Goal: Task Accomplishment & Management: Complete application form

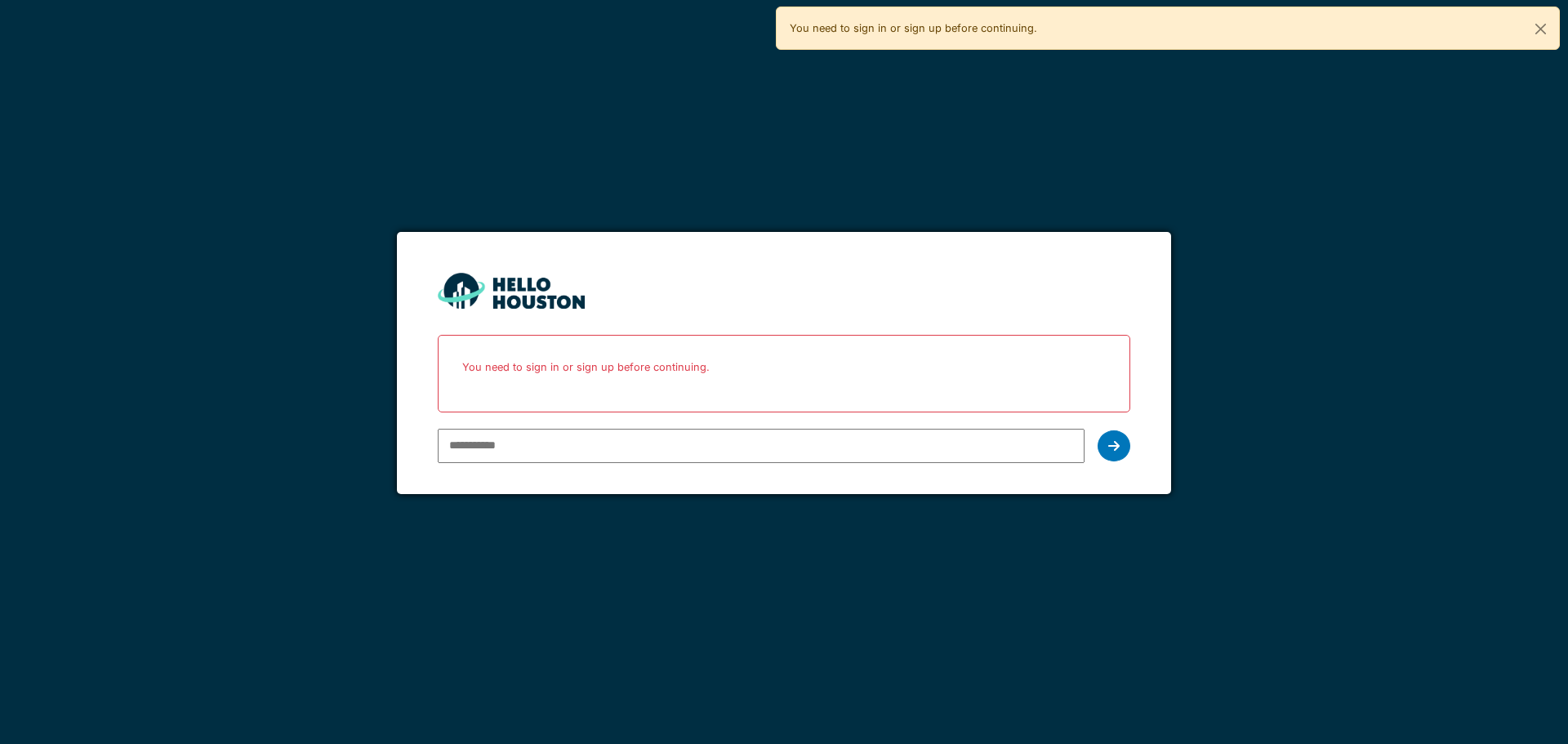
type input "**********"
click at [1097, 455] on div "**********" at bounding box center [784, 446] width 692 height 48
click at [1108, 453] on div at bounding box center [1114, 446] width 32 height 31
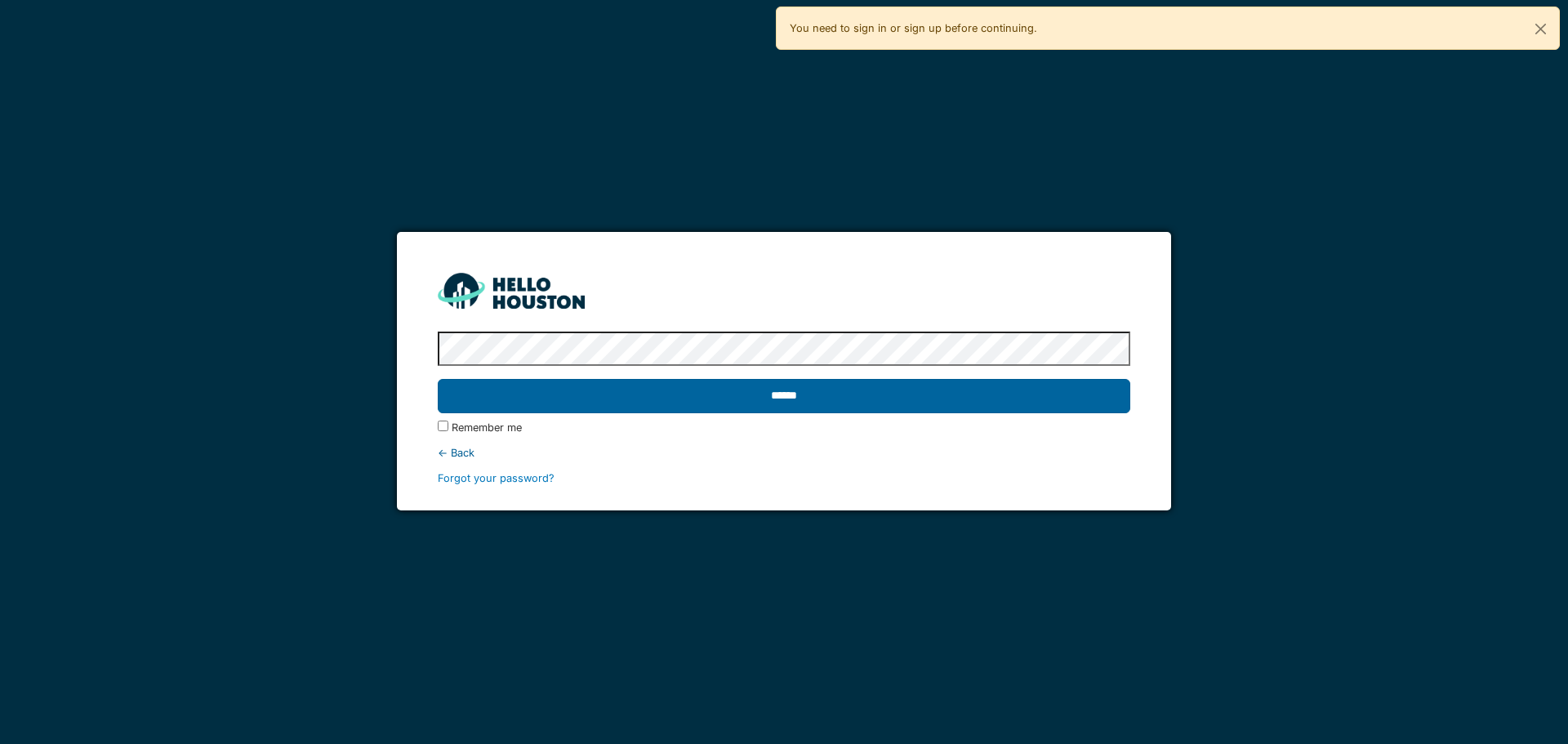
click at [712, 403] on input "******" at bounding box center [784, 396] width 692 height 34
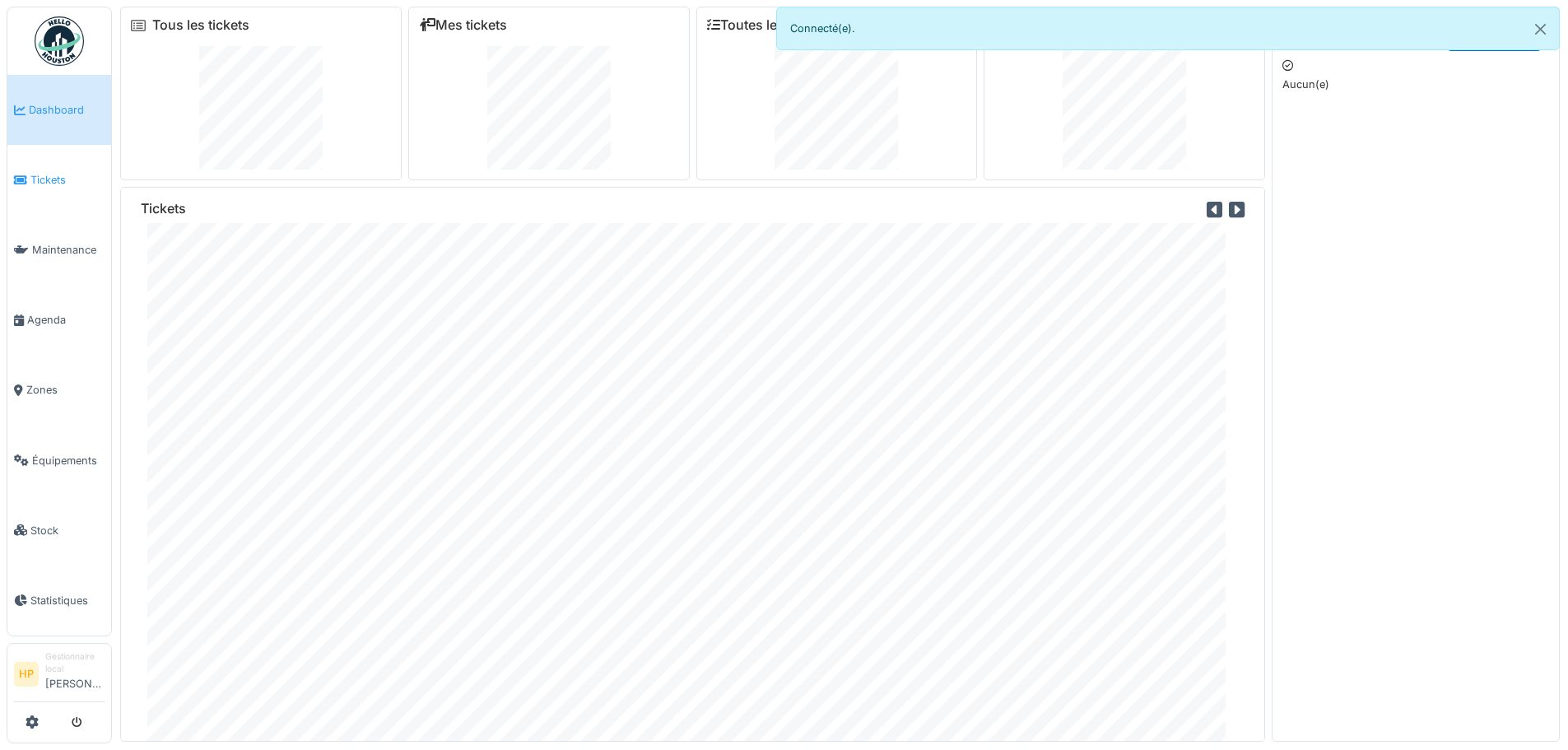
click at [61, 155] on link "Tickets" at bounding box center [59, 179] width 103 height 70
click at [57, 192] on link "Tickets" at bounding box center [59, 179] width 103 height 70
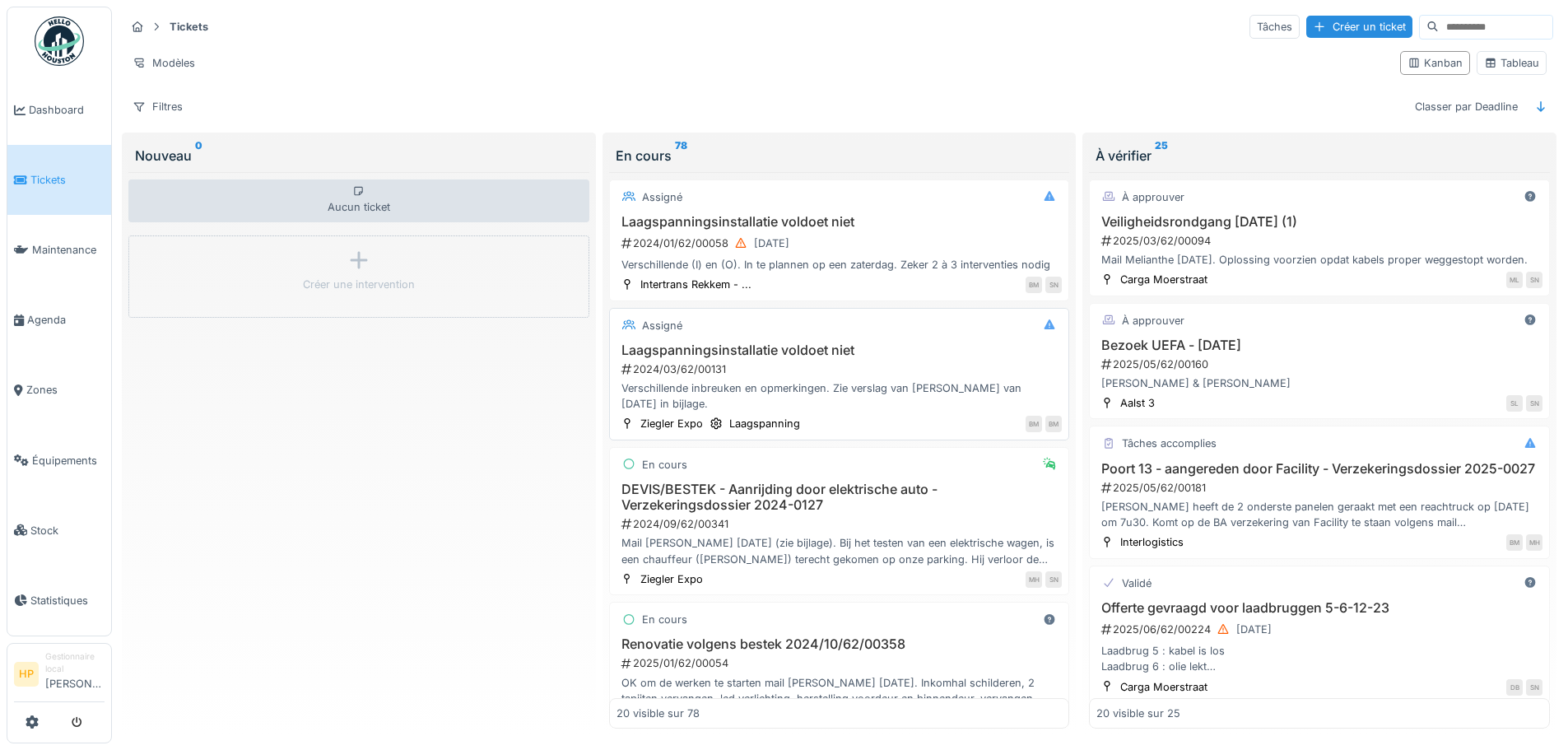
drag, startPoint x: 519, startPoint y: 349, endPoint x: 907, endPoint y: 382, distance: 389.4
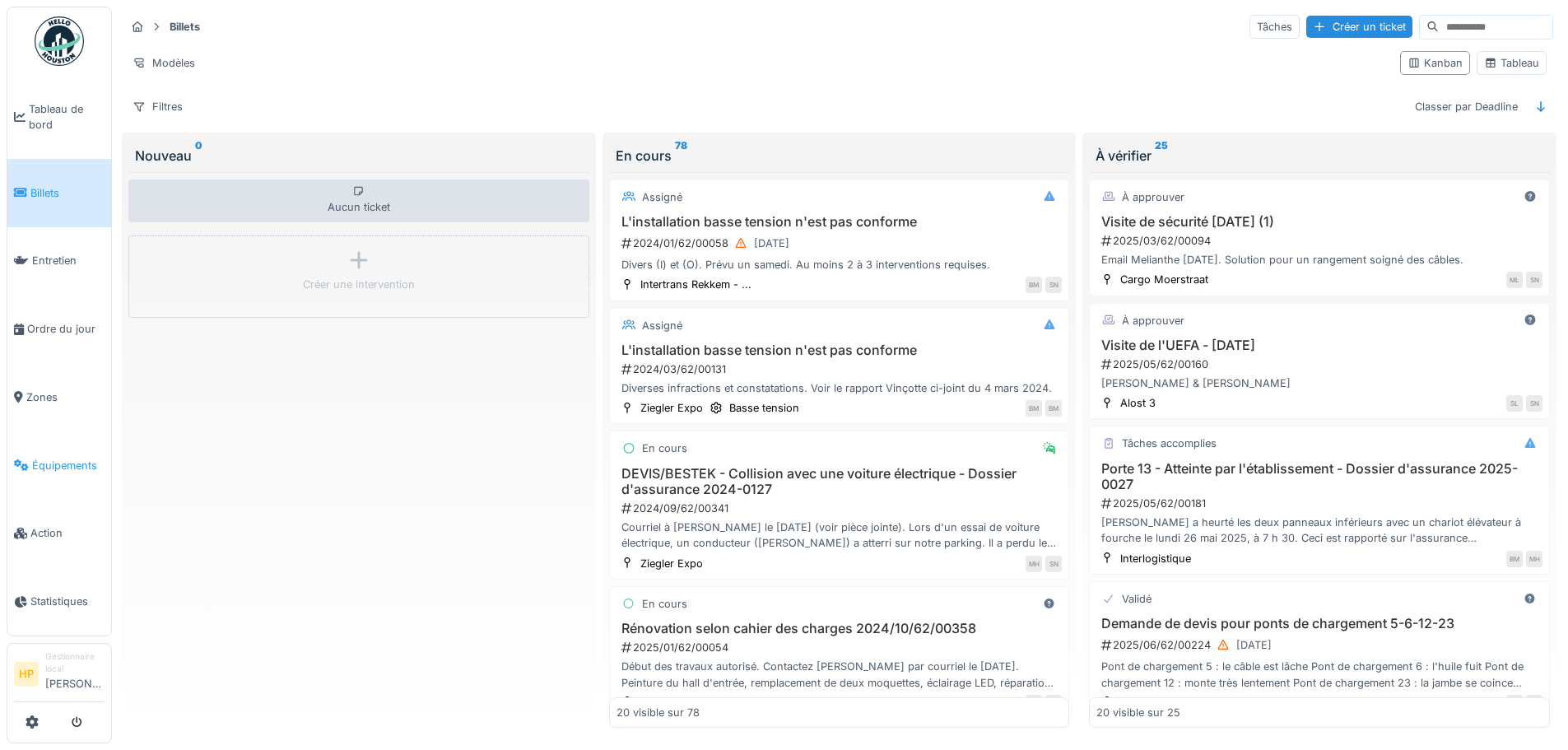
click at [38, 439] on link "Équipements" at bounding box center [59, 465] width 103 height 68
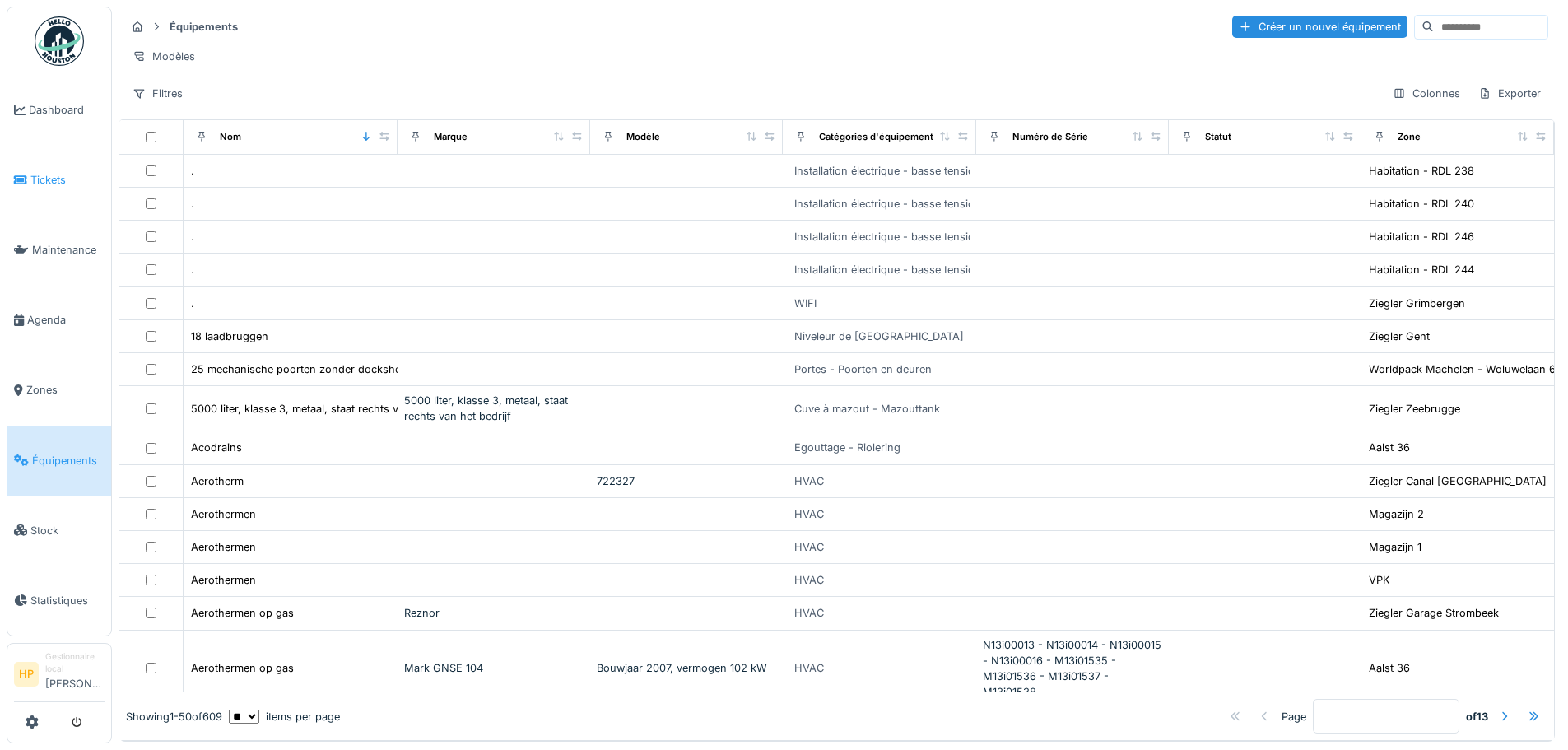
click at [42, 206] on link "Tickets" at bounding box center [59, 179] width 103 height 70
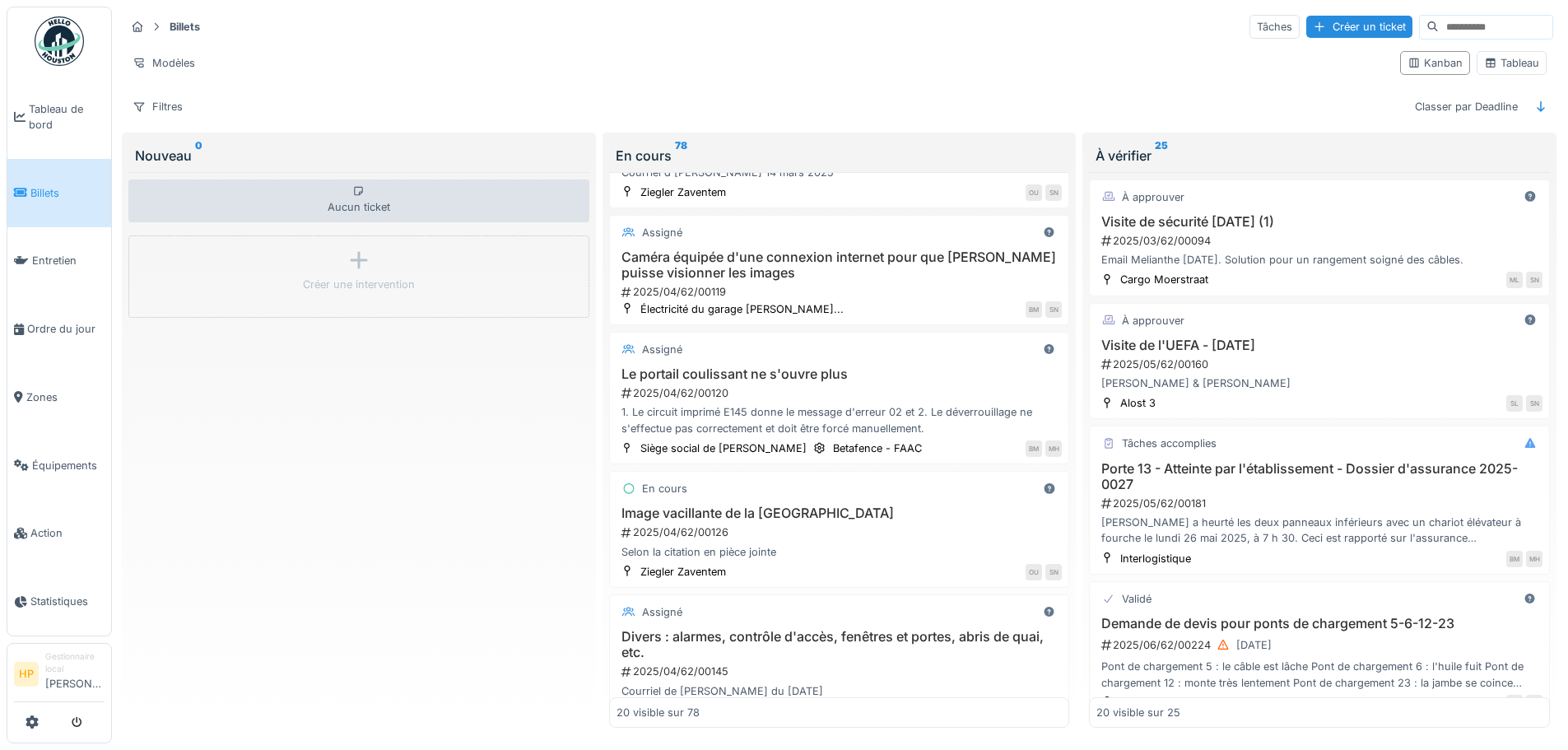
scroll to position [905, 0]
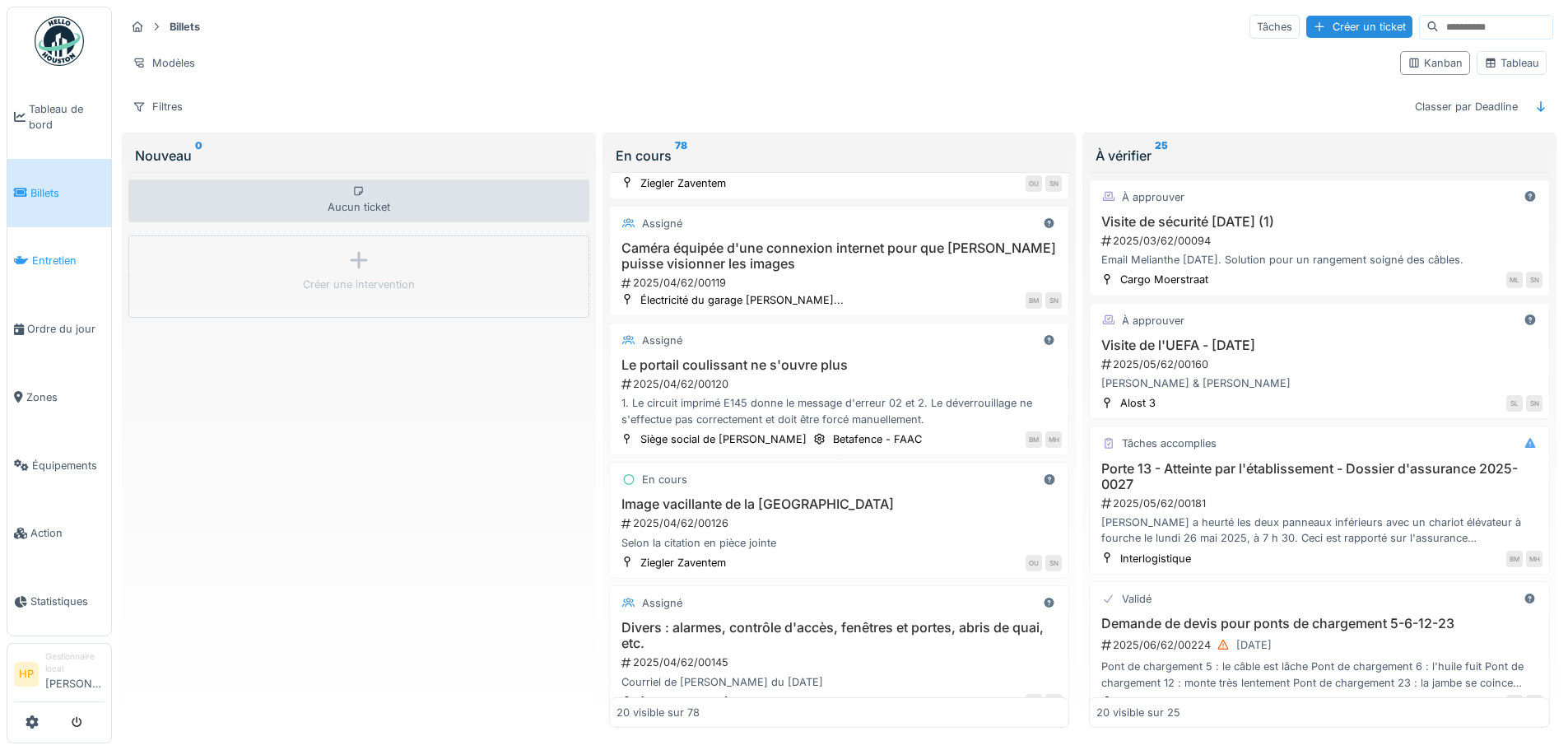
click at [16, 270] on link "Entretien" at bounding box center [59, 261] width 103 height 68
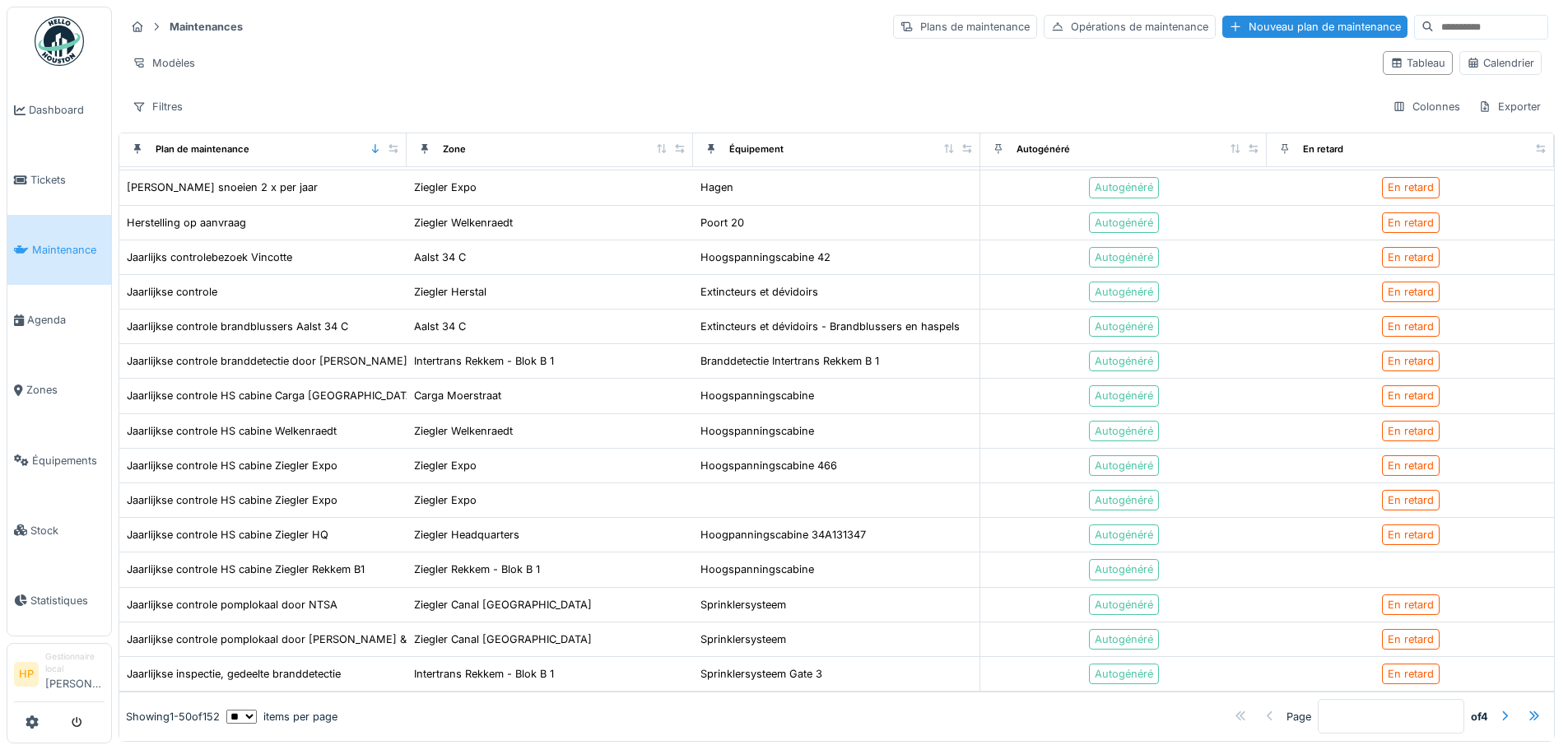
scroll to position [1237, 0]
click at [7, 317] on ul "Dashboard Tickets Maintenance Agenda Zones Équipements Stock Statistiques" at bounding box center [59, 321] width 105 height 629
click at [29, 321] on span "Agenda" at bounding box center [65, 320] width 78 height 15
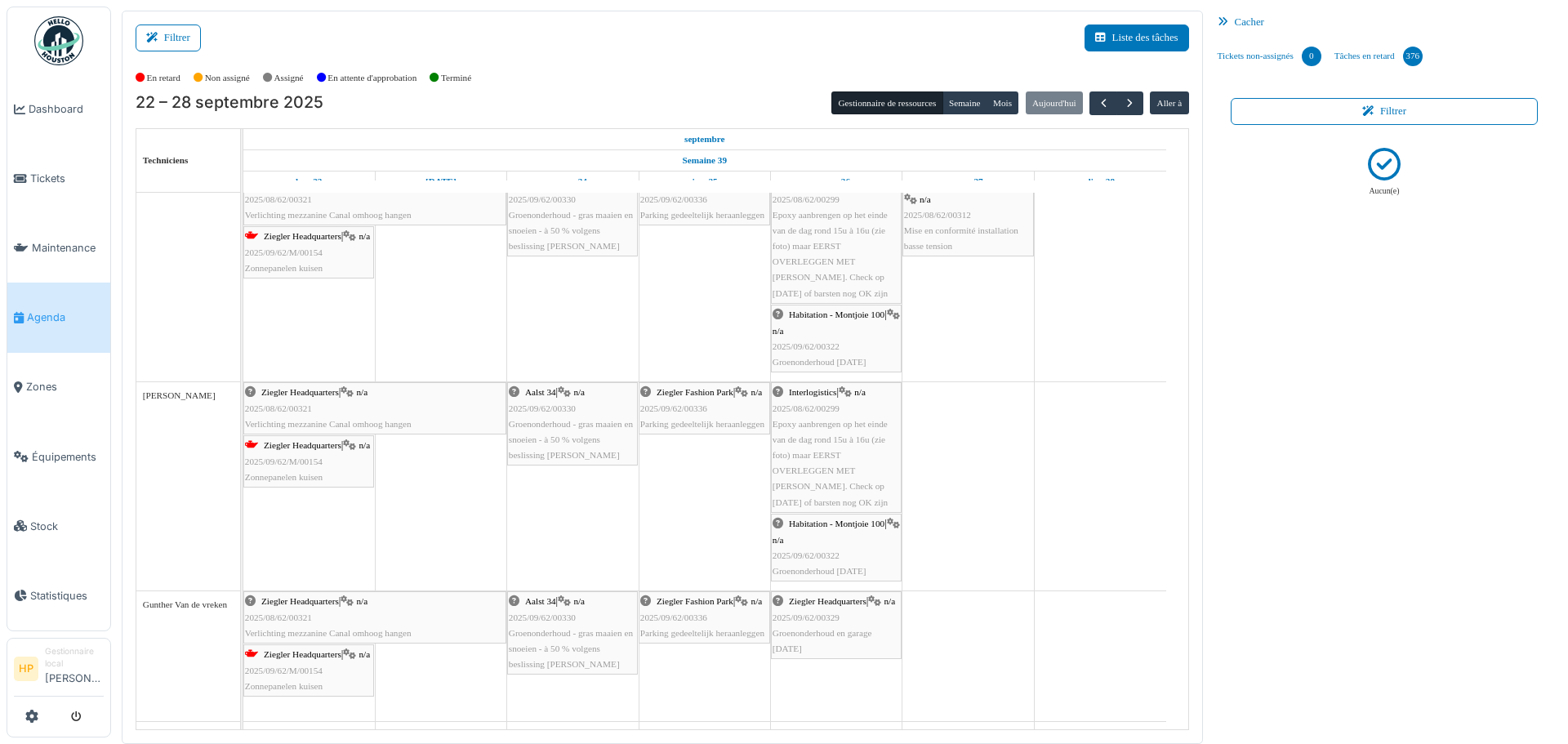
scroll to position [455, 0]
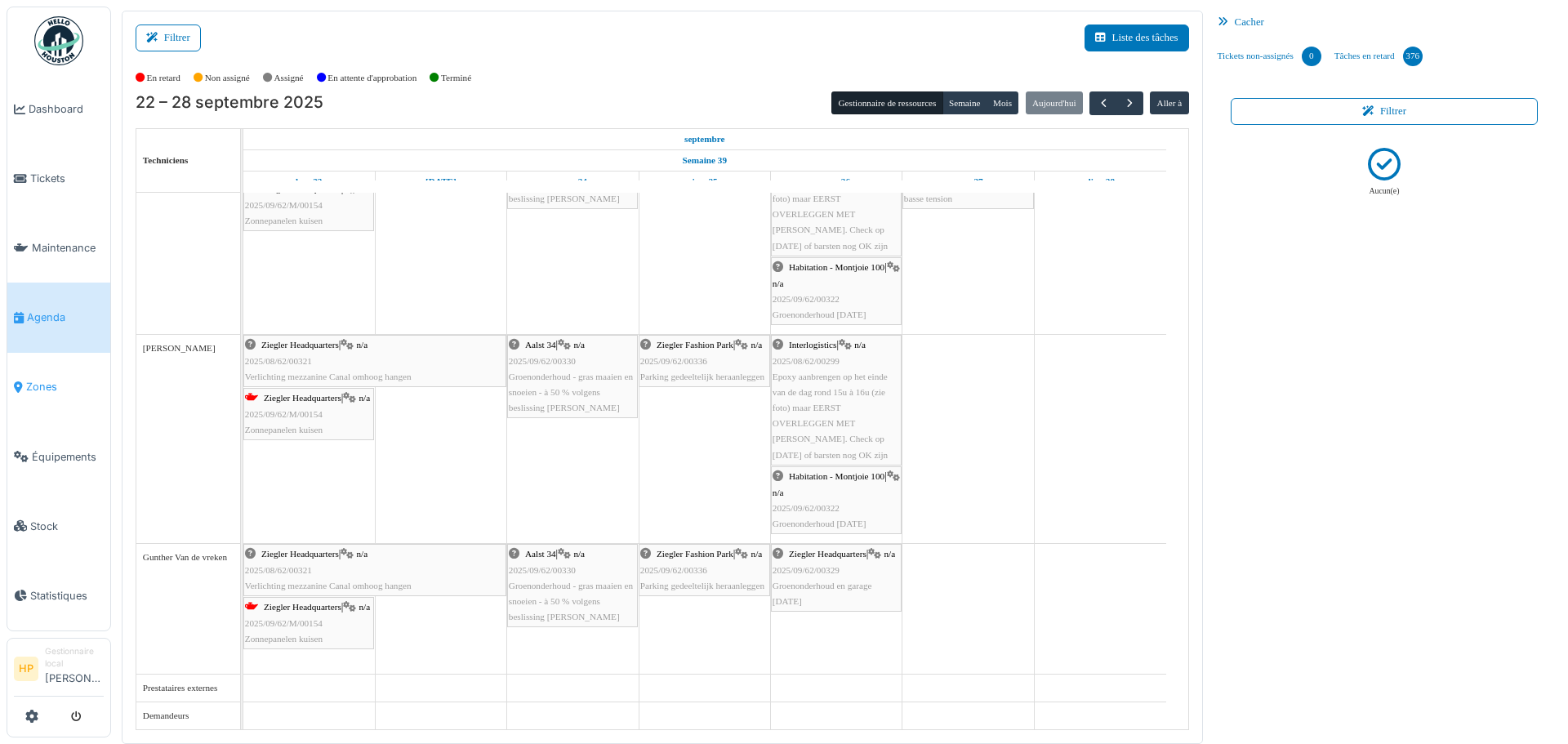
click at [62, 388] on link "Zones" at bounding box center [59, 387] width 103 height 69
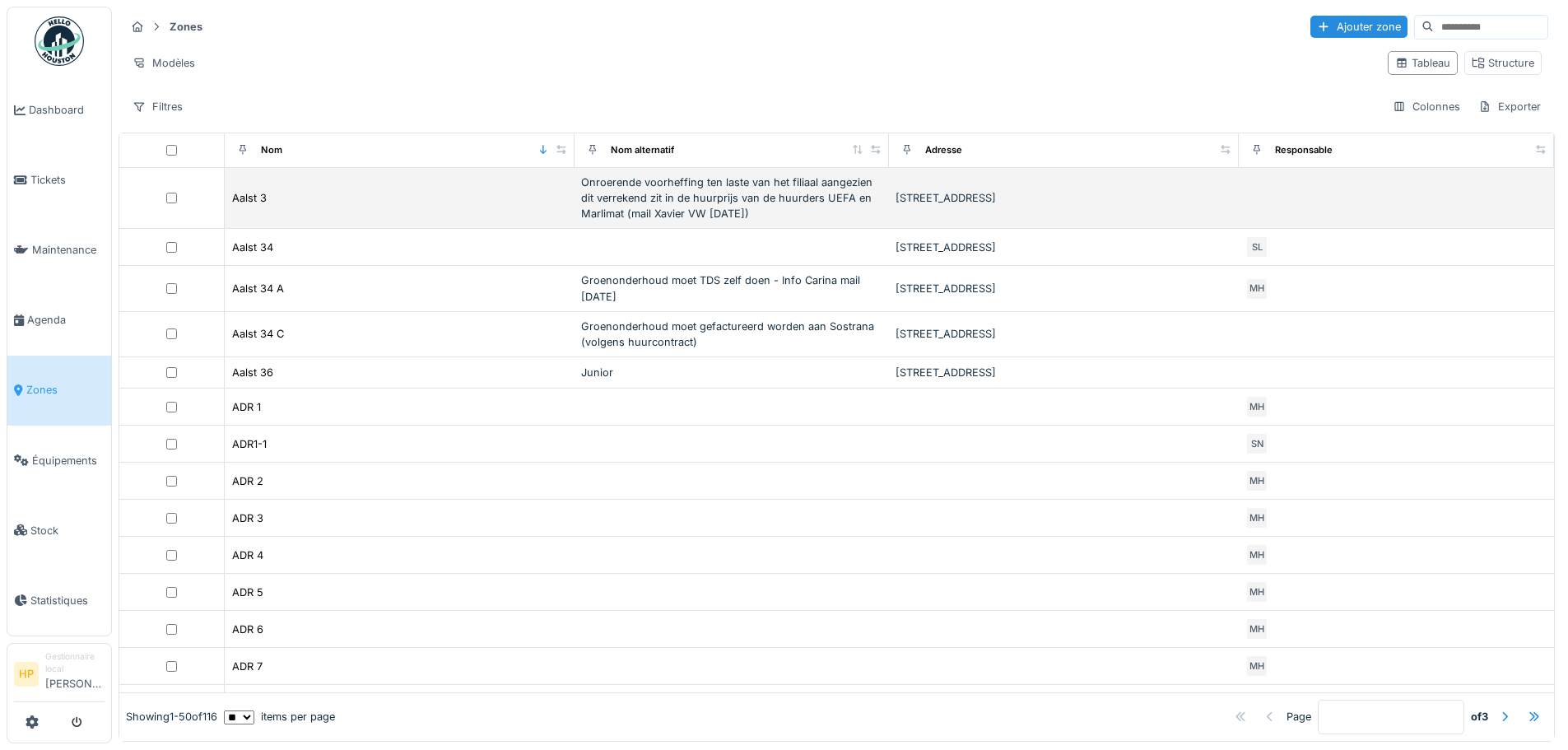
click at [413, 202] on div "Aalst 3" at bounding box center [398, 198] width 336 height 17
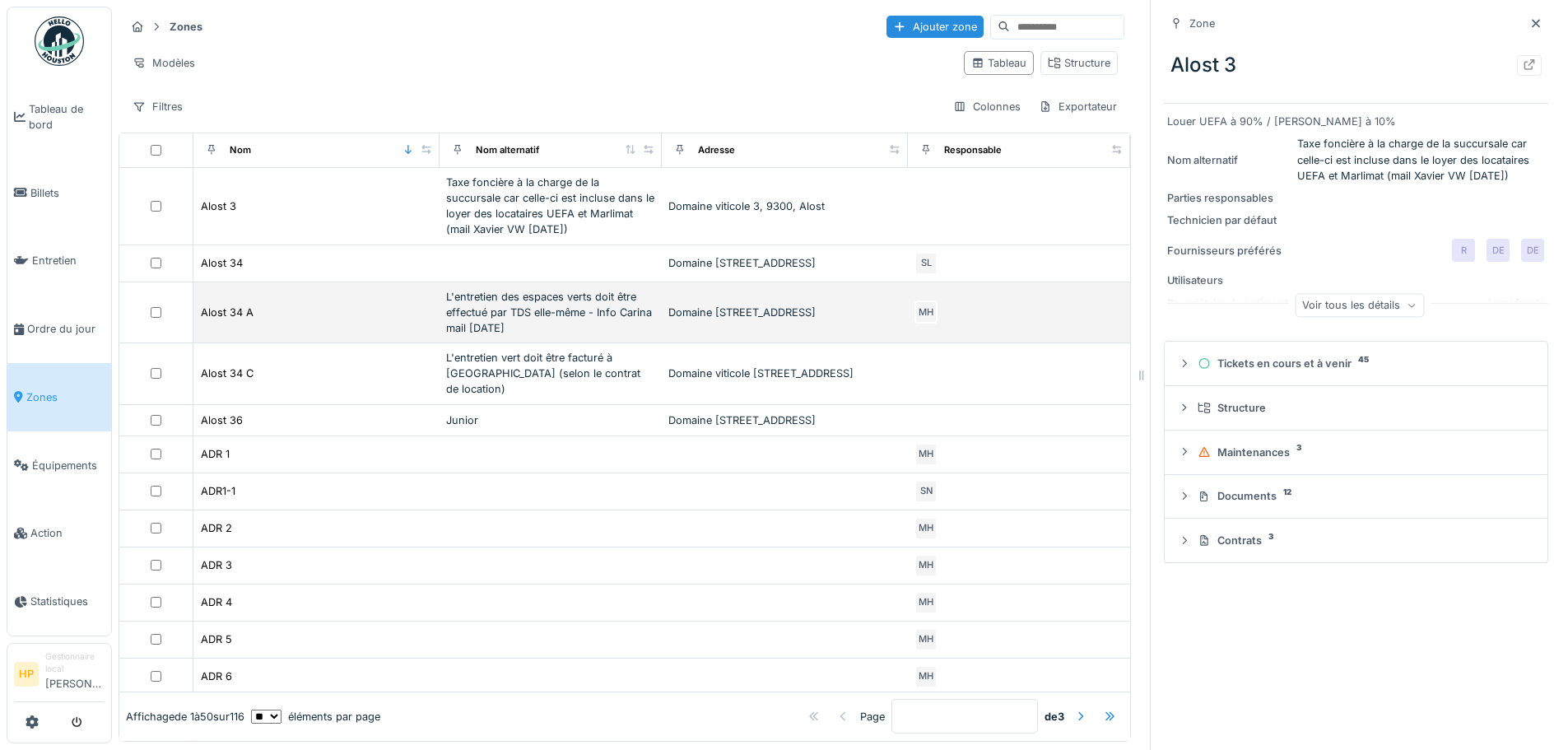
click at [425, 284] on td "Alost 34 A" at bounding box center [317, 313] width 247 height 61
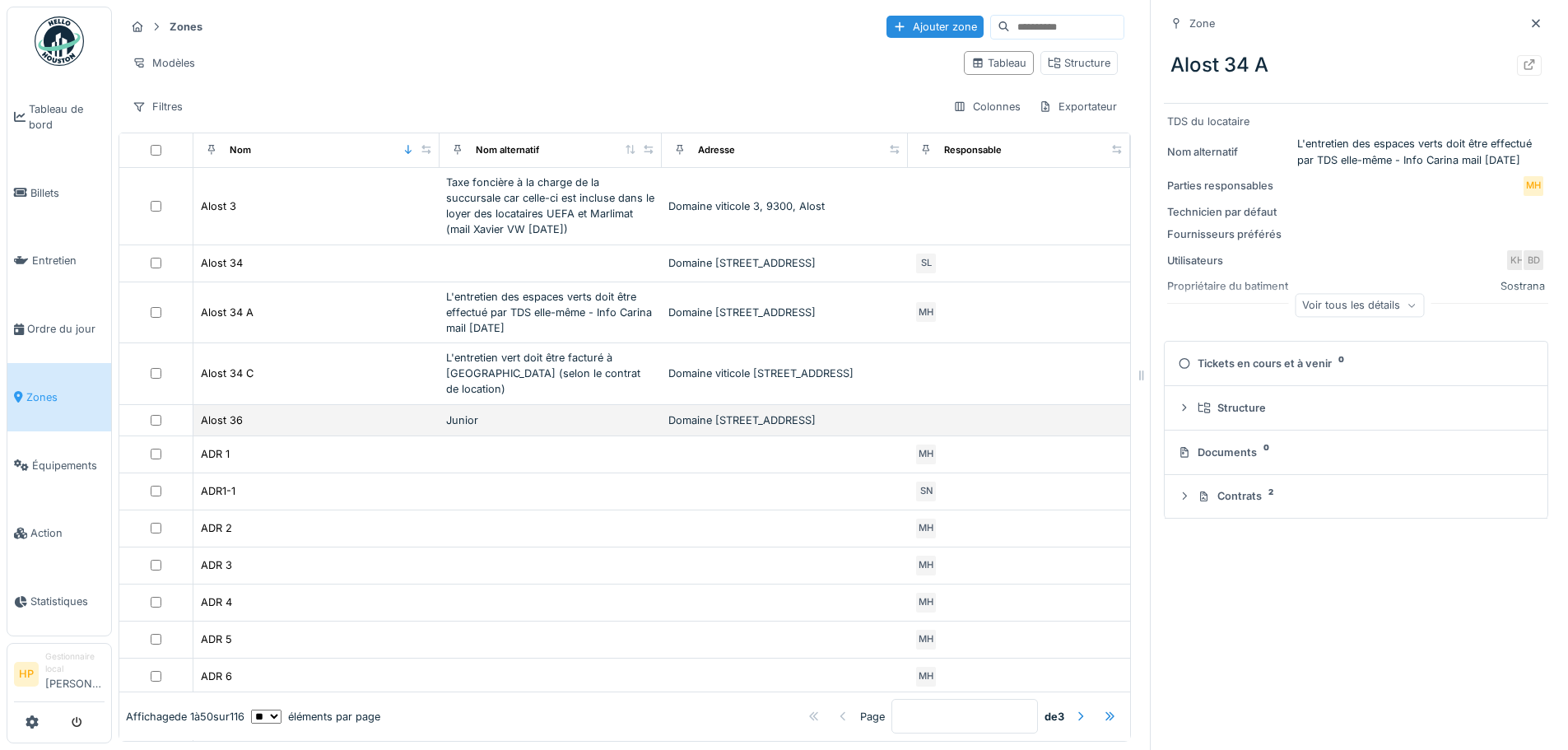
click at [460, 414] on font "Junior" at bounding box center [463, 420] width 33 height 12
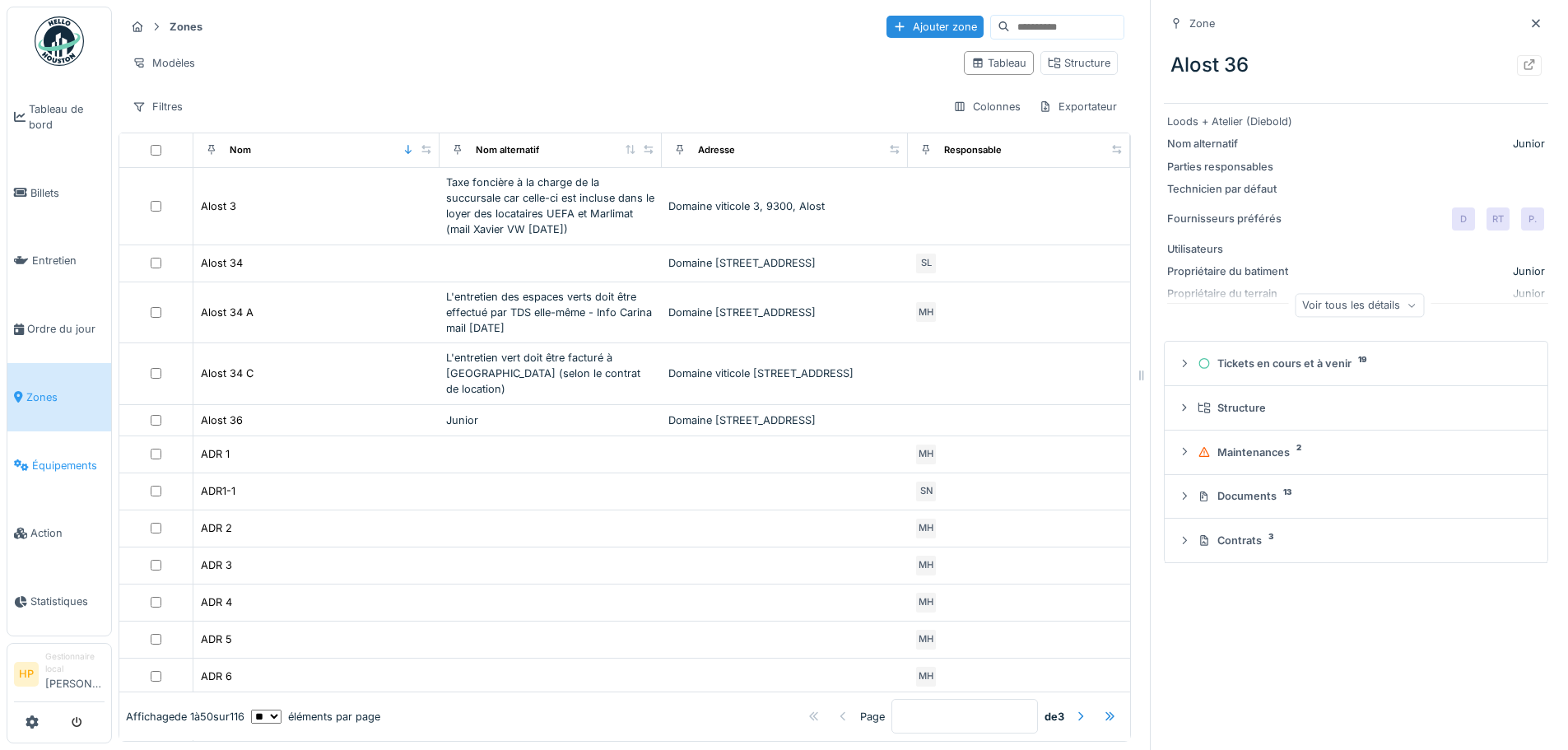
click at [53, 460] on span "Équipements" at bounding box center [69, 466] width 73 height 15
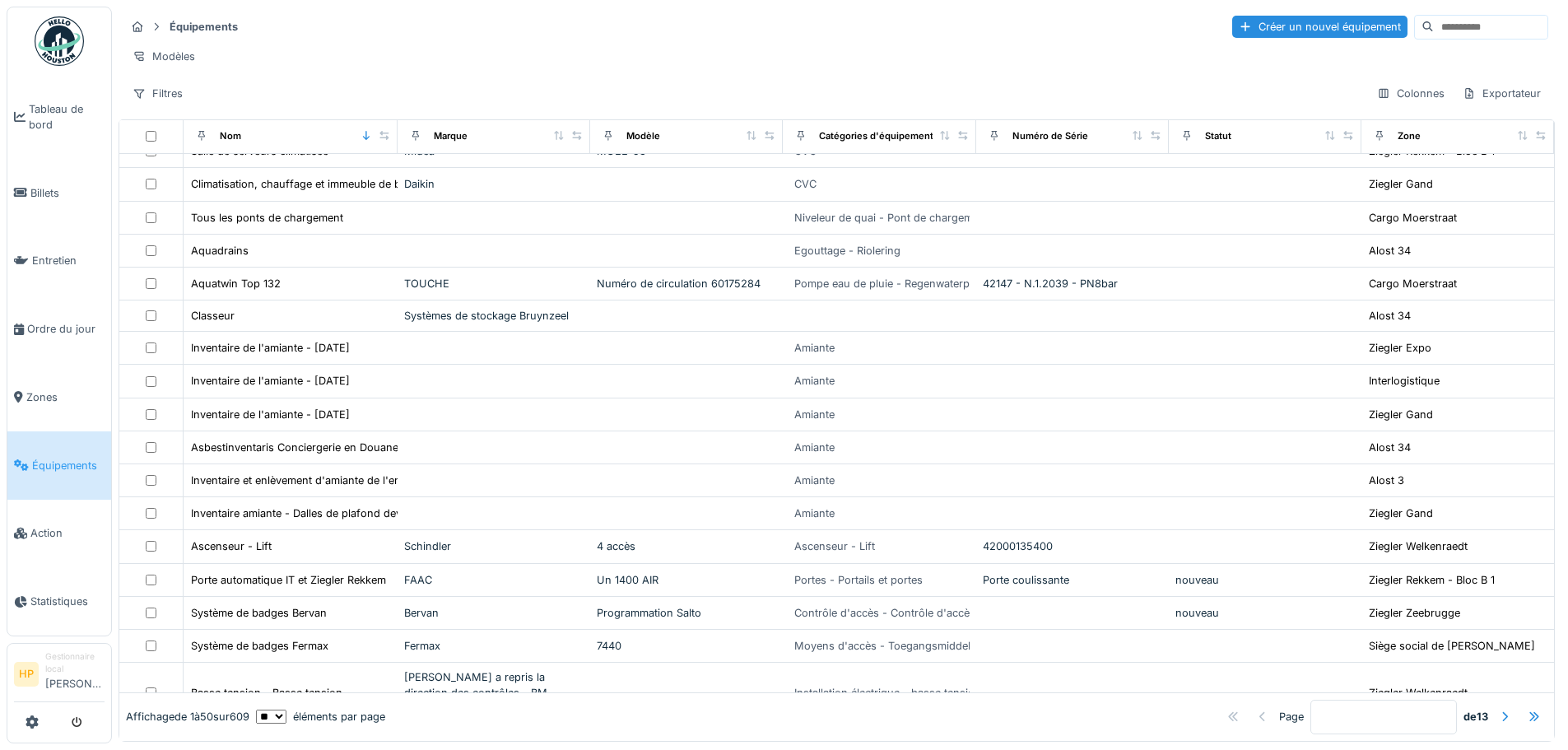
scroll to position [1070, 0]
click at [43, 527] on font "Action" at bounding box center [47, 533] width 33 height 12
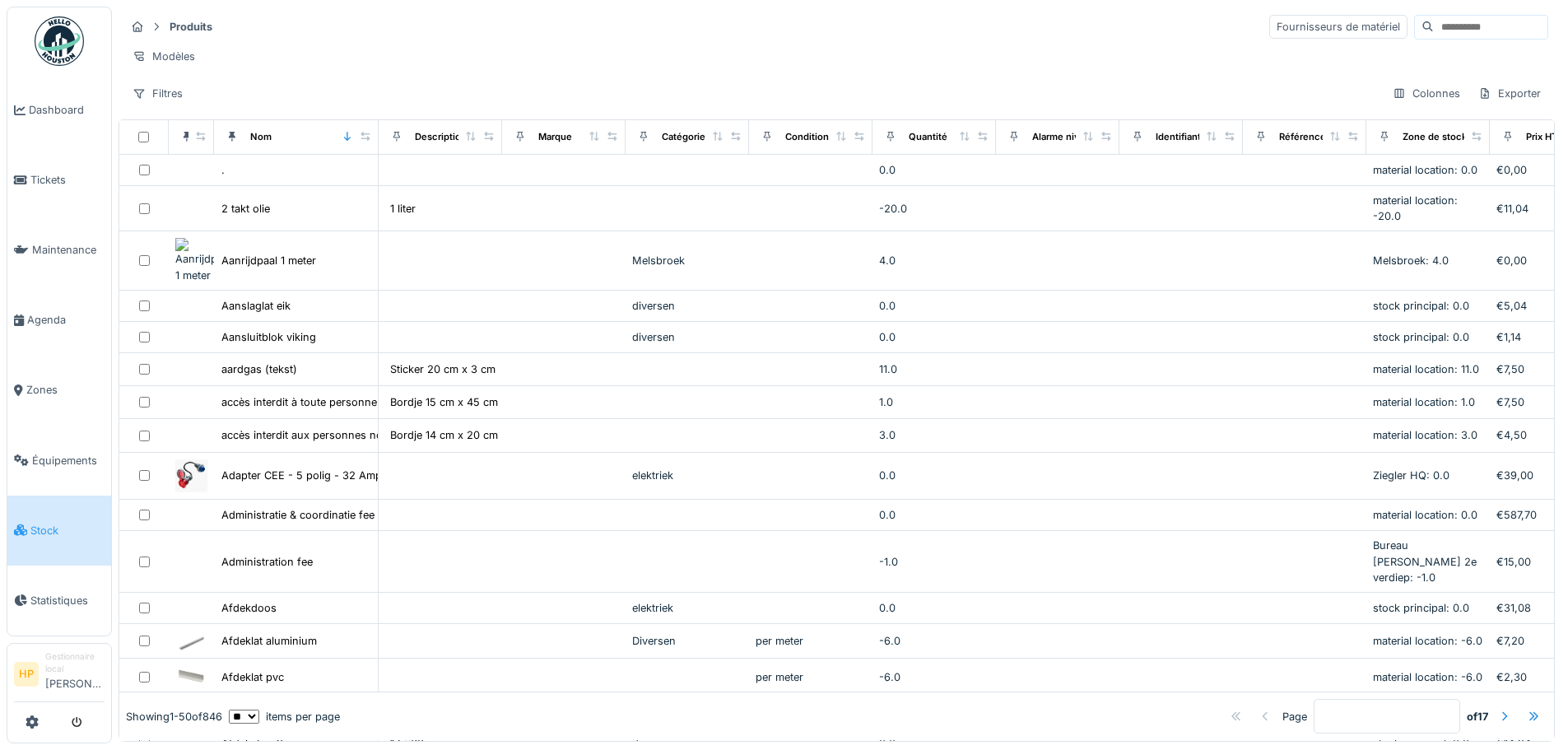
scroll to position [11, 0]
click at [50, 312] on span "Agenda" at bounding box center [65, 320] width 78 height 15
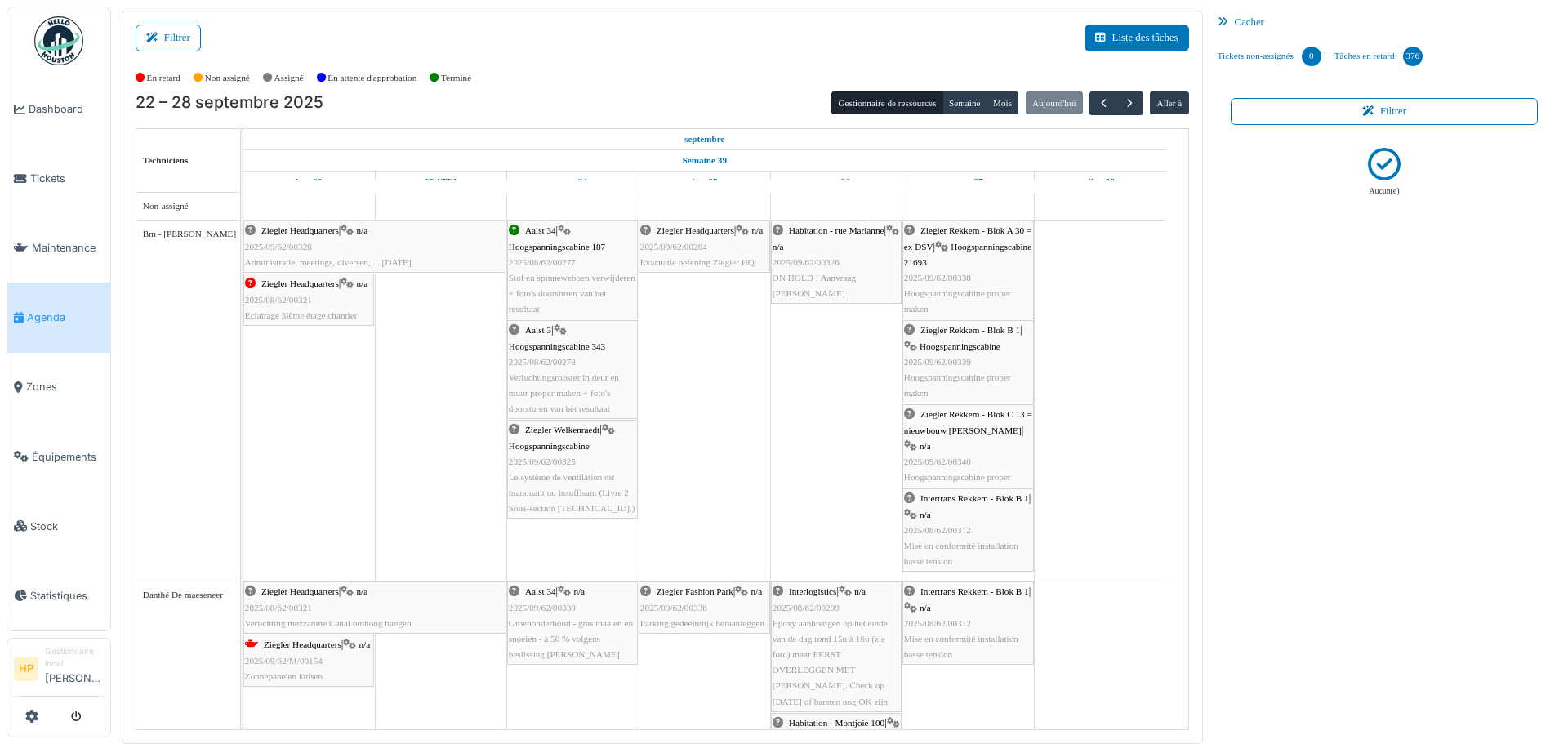
click at [48, 120] on link "Dashboard" at bounding box center [59, 108] width 103 height 69
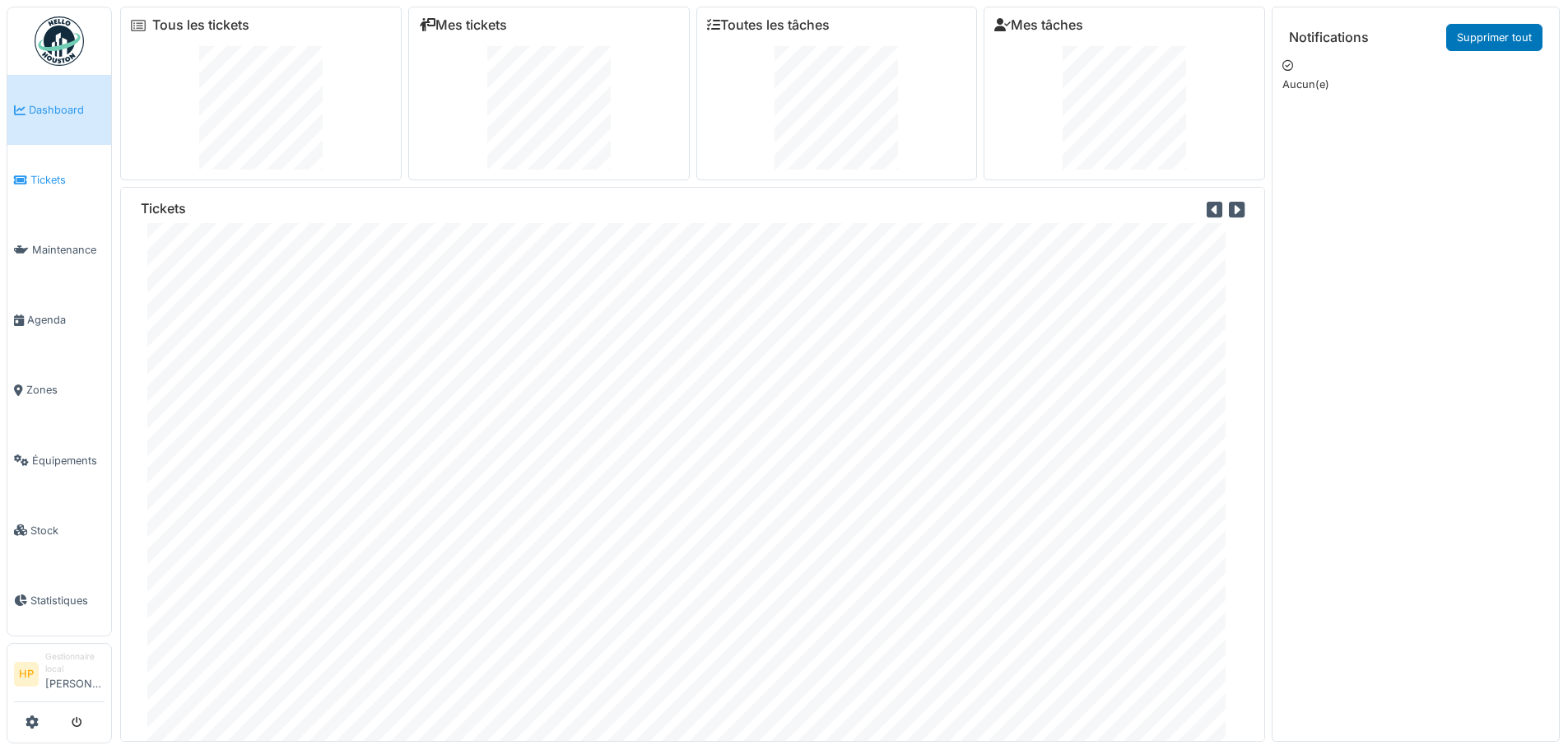
click at [59, 183] on span "Tickets" at bounding box center [67, 180] width 74 height 15
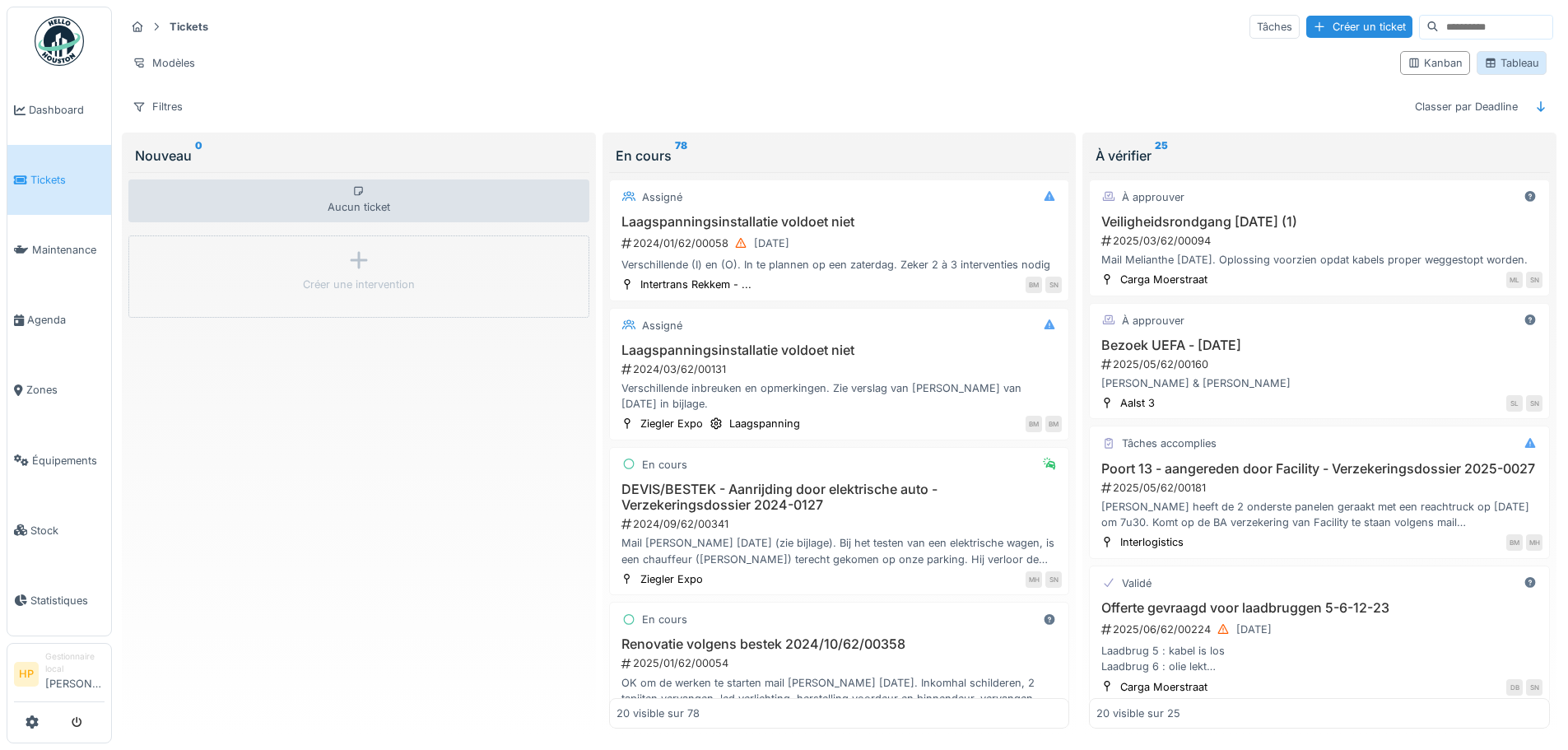
click at [1484, 70] on div "Tableau" at bounding box center [1511, 63] width 56 height 15
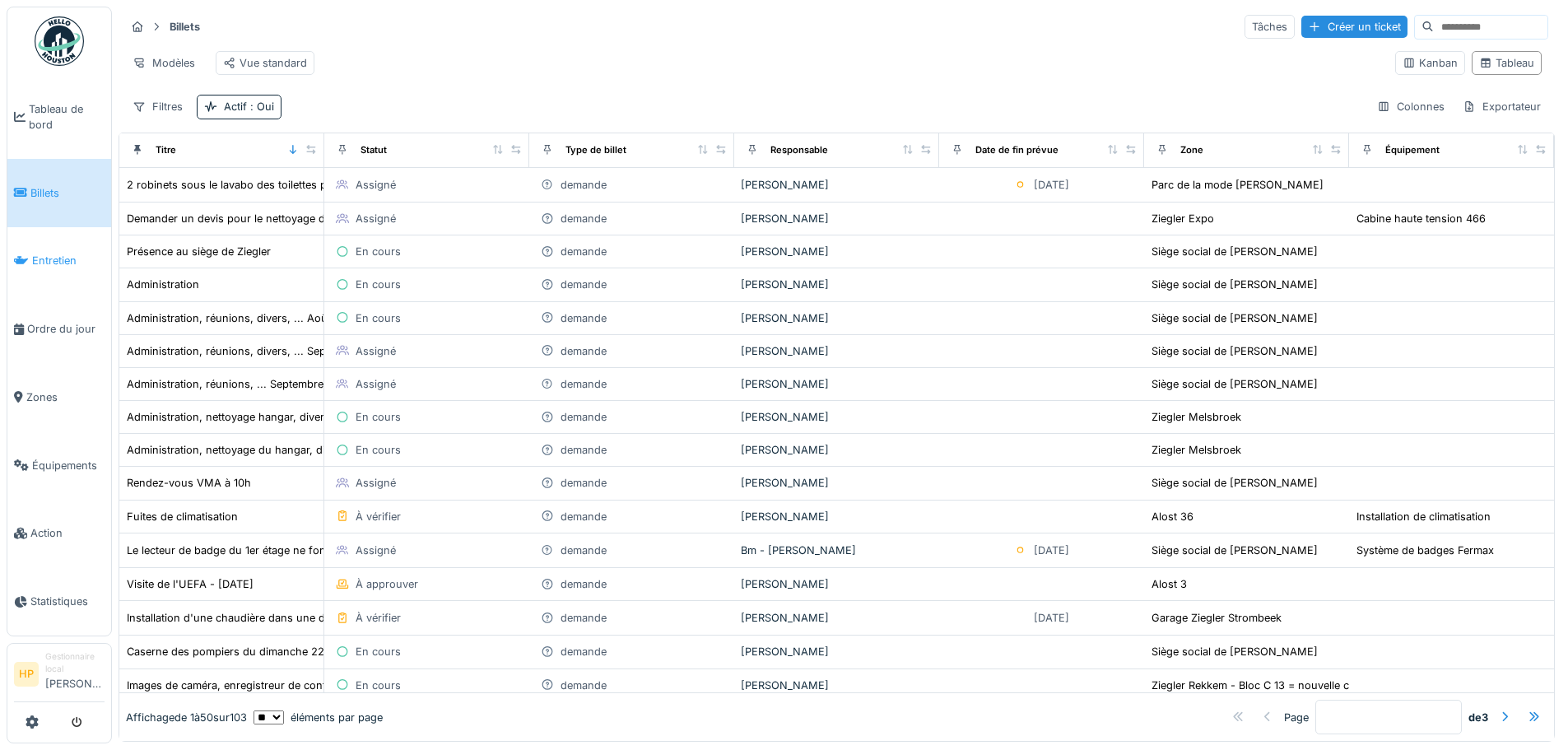
click at [35, 265] on link "Entretien" at bounding box center [59, 261] width 103 height 68
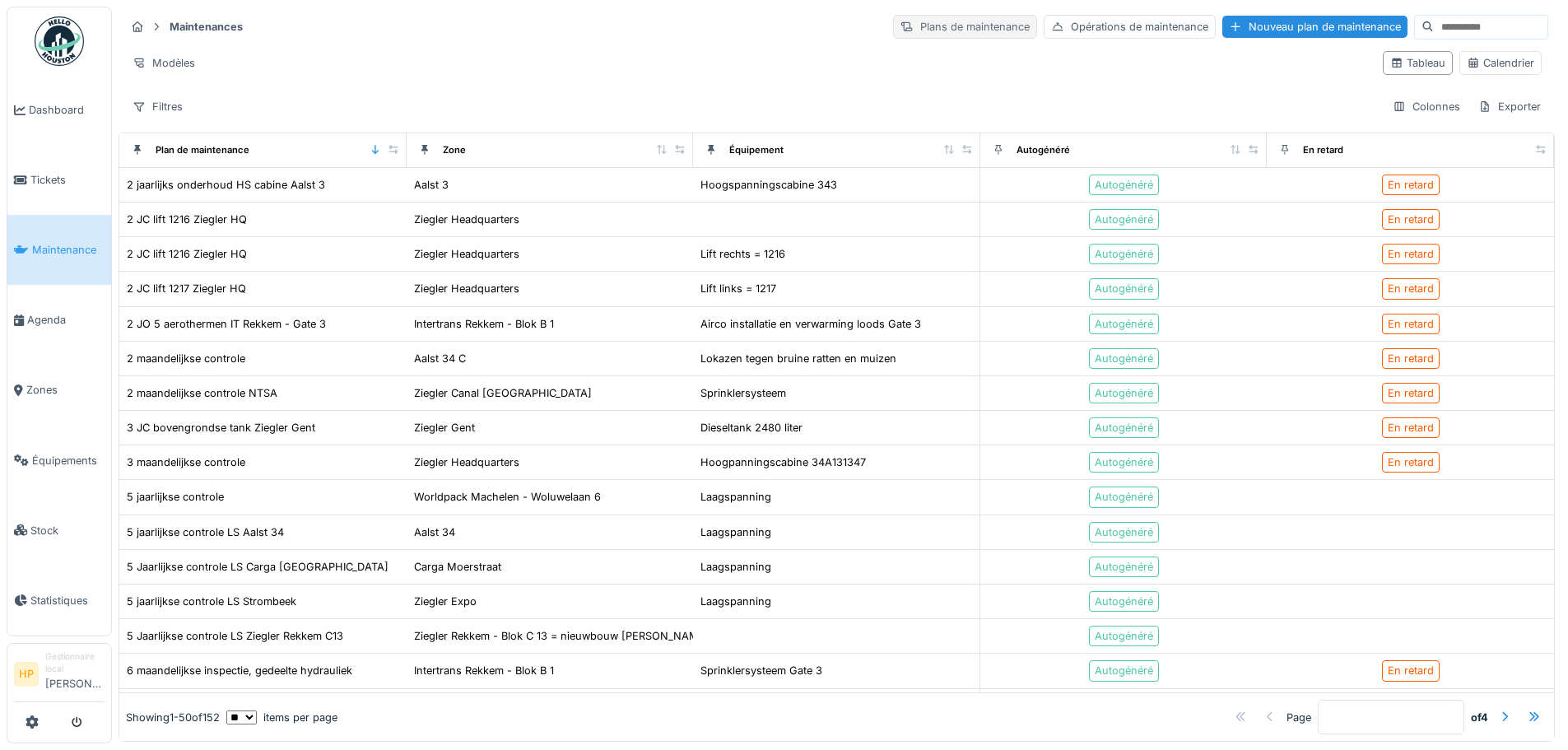
click at [896, 22] on div "Plans de maintenance" at bounding box center [965, 26] width 144 height 24
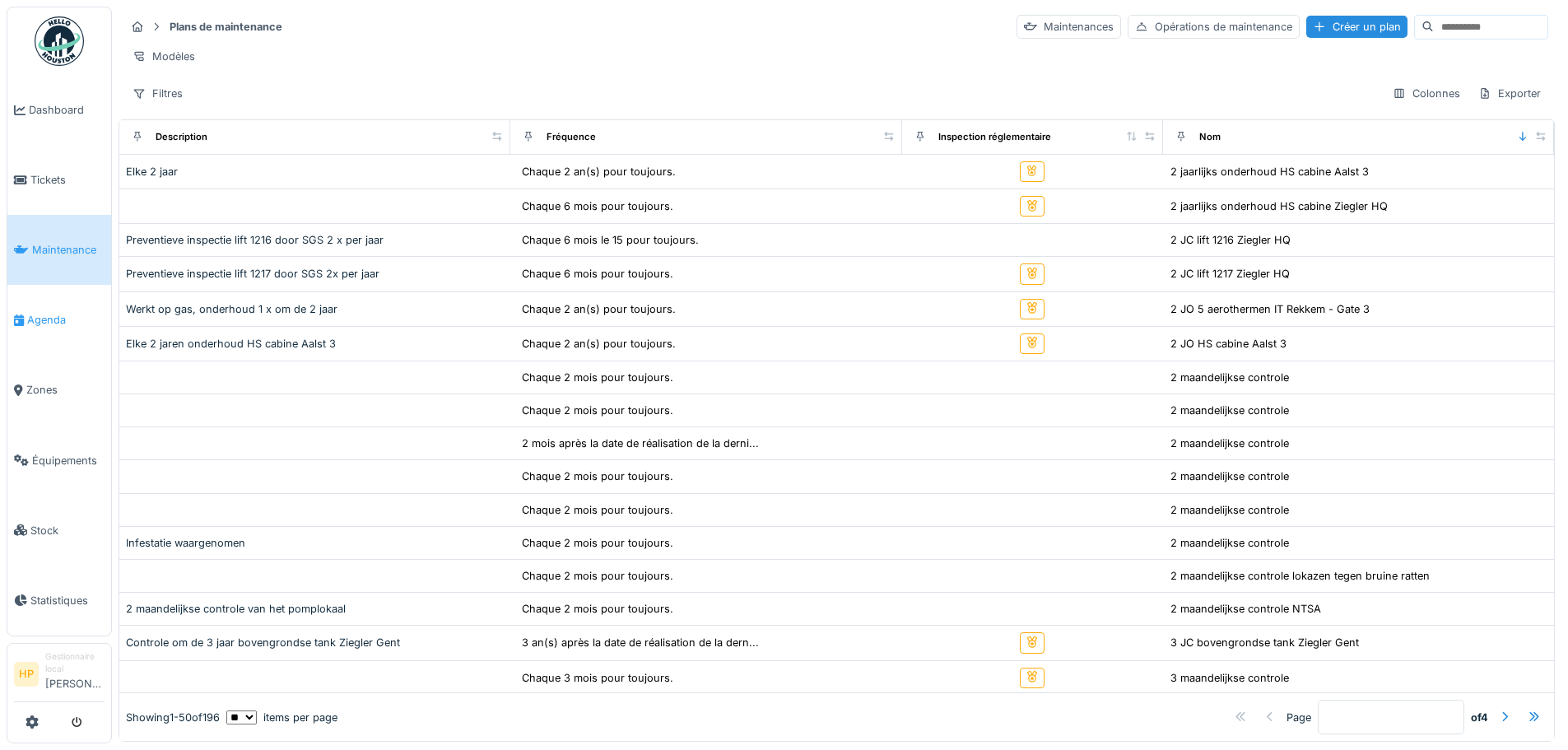
click at [83, 302] on link "Agenda" at bounding box center [59, 319] width 103 height 70
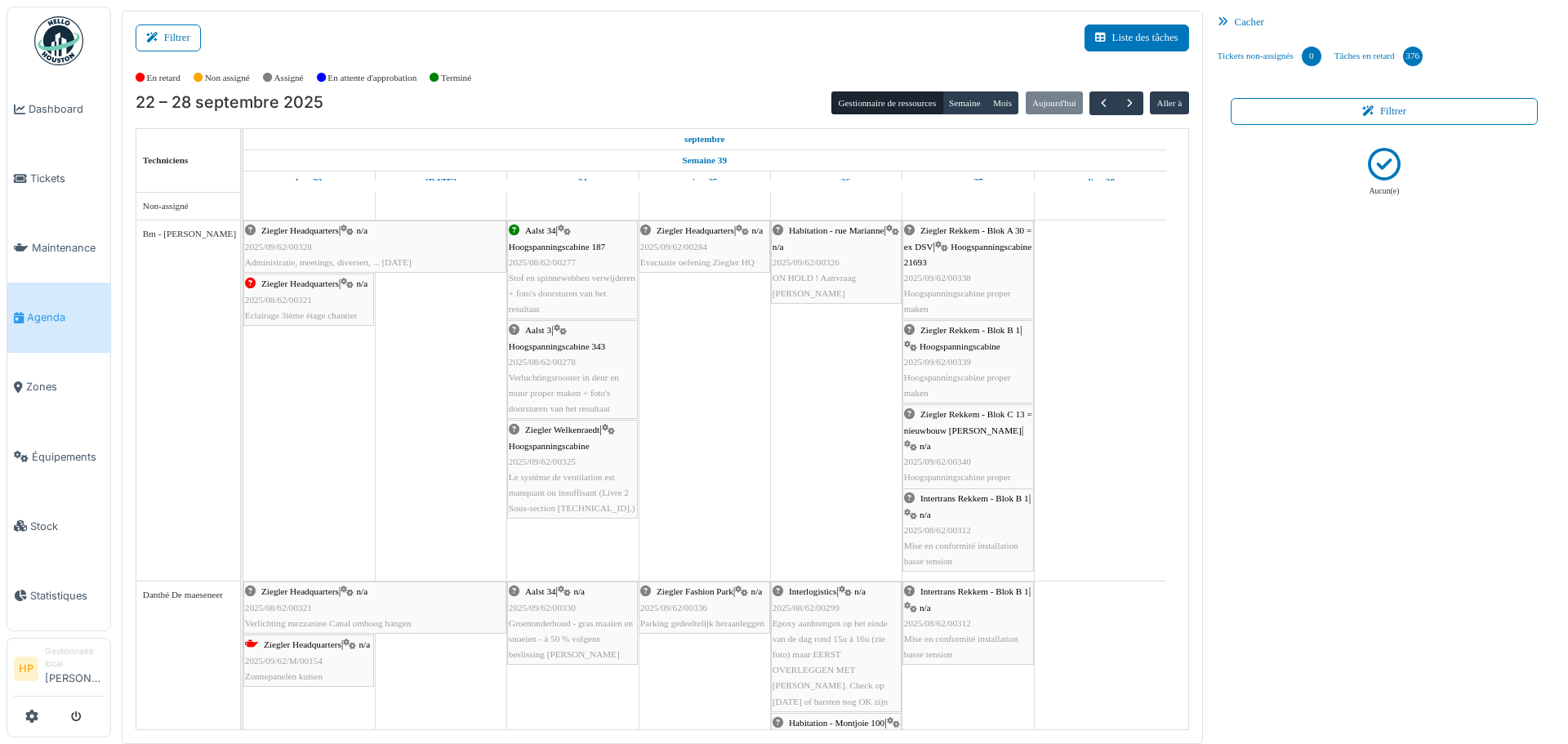
drag, startPoint x: 566, startPoint y: 87, endPoint x: 383, endPoint y: 247, distance: 243.1
click at [383, 247] on div "Ziegler Headquarters | n/a 2025/09/62/00328 Administratie, meetings, diversen, …" at bounding box center [374, 247] width 259 height 48
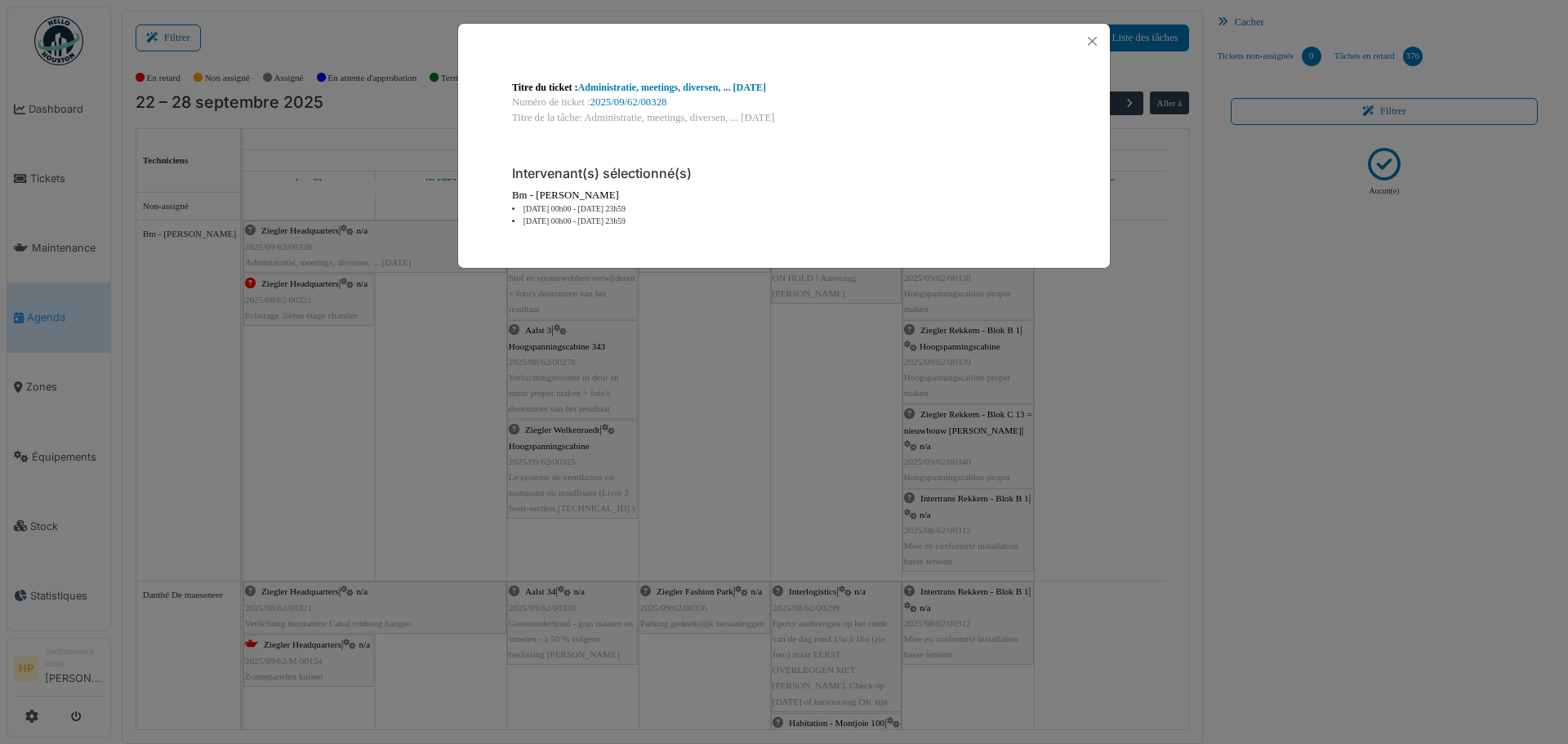
click at [677, 119] on div "Titre de la tâche: Administratie, meetings, diversen, ... september 2025" at bounding box center [784, 118] width 544 height 15
click at [557, 192] on div "Bm - [PERSON_NAME]" at bounding box center [784, 196] width 544 height 15
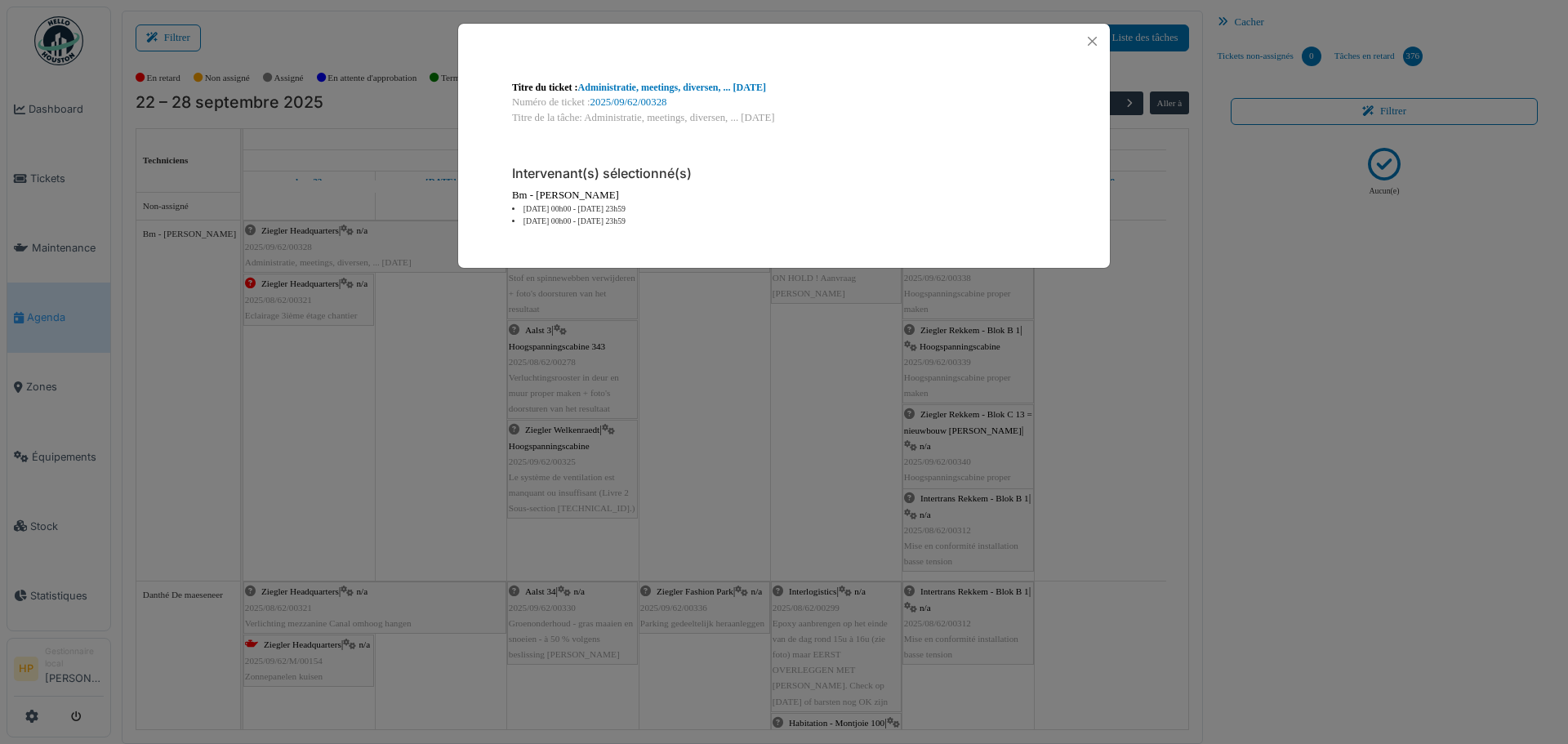
click at [557, 192] on div "Bm - bertrand Mercier" at bounding box center [784, 196] width 544 height 15
click at [178, 343] on div "Titre du ticket : Administratie, meetings, diversen, ... september 2025 Numéro …" at bounding box center [784, 372] width 1568 height 744
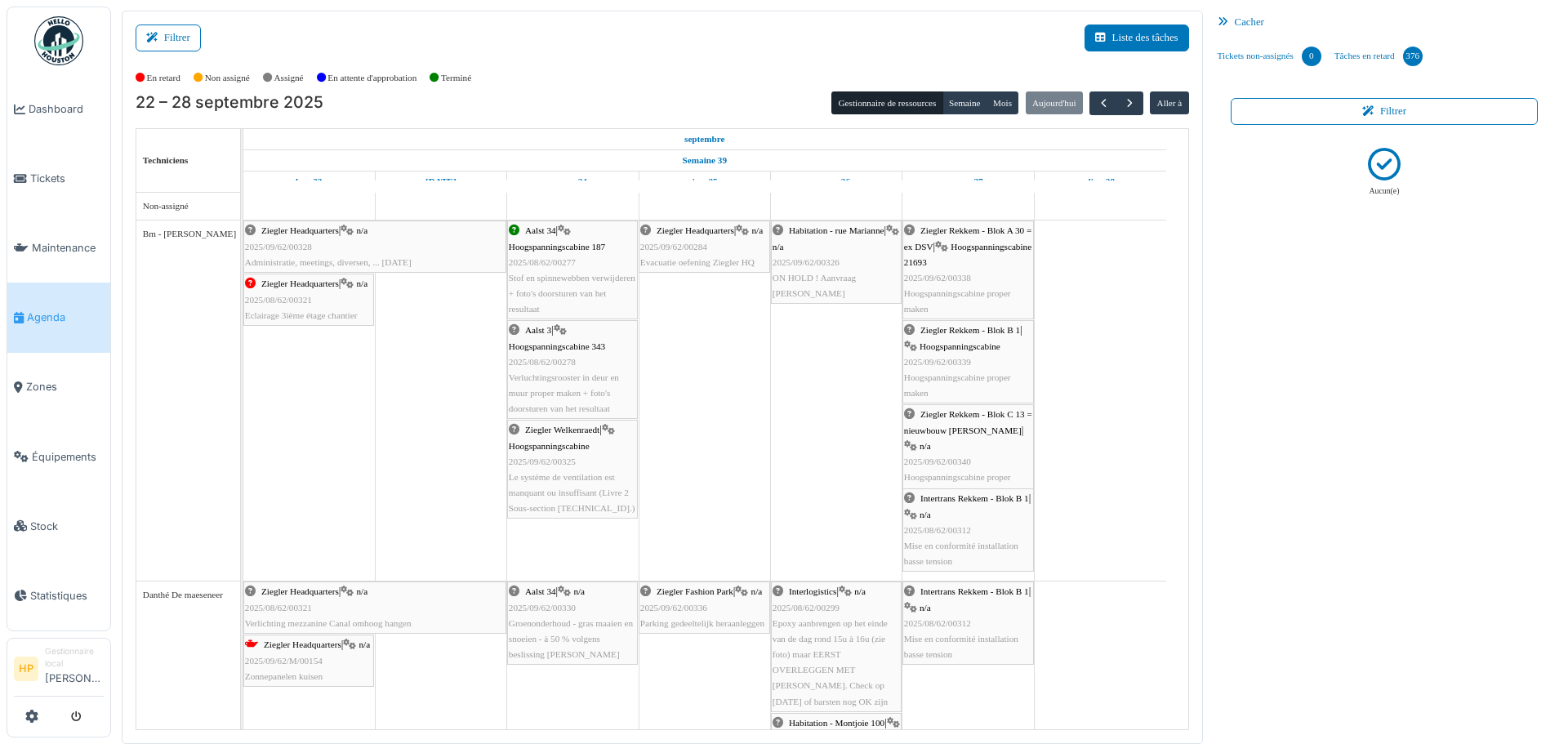
click at [205, 590] on div "Danthé De maeseneer" at bounding box center [187, 595] width 90 height 14
click at [195, 609] on div "Danthé De maeseneer" at bounding box center [188, 685] width 104 height 208
click at [197, 594] on div "Danthé De maeseneer" at bounding box center [187, 595] width 90 height 14
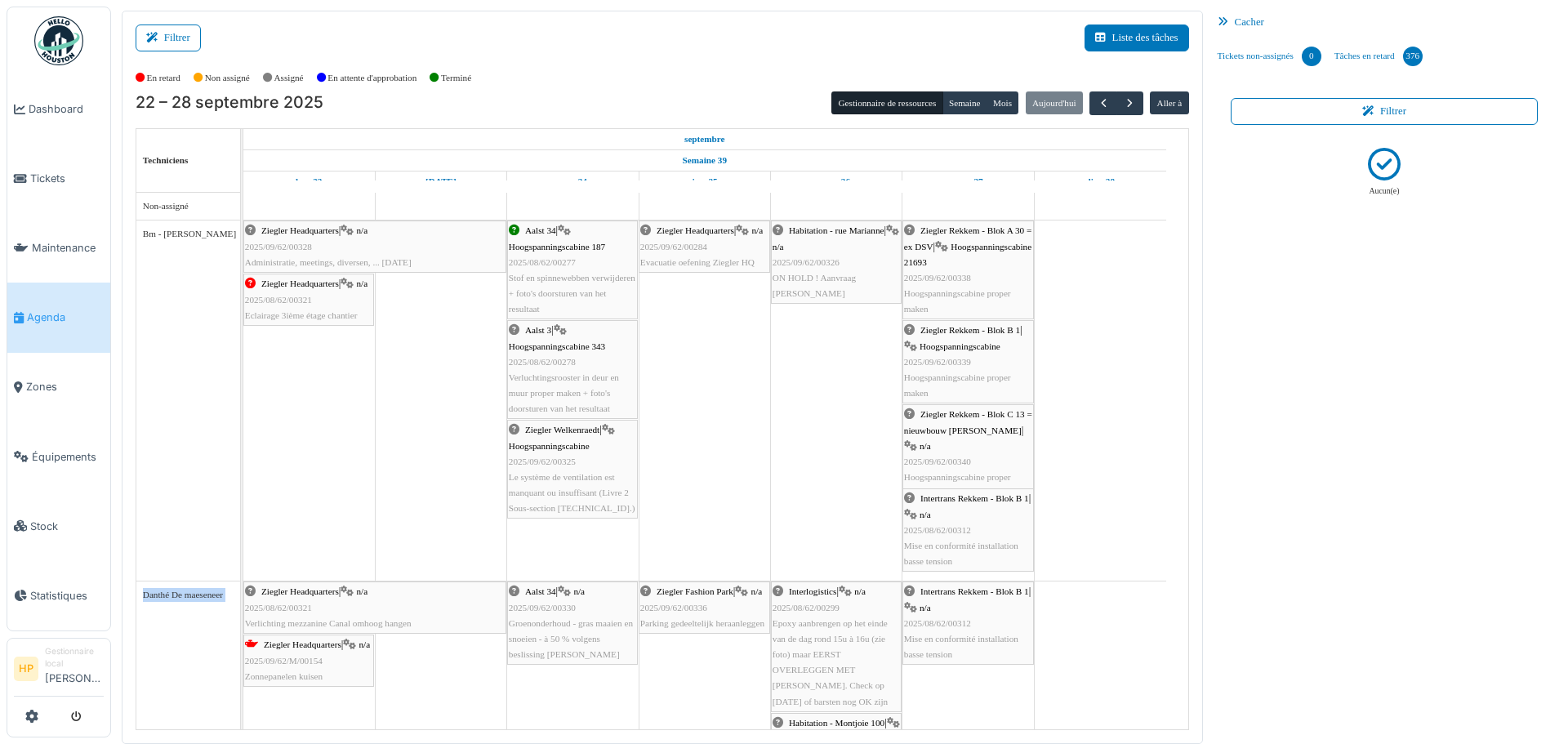
click at [197, 594] on div "Danthé De maeseneer" at bounding box center [187, 595] width 90 height 14
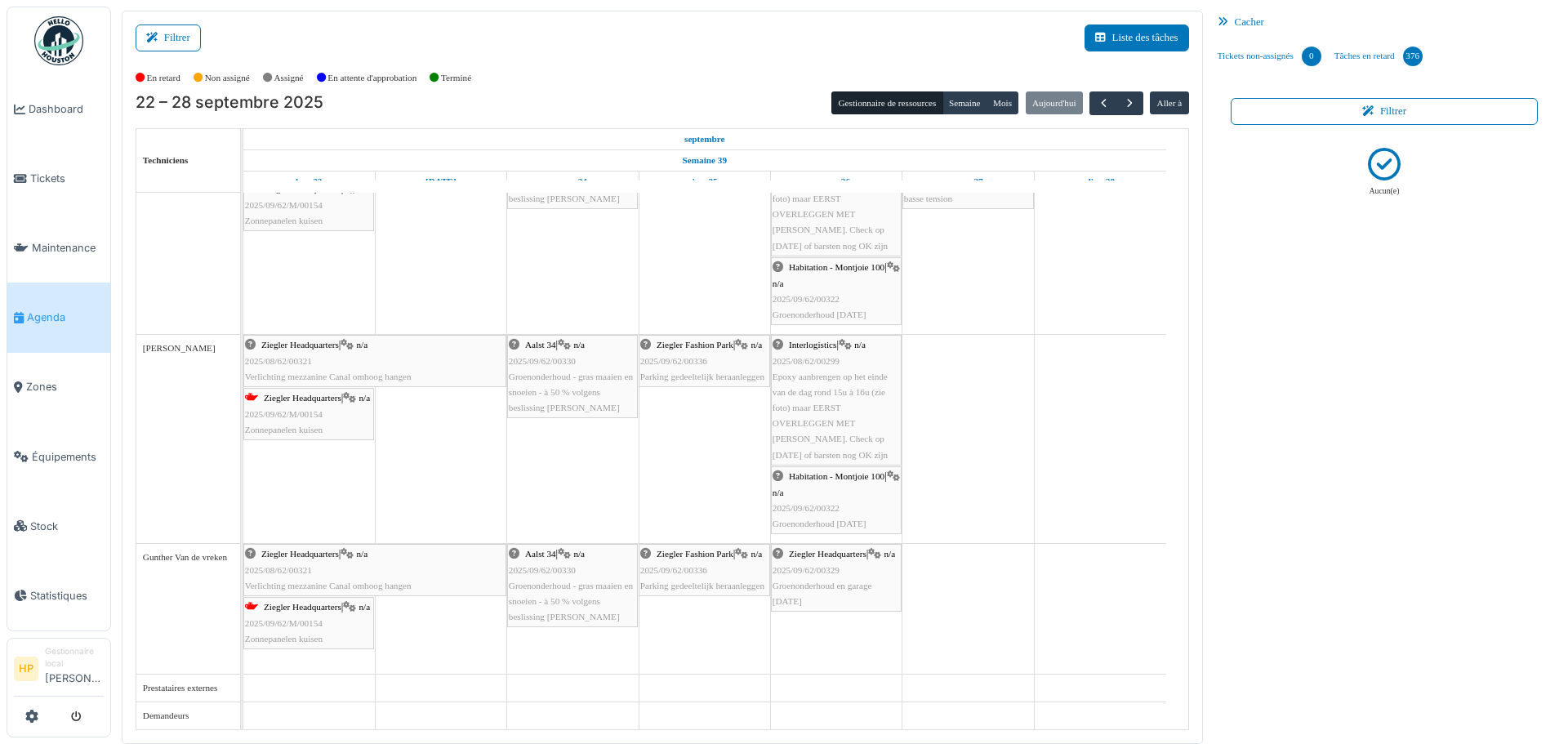
scroll to position [3, 0]
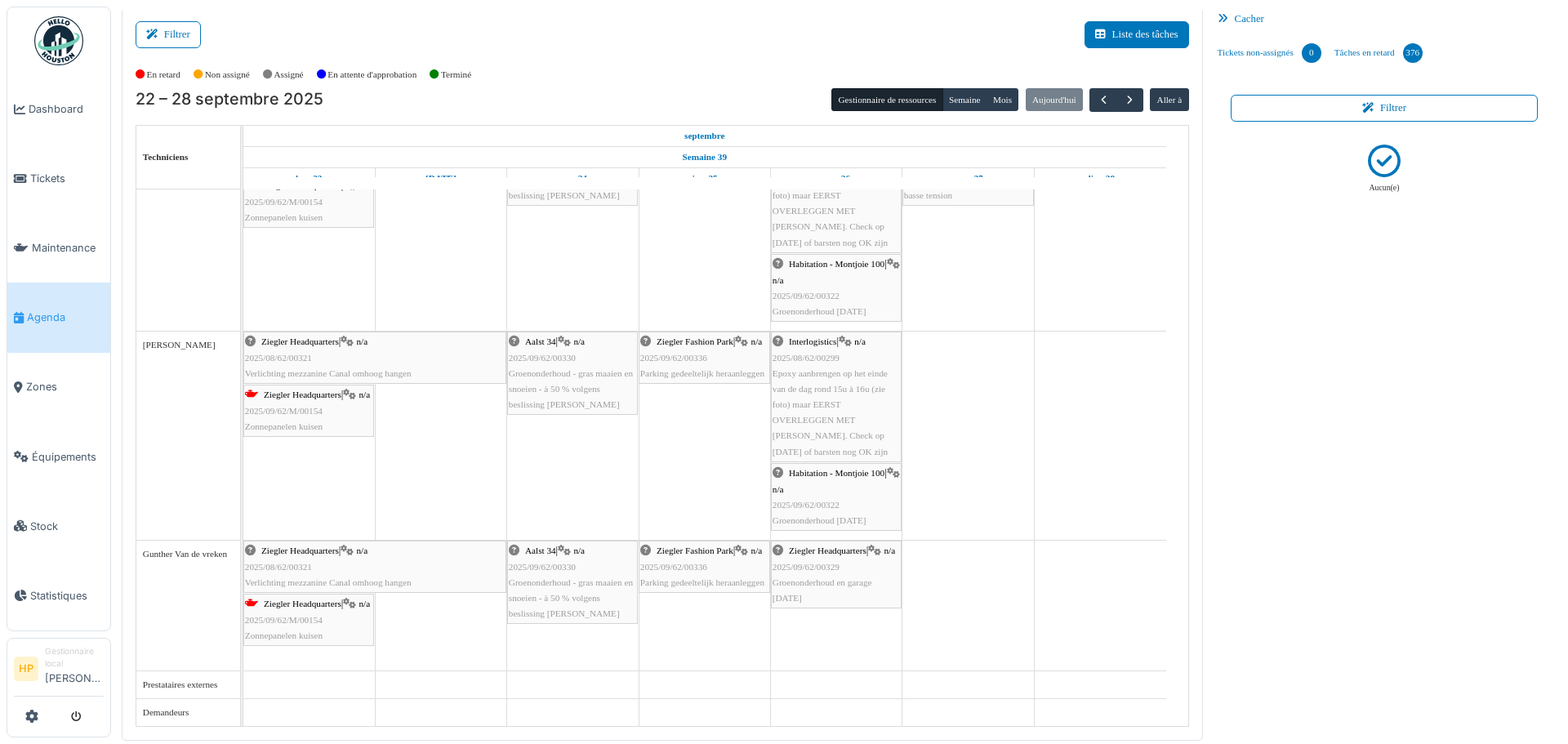
click at [163, 558] on div "Gunther Van de vreken" at bounding box center [187, 554] width 90 height 14
copy tbody "Gunther Van de vreken"
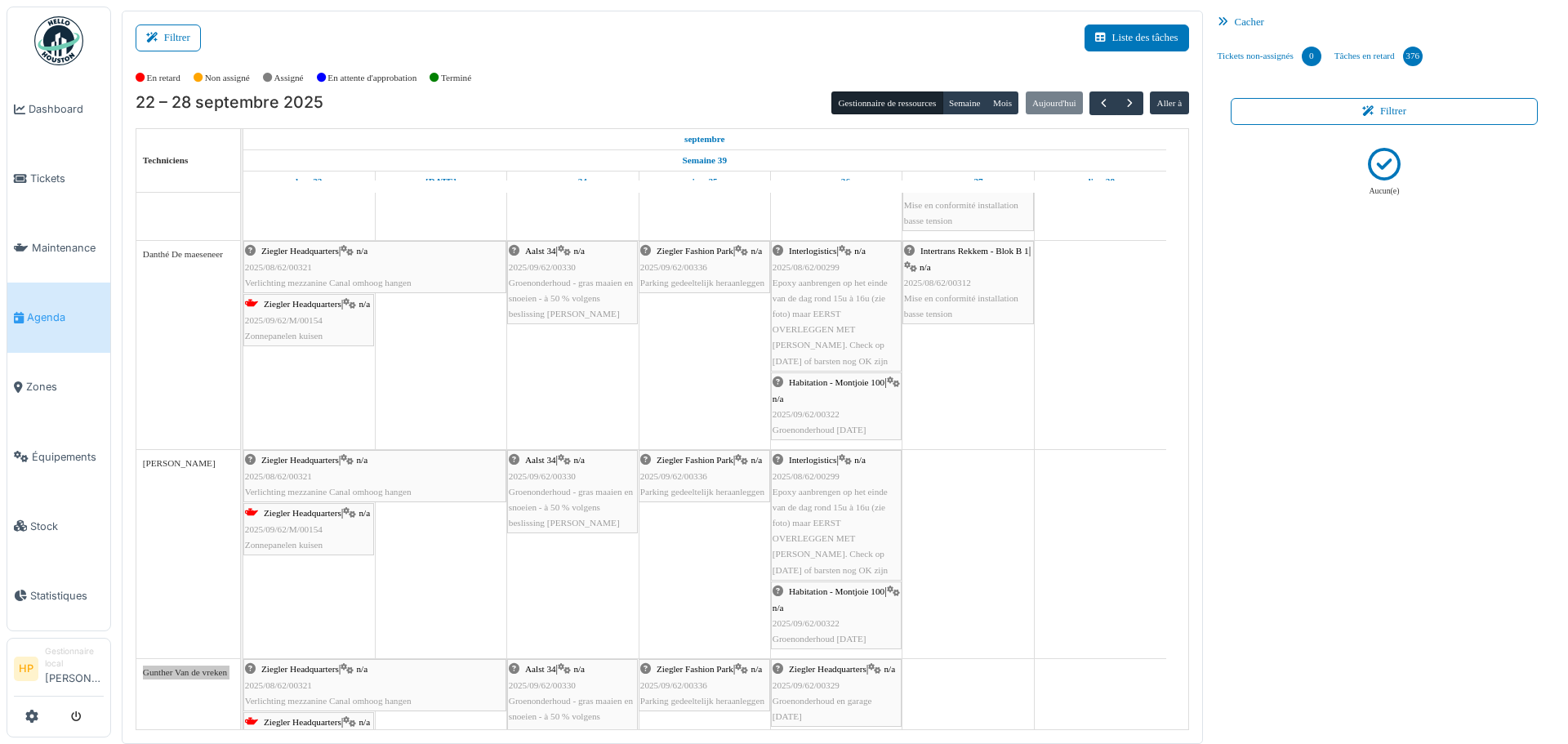
scroll to position [455, 0]
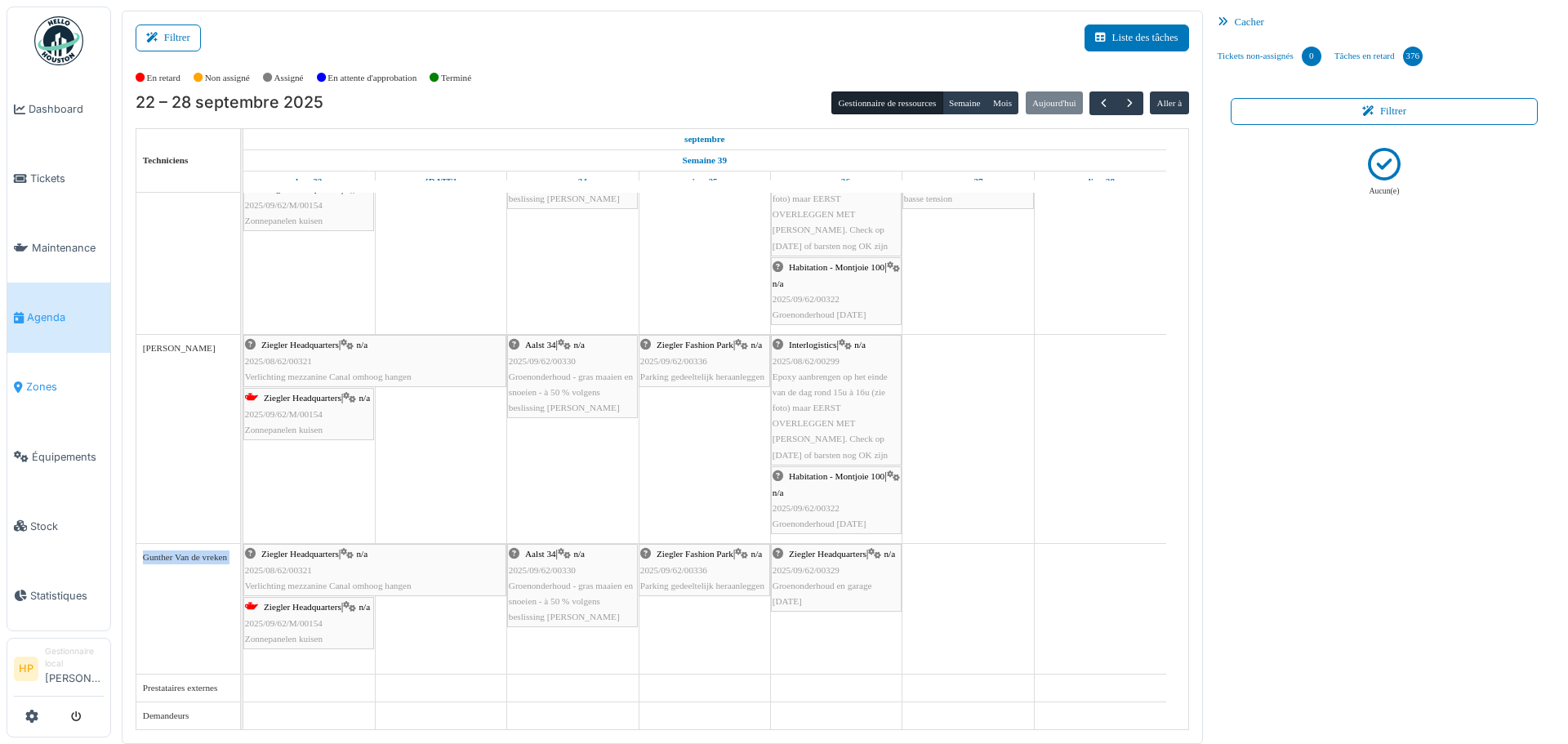
click at [90, 381] on span "Zones" at bounding box center [65, 387] width 78 height 15
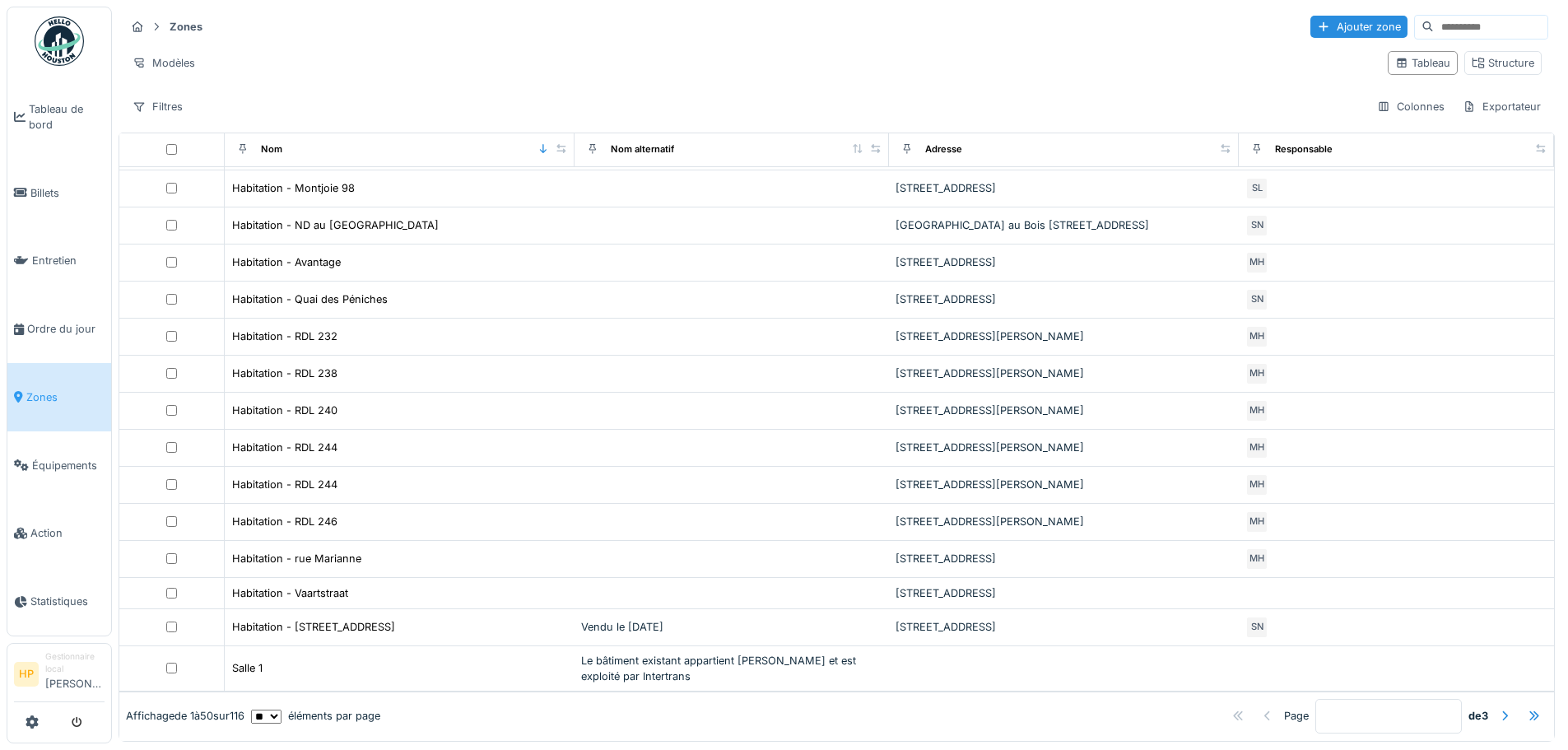
scroll to position [1324, 0]
click at [52, 323] on font "Ordre du jour" at bounding box center [60, 329] width 68 height 12
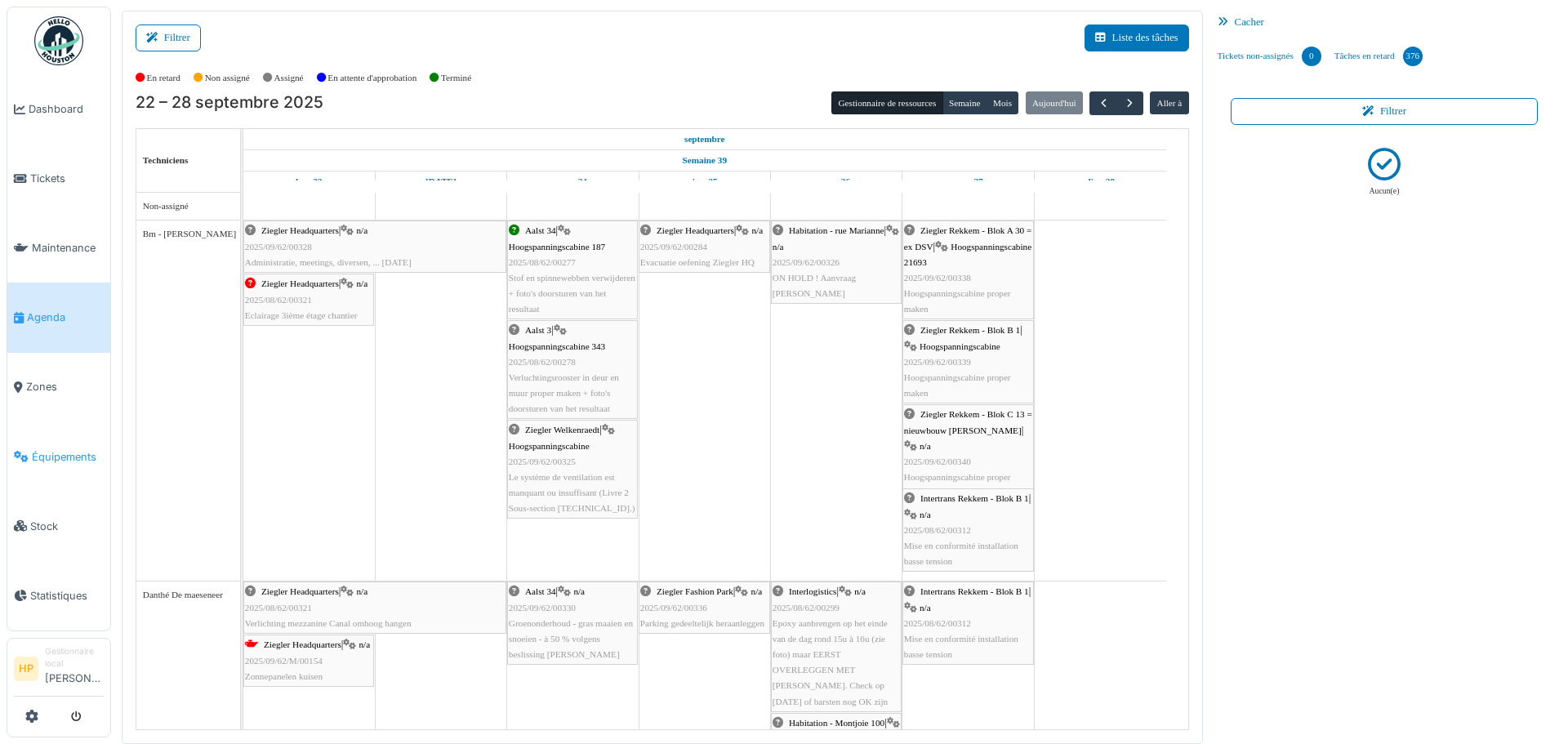
click at [77, 449] on span "Équipements" at bounding box center [68, 457] width 72 height 15
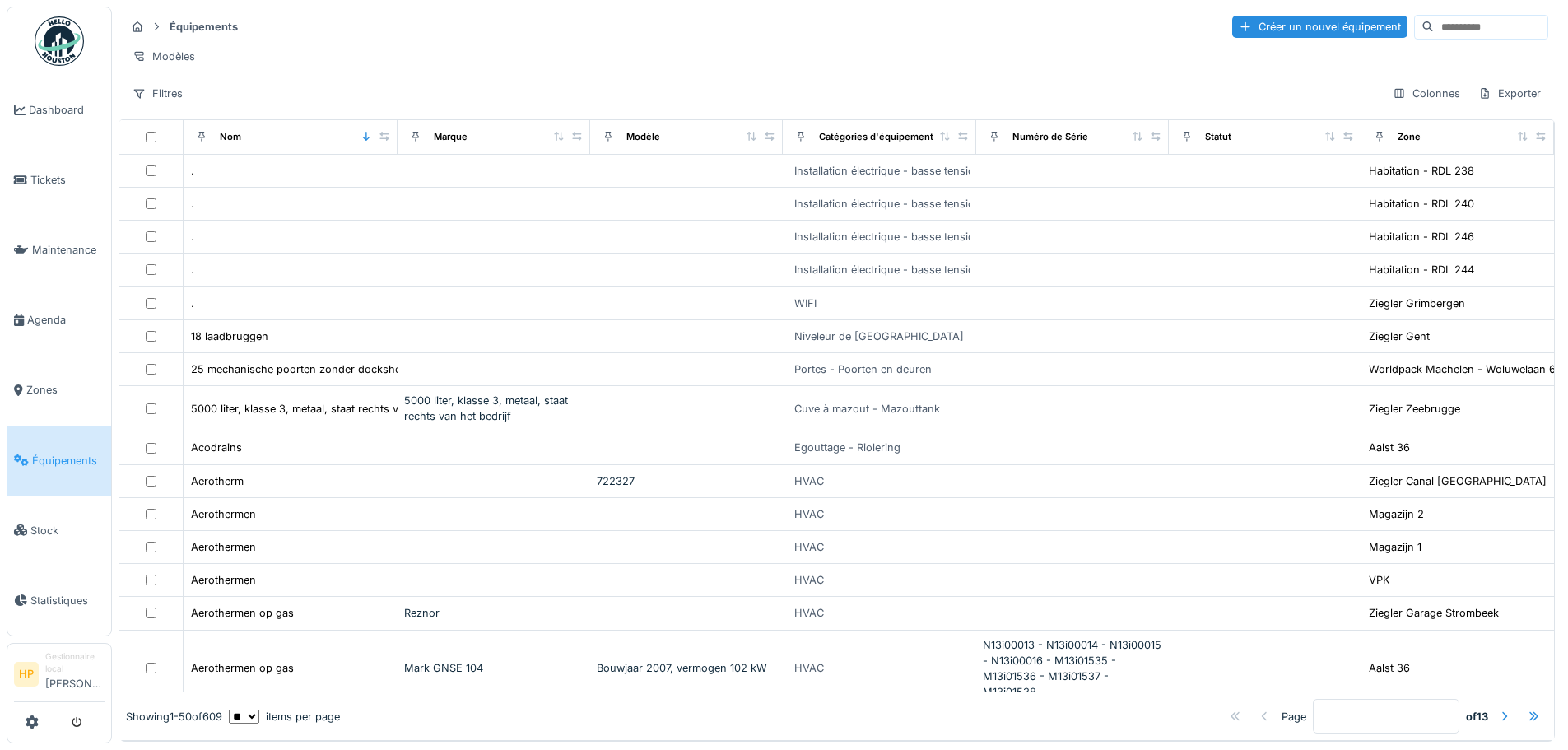
drag, startPoint x: 730, startPoint y: 473, endPoint x: 720, endPoint y: 57, distance: 416.1
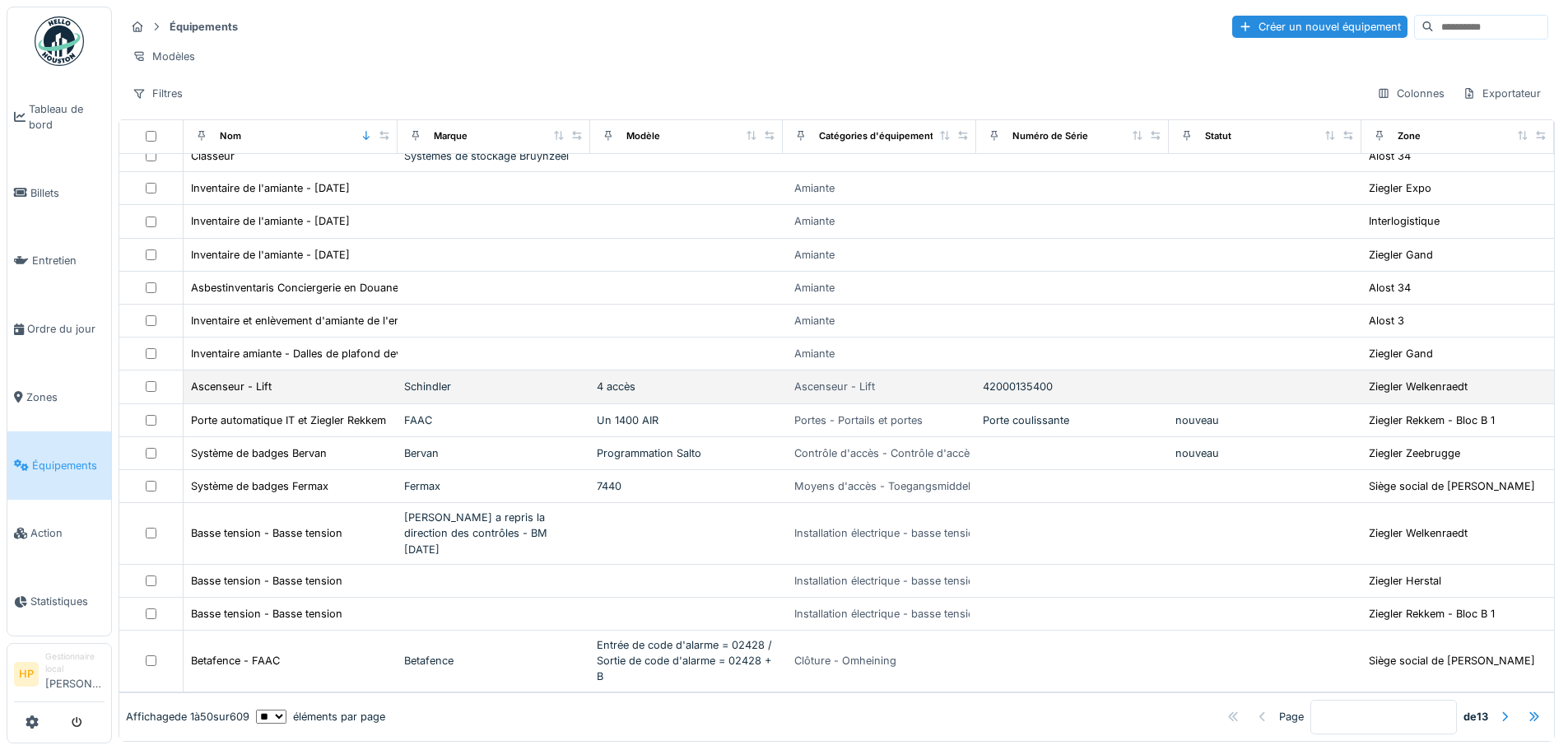
scroll to position [11, 0]
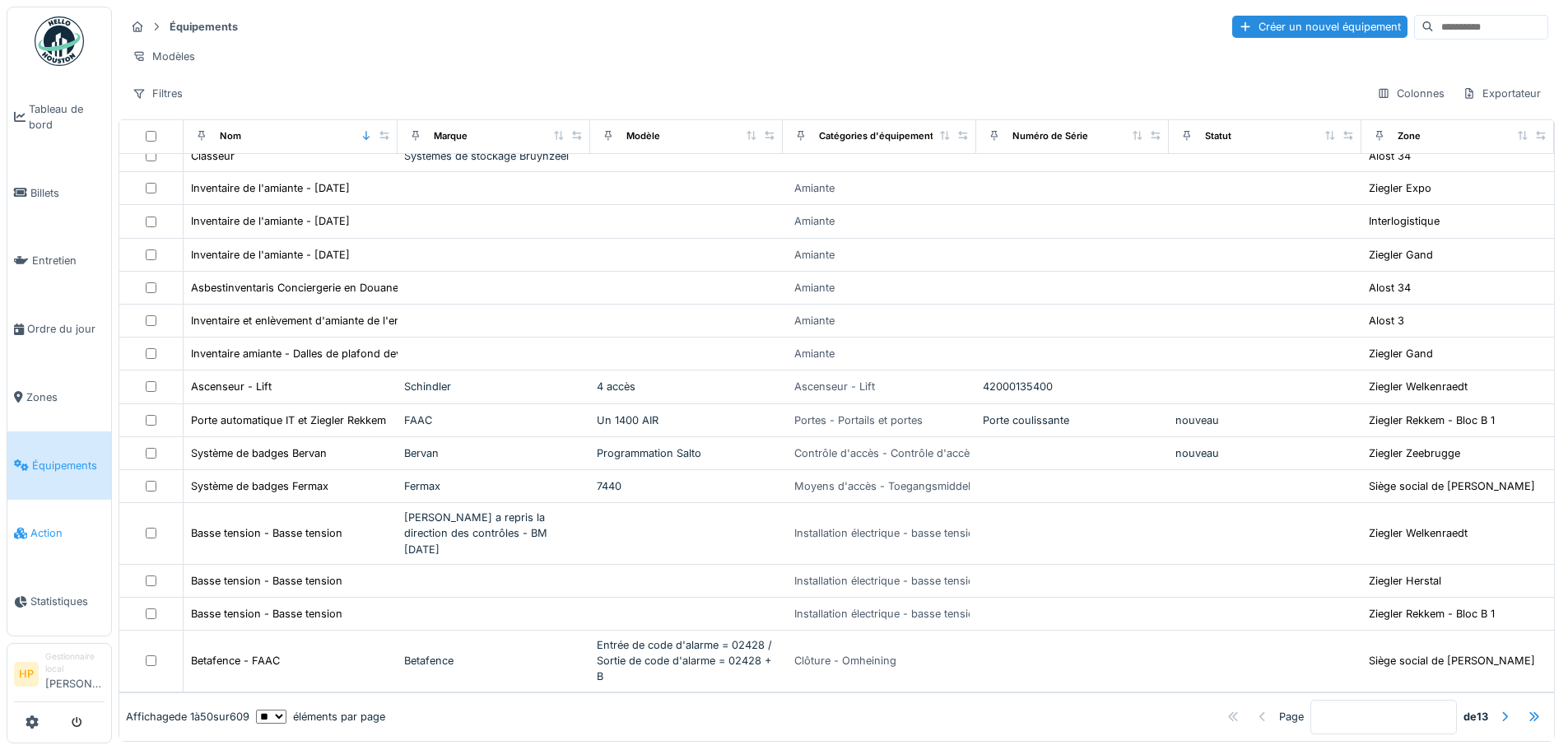
click at [54, 530] on link "Action" at bounding box center [59, 534] width 103 height 68
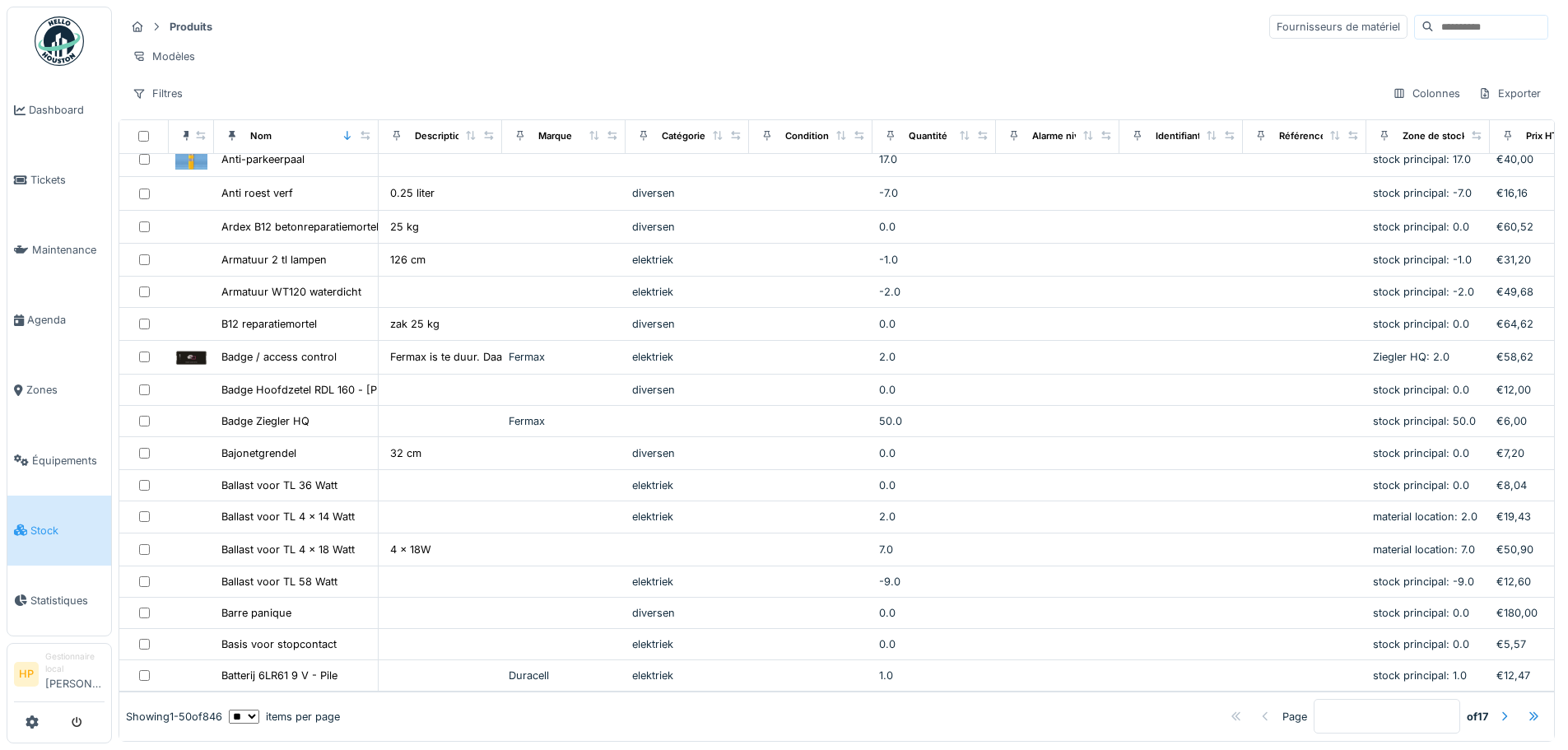
scroll to position [11, 0]
click at [65, 172] on span "Tickets" at bounding box center [67, 180] width 74 height 15
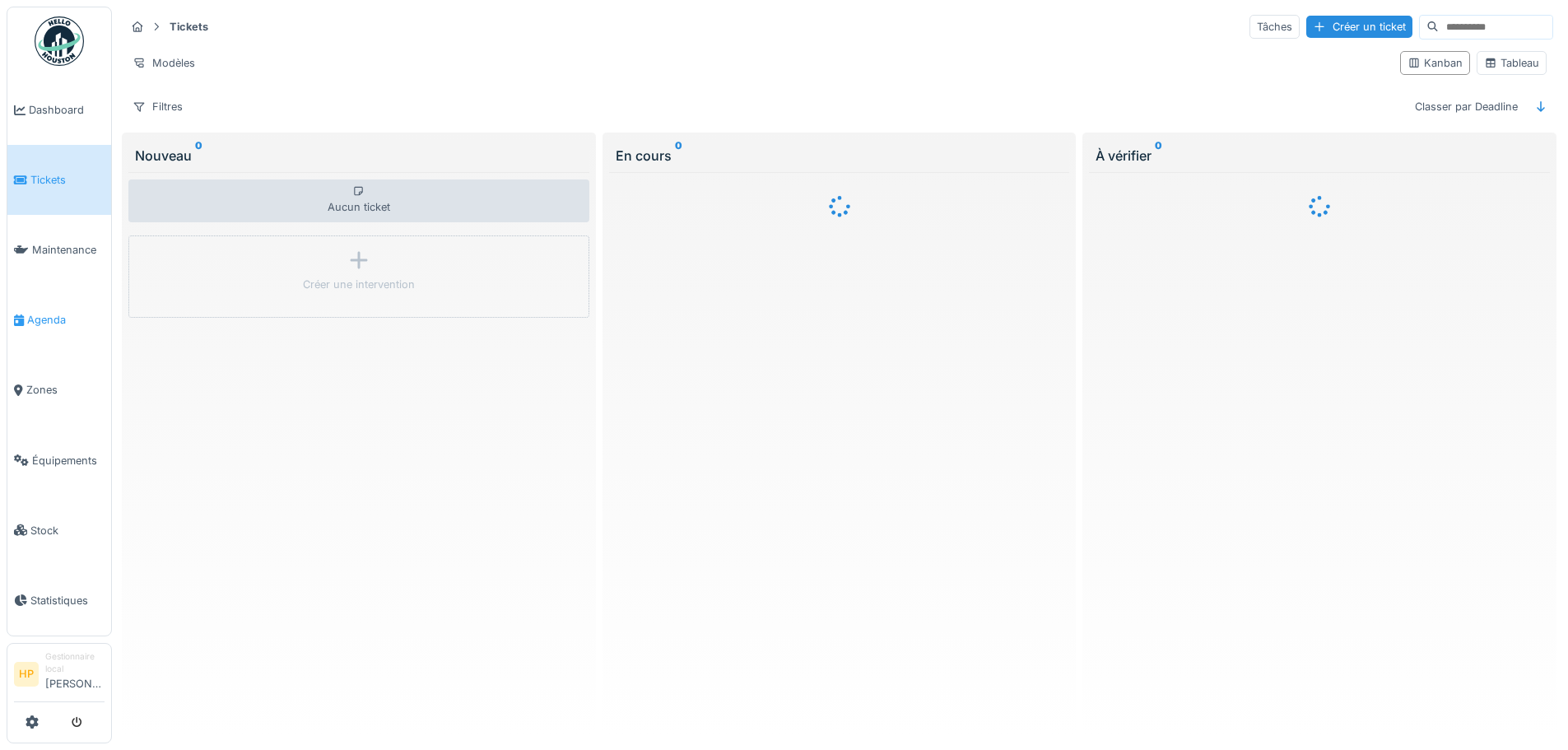
click at [44, 315] on body "Dashboard Tickets Maintenance [GEOGRAPHIC_DATA] Zones Équipements Stock Statist…" at bounding box center [784, 375] width 1568 height 750
click at [44, 315] on span "Agenda" at bounding box center [65, 320] width 78 height 15
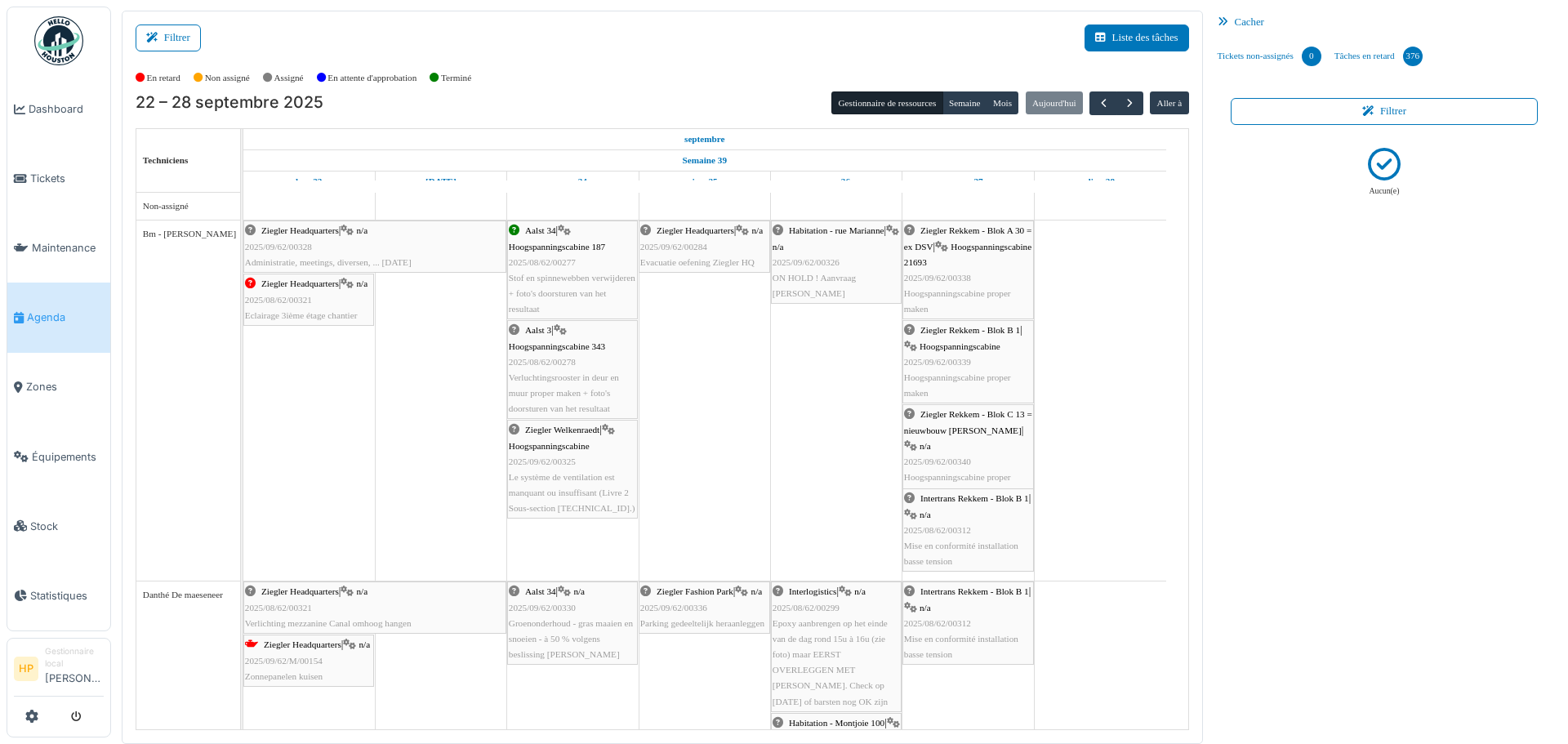
click at [454, 231] on div "Ziegler Headquarters | n/a 2025/09/62/00328 Administratie, meetings, diversen, …" at bounding box center [374, 247] width 259 height 48
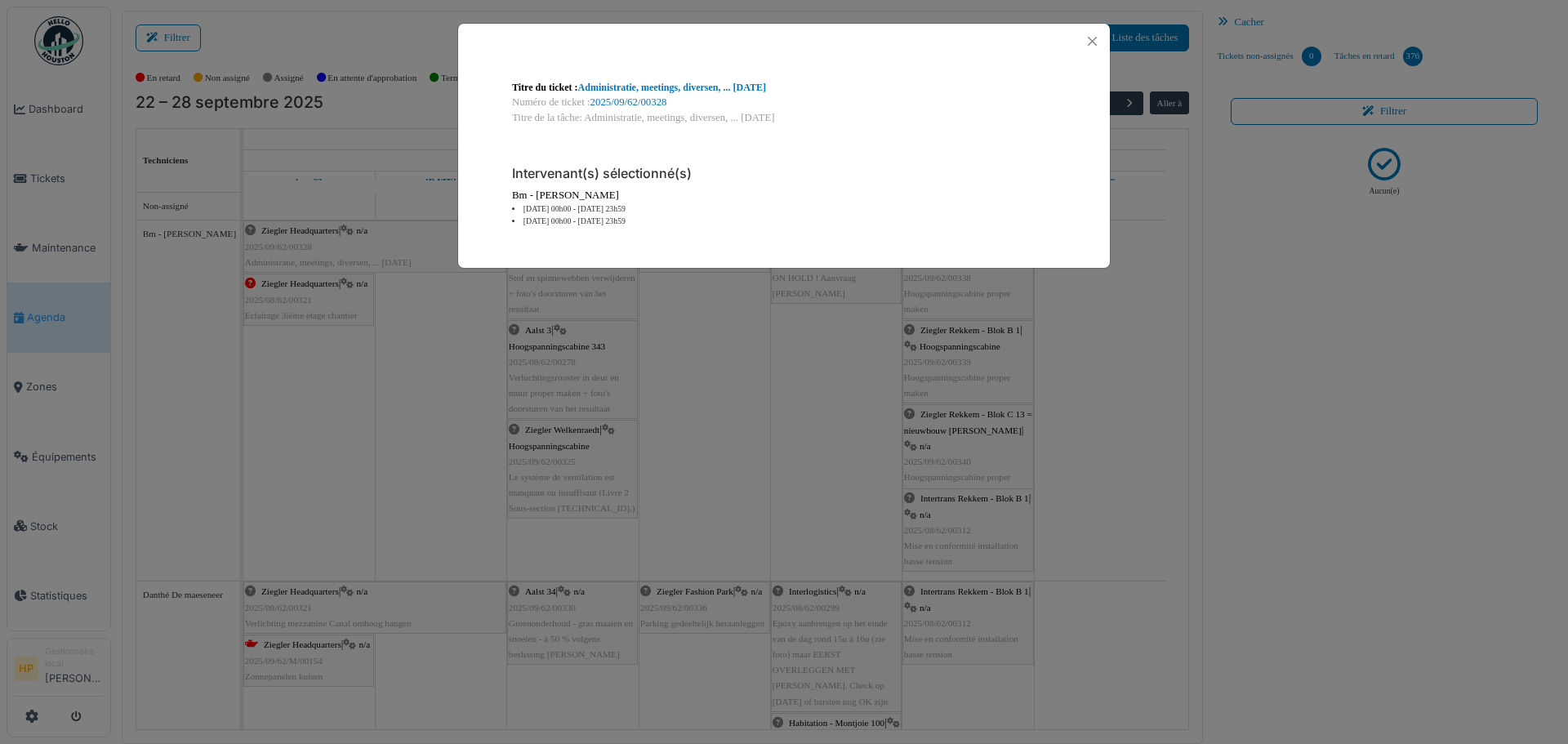
click at [443, 345] on div "Titre du ticket : Administratie, meetings, diversen, ... september 2025 Numéro …" at bounding box center [784, 372] width 1568 height 744
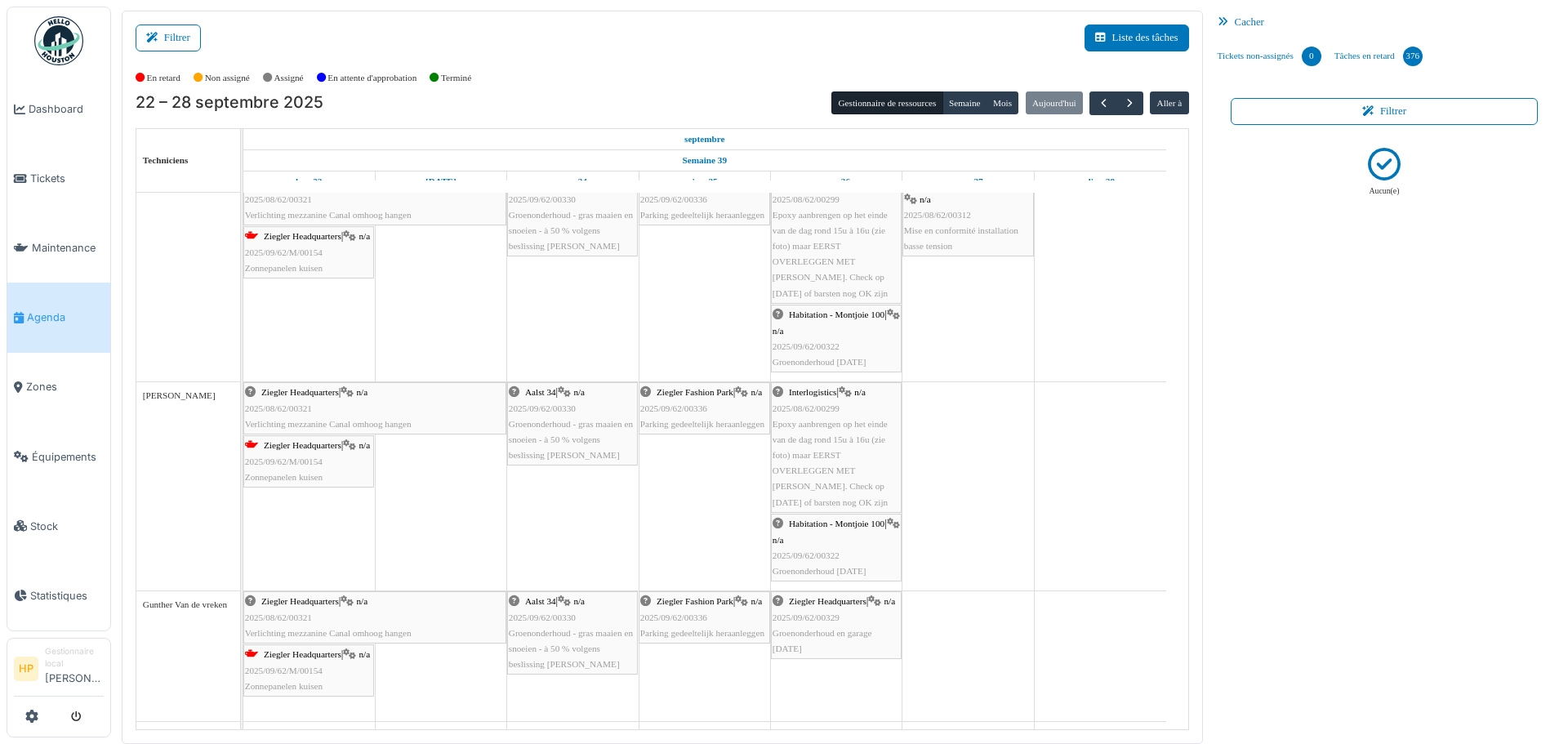
scroll to position [455, 0]
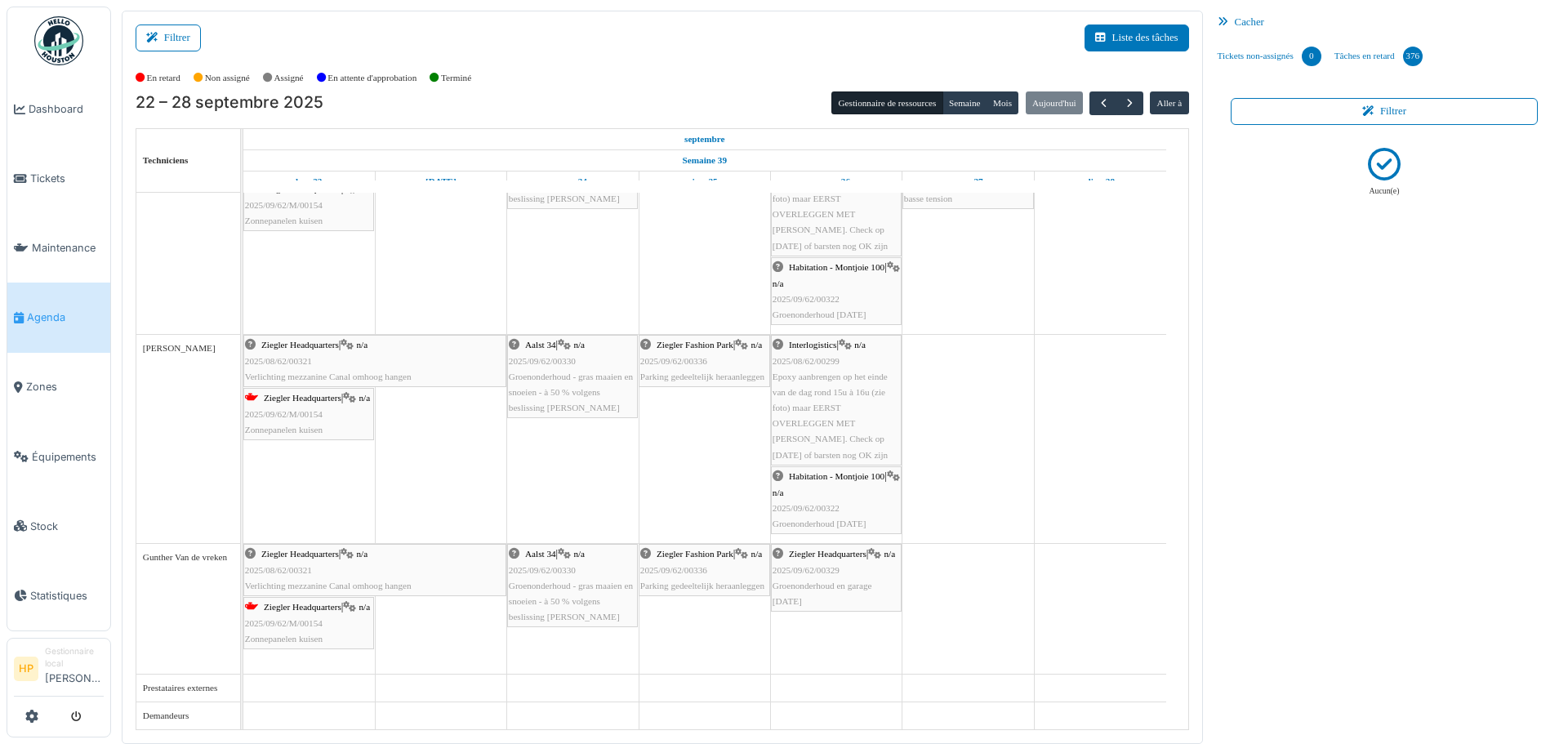
click at [318, 708] on td at bounding box center [309, 233] width 131 height 992
click at [284, 708] on td at bounding box center [309, 233] width 131 height 992
click at [1121, 20] on div "Filtrer Liste des tâches Afficher les tâches non assignées *** Oui Remove item …" at bounding box center [662, 377] width 1081 height 734
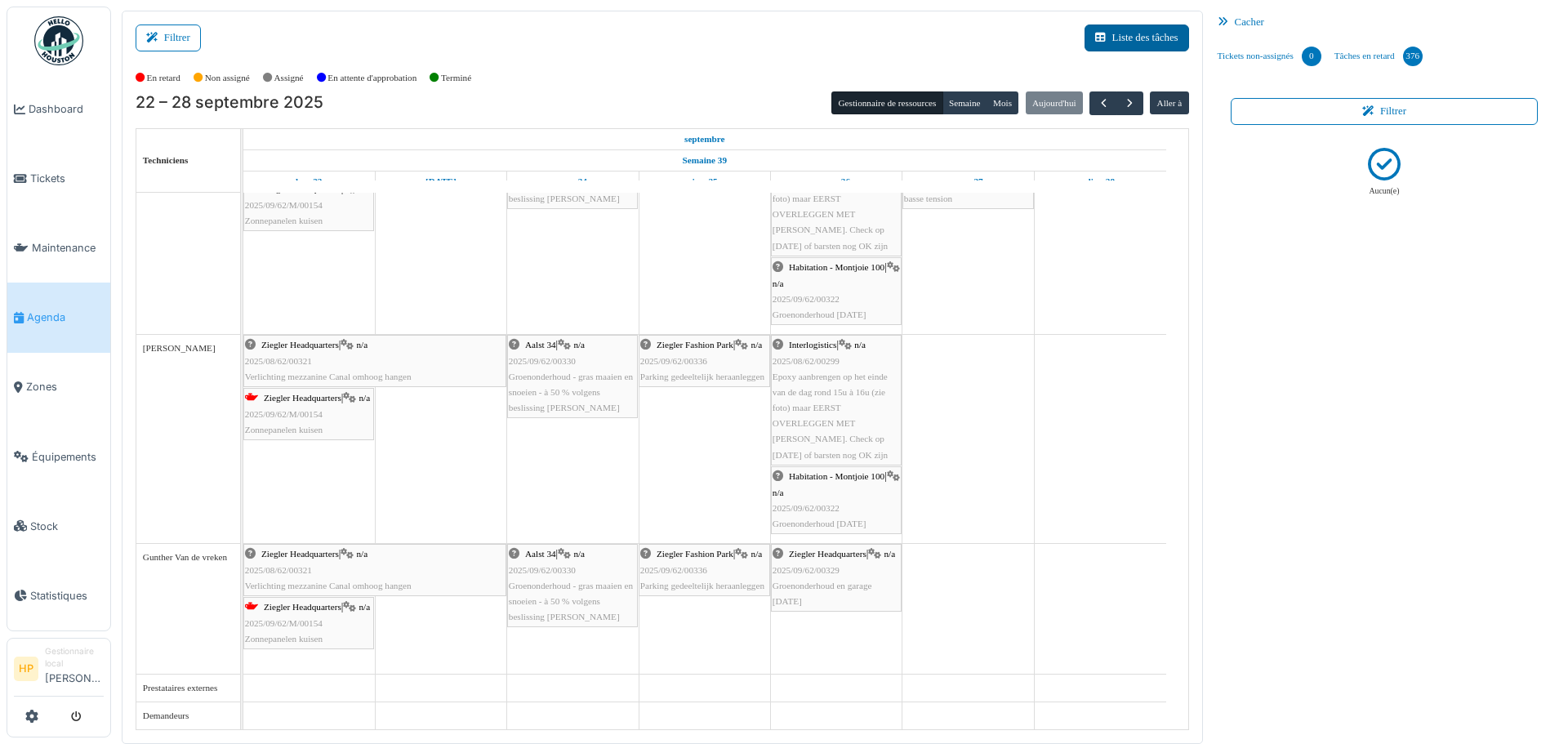
click at [1123, 29] on button "Liste des tâches" at bounding box center [1137, 38] width 105 height 27
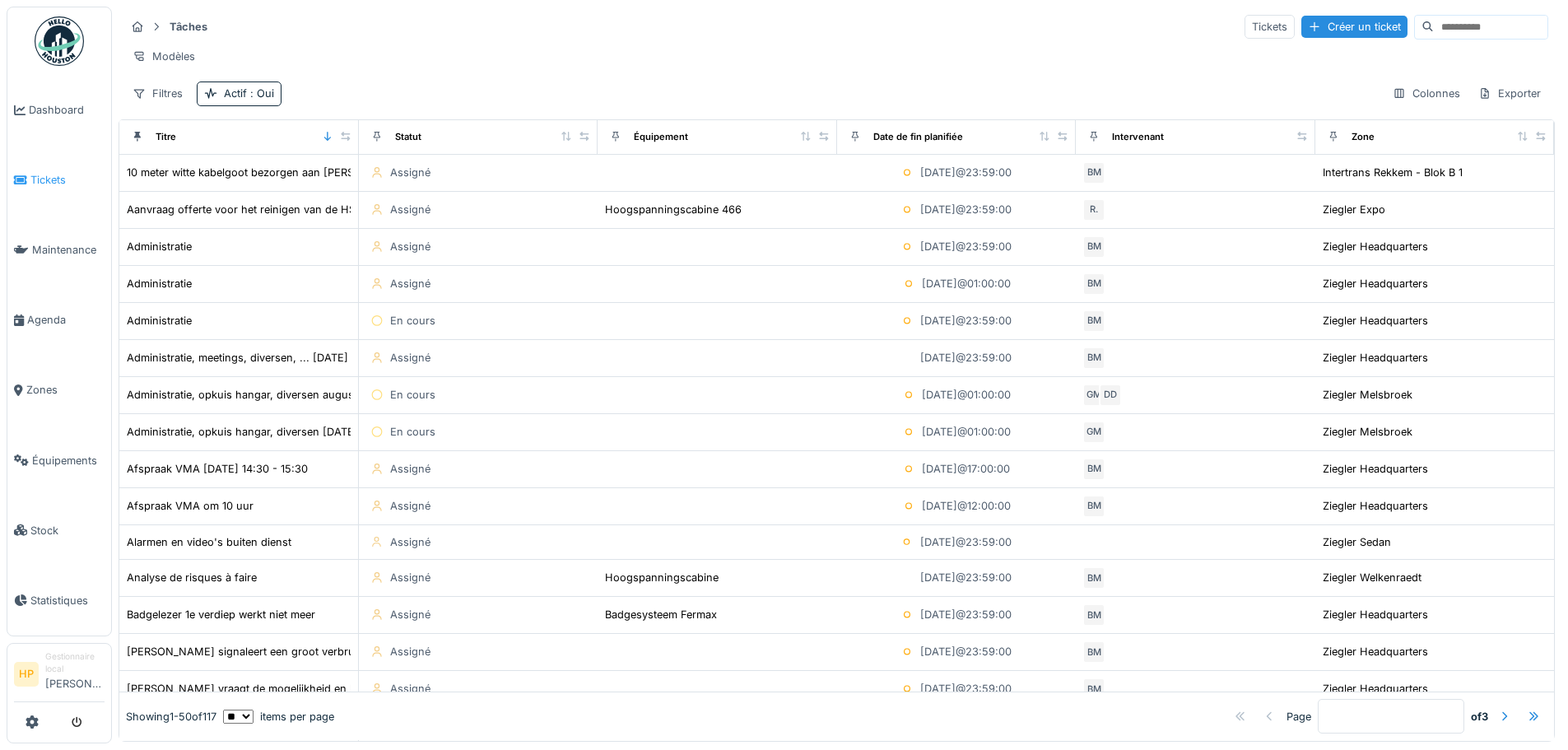
click at [53, 172] on span "Tickets" at bounding box center [67, 180] width 74 height 15
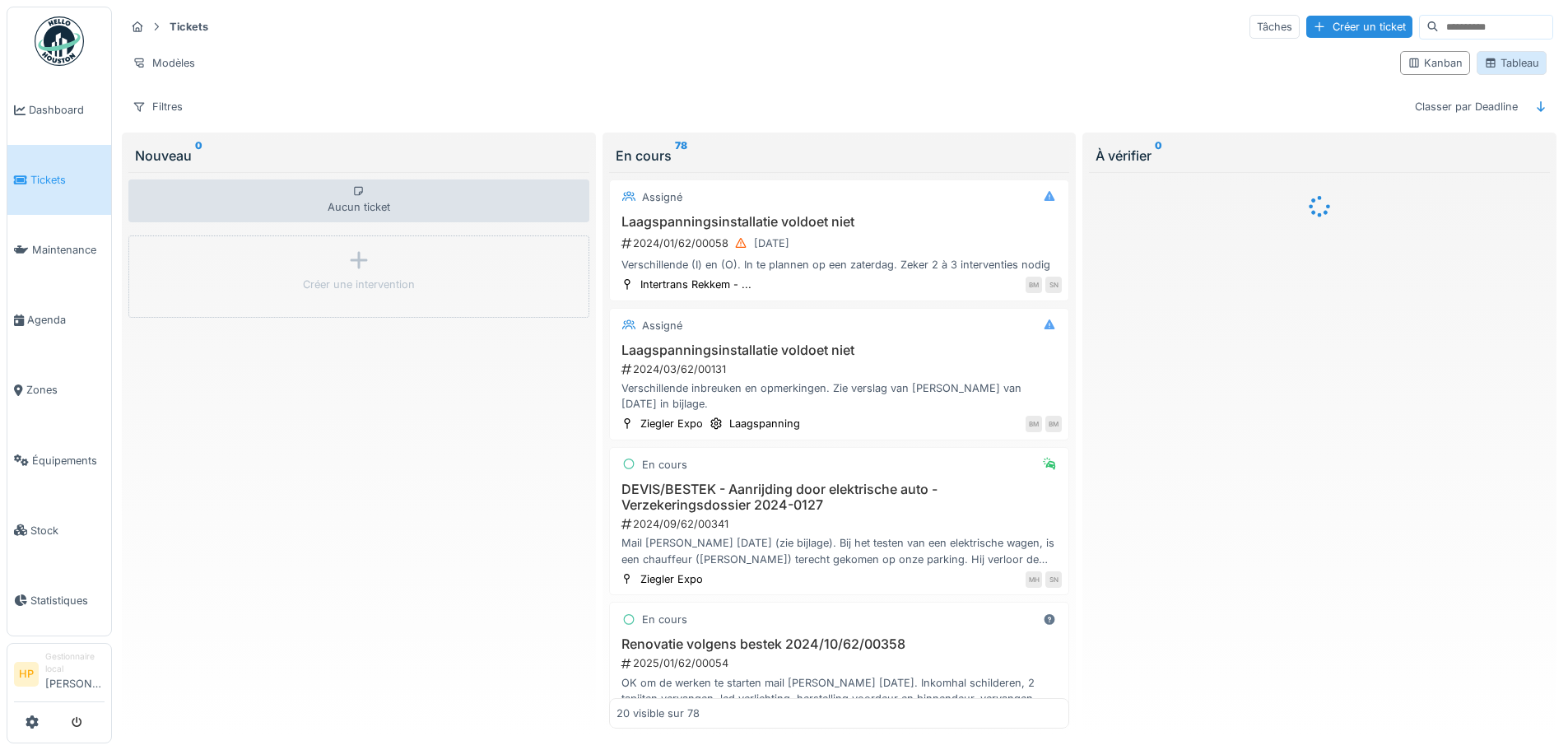
click at [1503, 67] on div "Tableau" at bounding box center [1511, 63] width 56 height 15
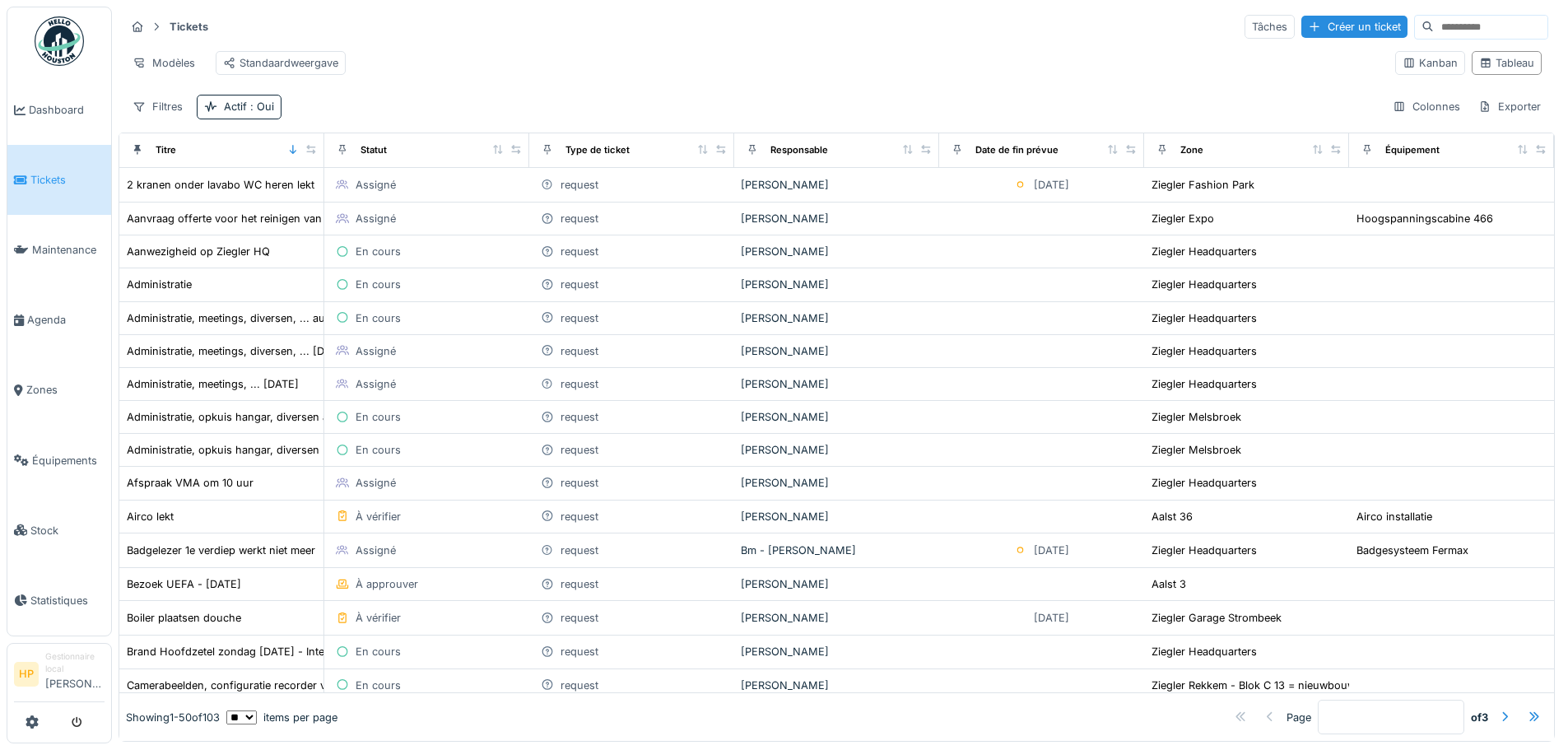
scroll to position [11, 0]
click at [1302, 20] on div "Créer un ticket" at bounding box center [1354, 26] width 106 height 22
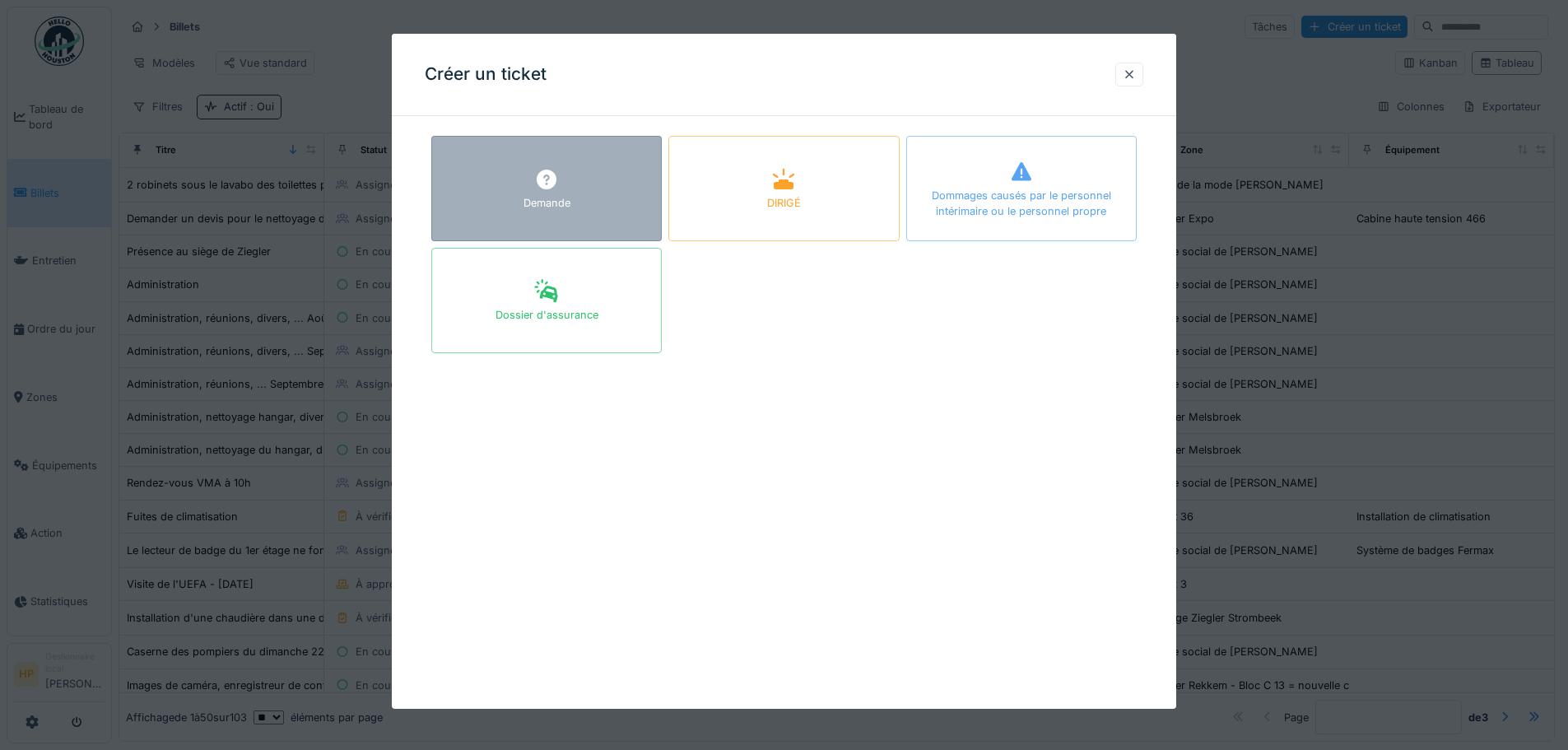
click at [537, 223] on div "Demande" at bounding box center [546, 189] width 231 height 105
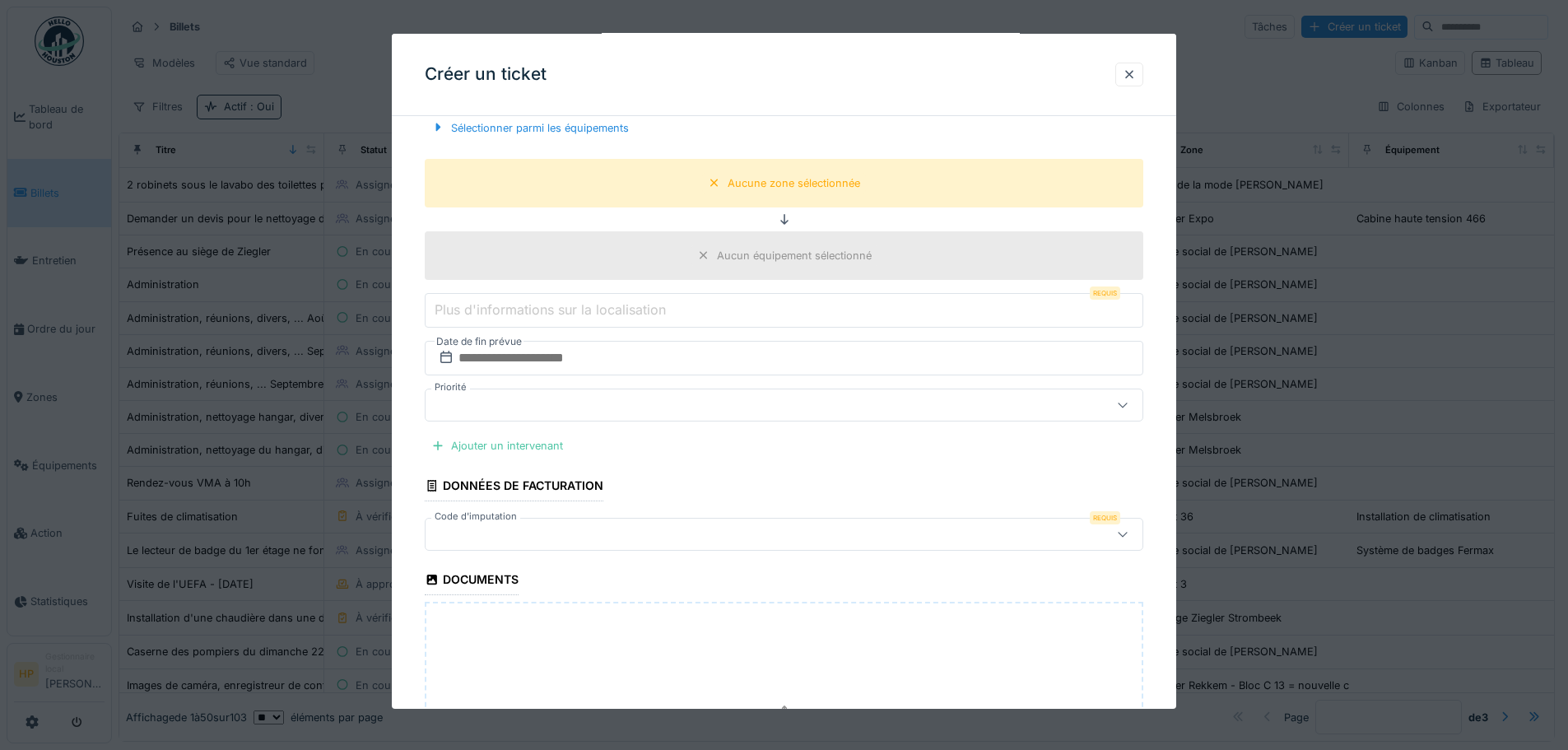
scroll to position [353, 0]
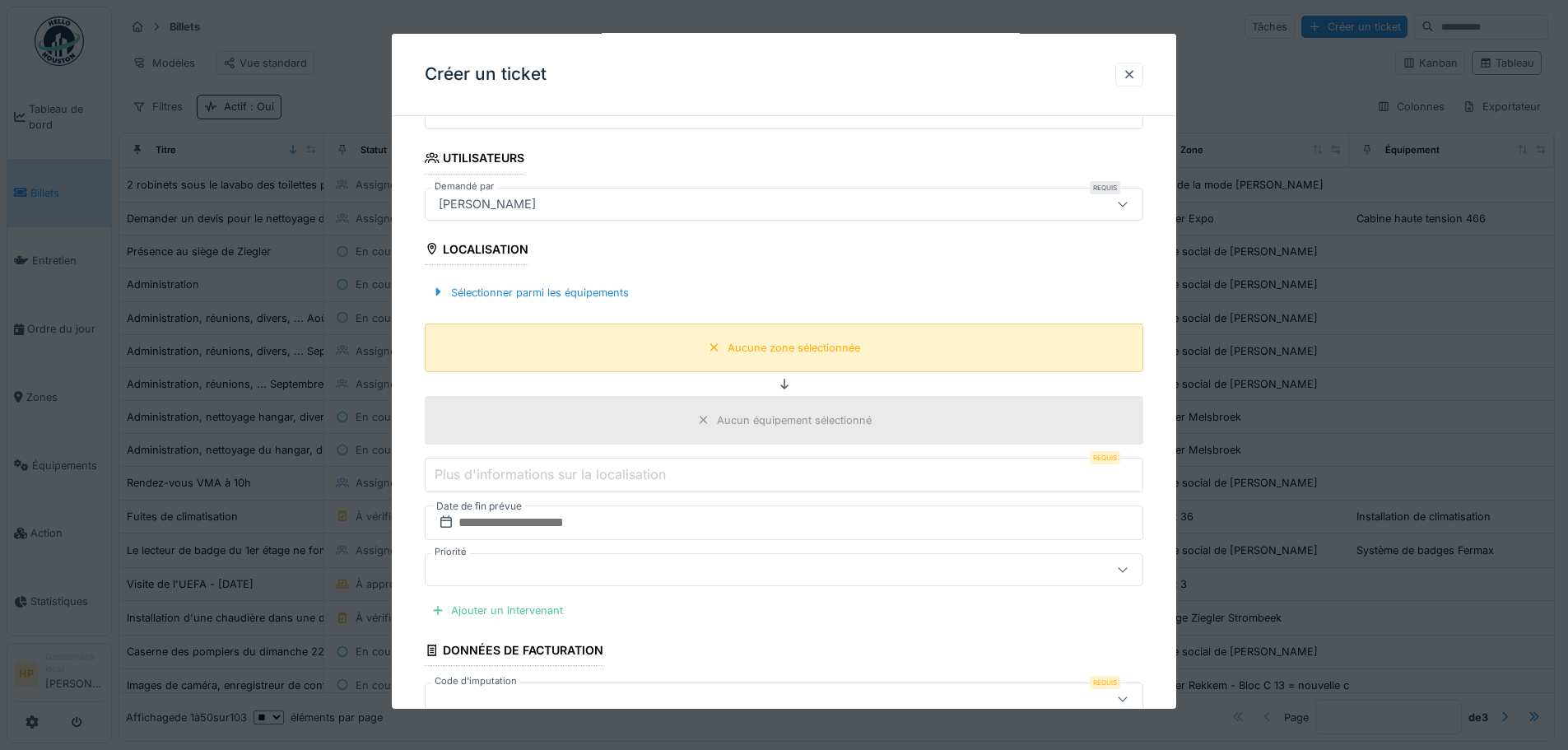
click at [751, 349] on div "Aucune zone sélectionnée" at bounding box center [794, 348] width 132 height 15
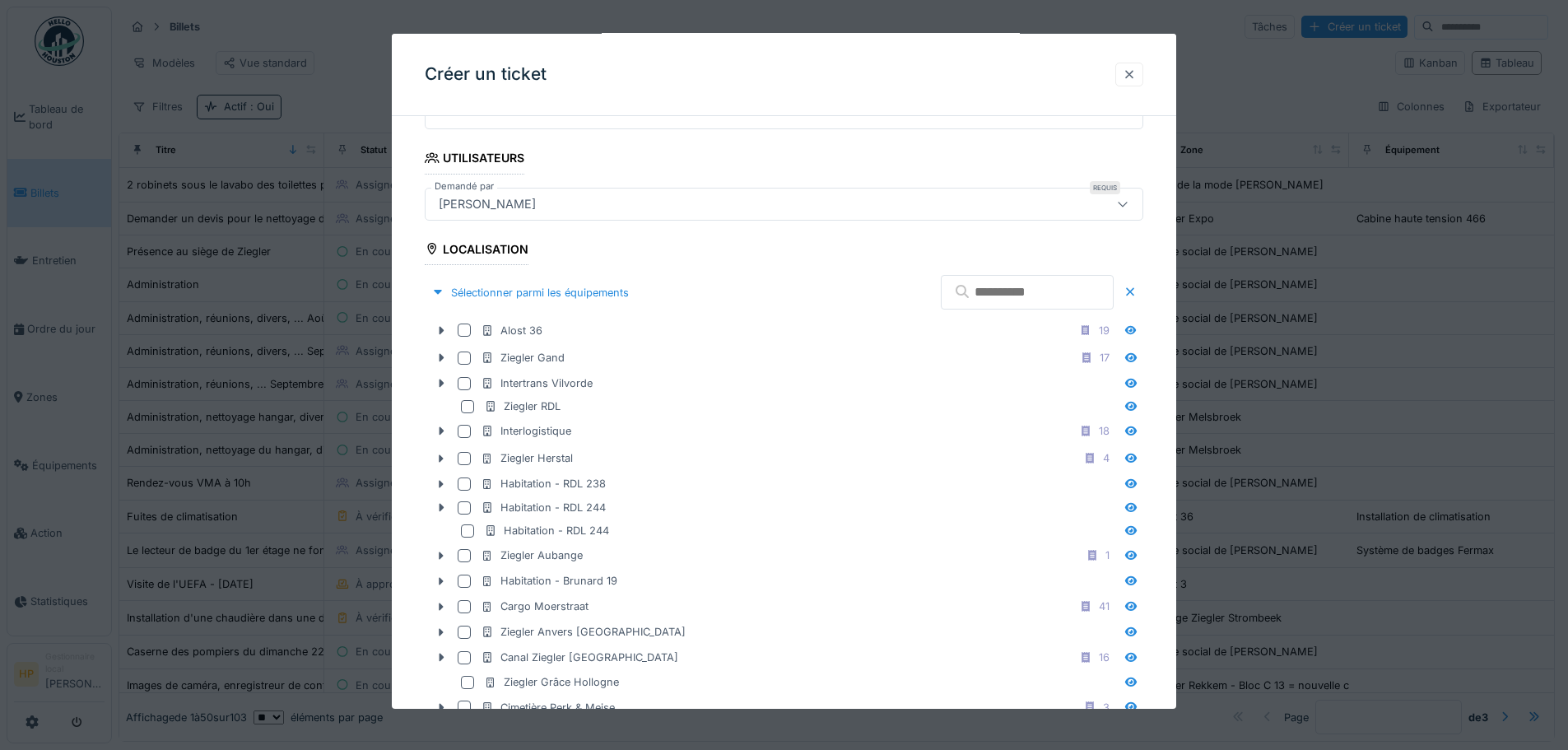
click at [1128, 75] on div at bounding box center [1129, 75] width 13 height 15
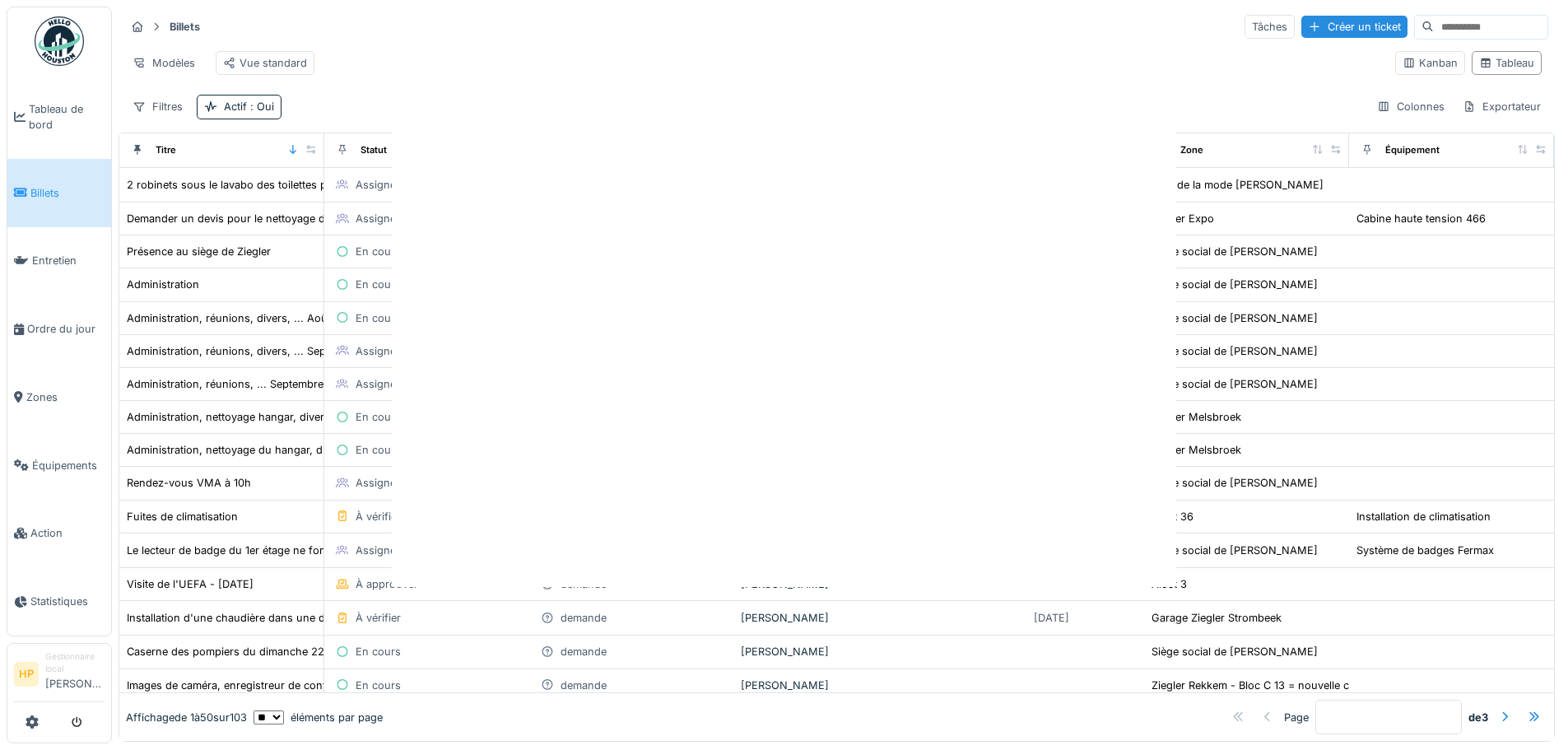
scroll to position [0, 0]
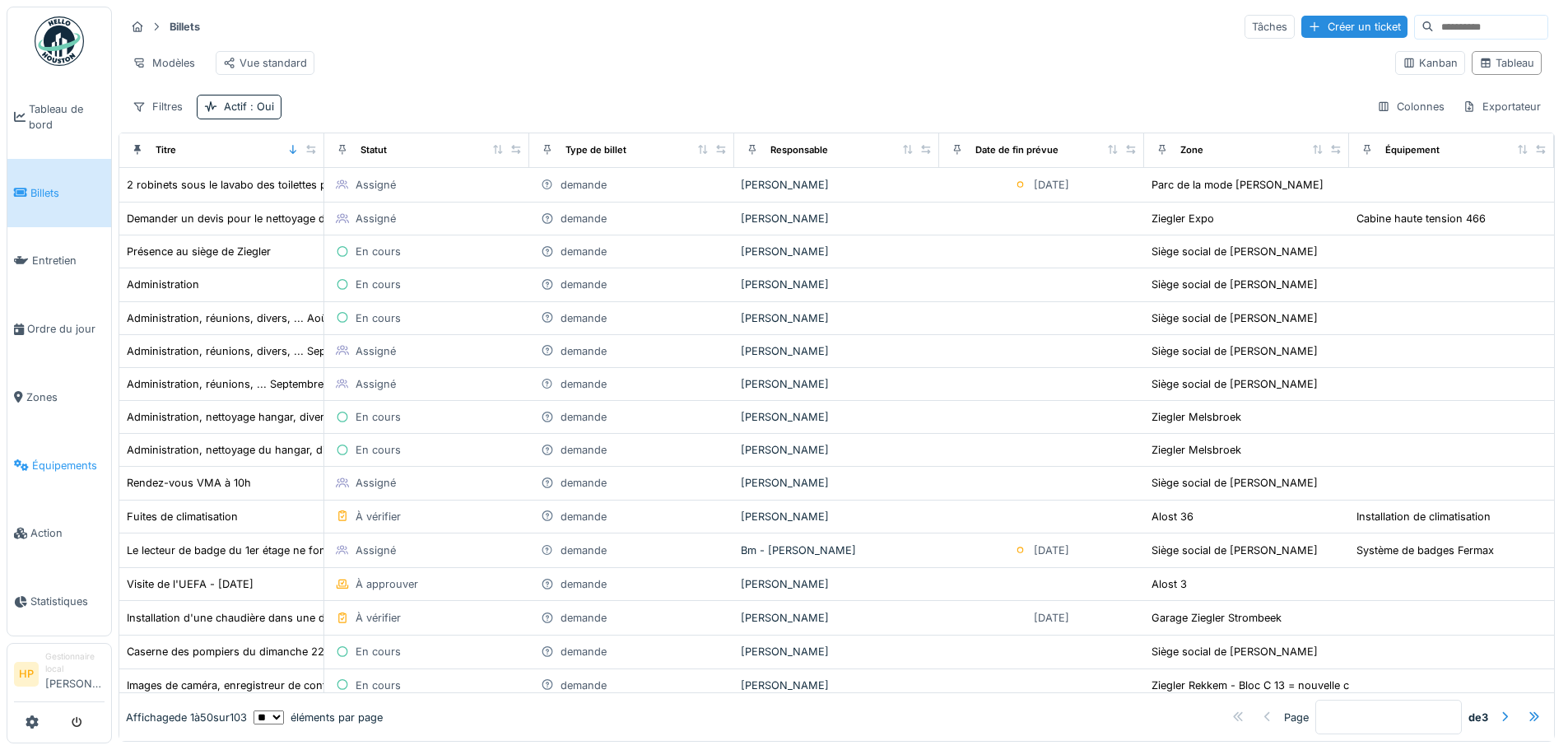
click at [91, 458] on span "Équipements" at bounding box center [69, 466] width 73 height 15
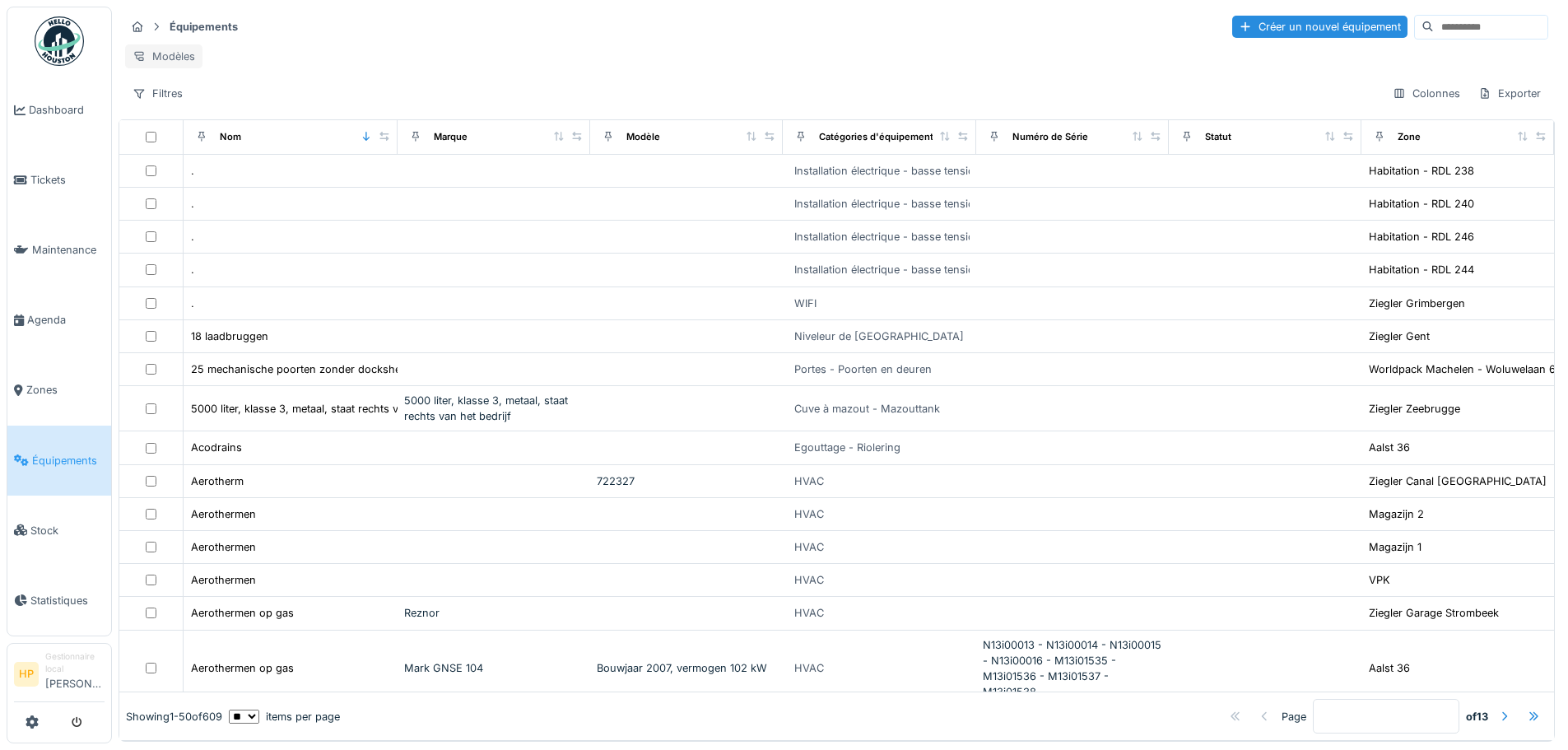
click at [155, 58] on div "Modèles" at bounding box center [164, 56] width 78 height 24
click at [319, 49] on div "Modèles" at bounding box center [837, 56] width 1423 height 24
click at [171, 104] on div "Filtres" at bounding box center [158, 93] width 65 height 24
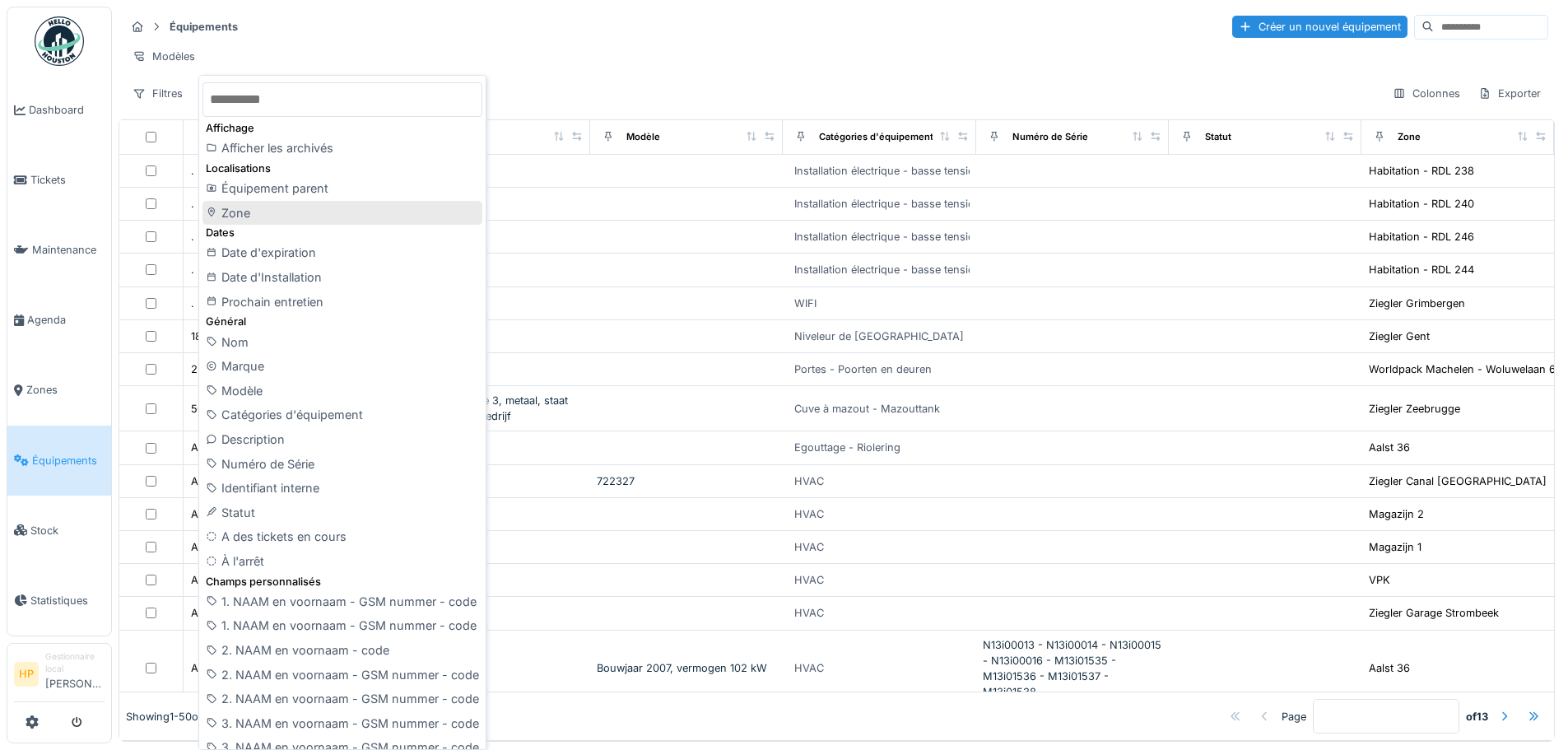
click at [280, 219] on div "Zone" at bounding box center [342, 214] width 280 height 25
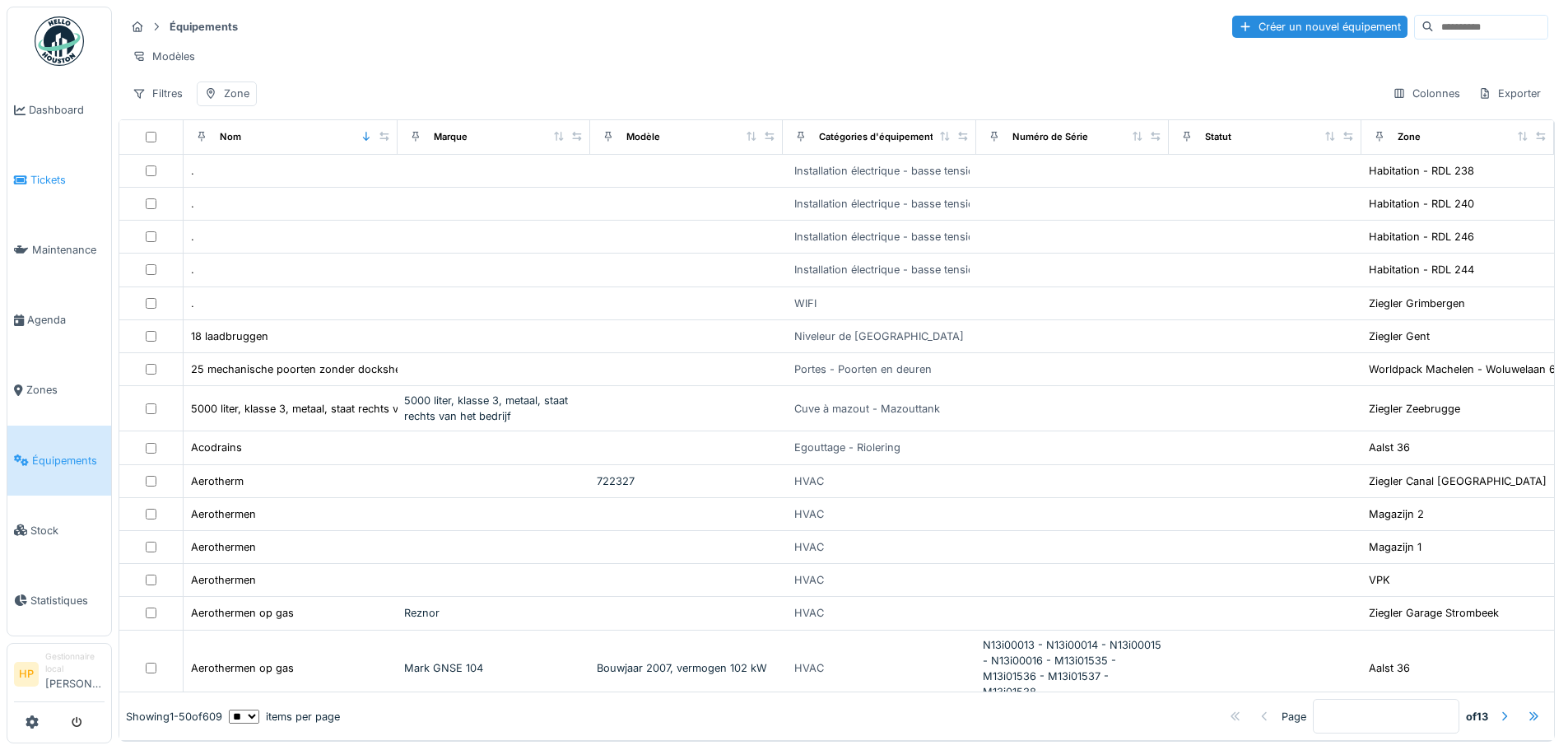
click at [45, 165] on link "Tickets" at bounding box center [59, 179] width 103 height 70
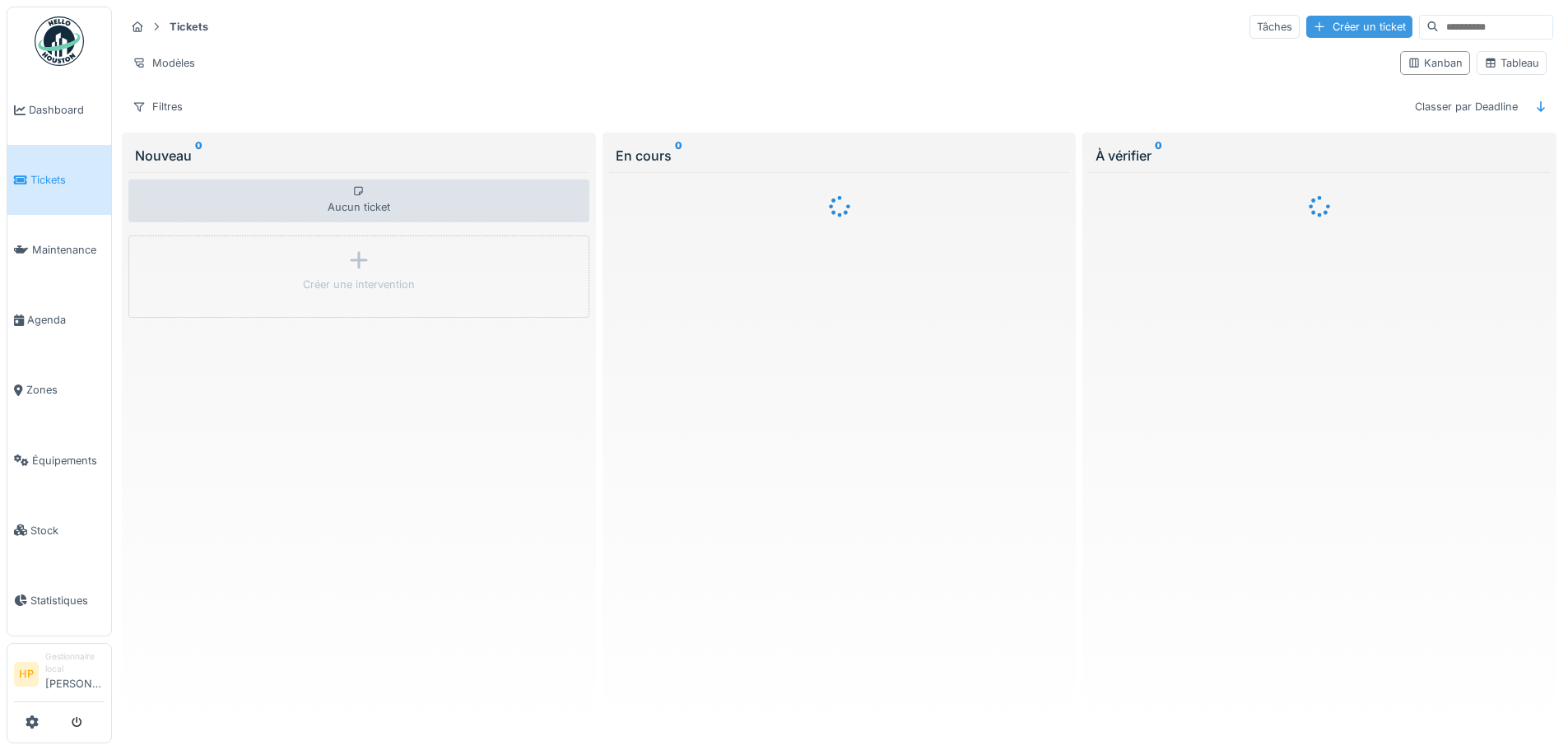
click at [1314, 16] on div "Créer un ticket" at bounding box center [1359, 26] width 106 height 22
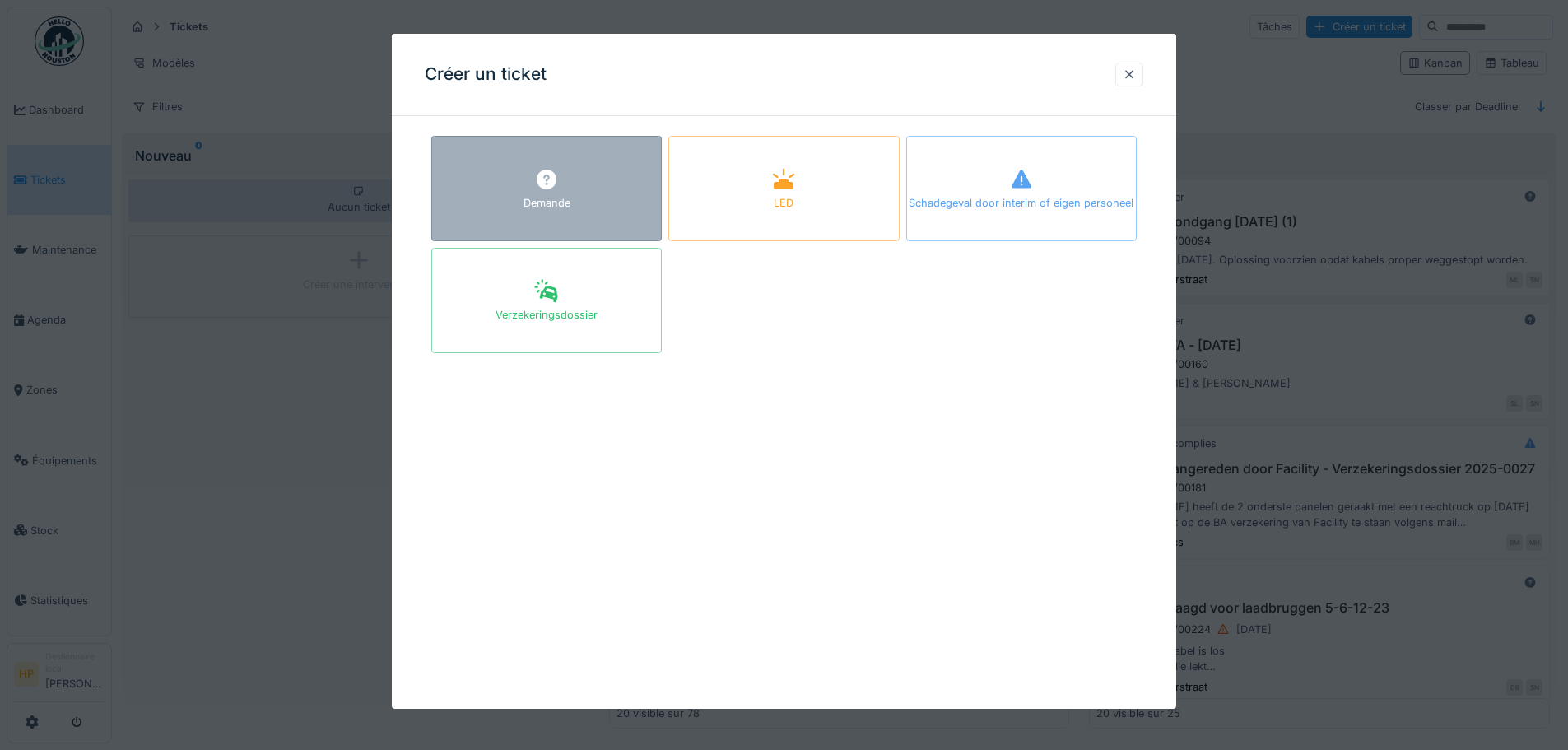
click at [572, 167] on div "Demande" at bounding box center [546, 189] width 231 height 105
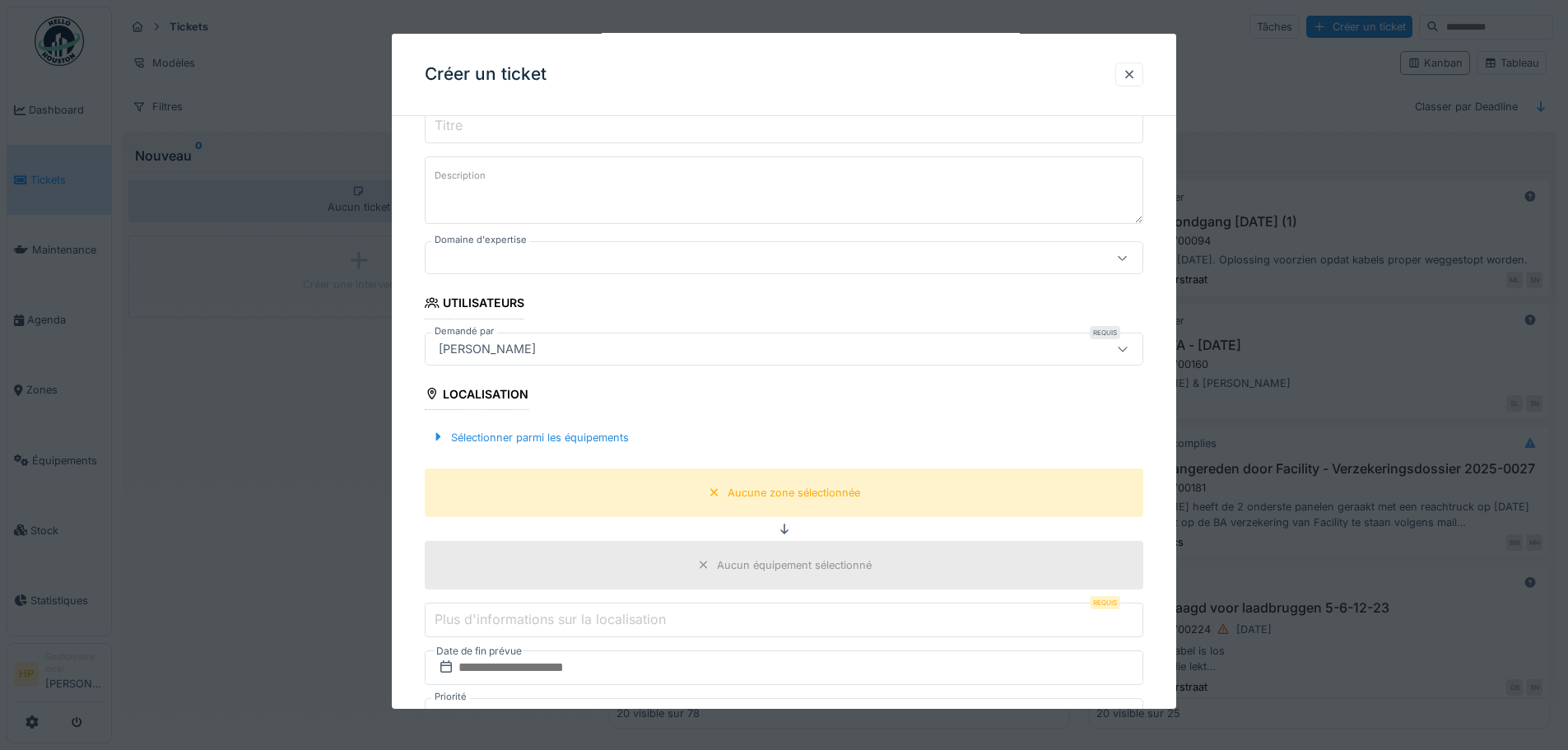
scroll to position [247, 0]
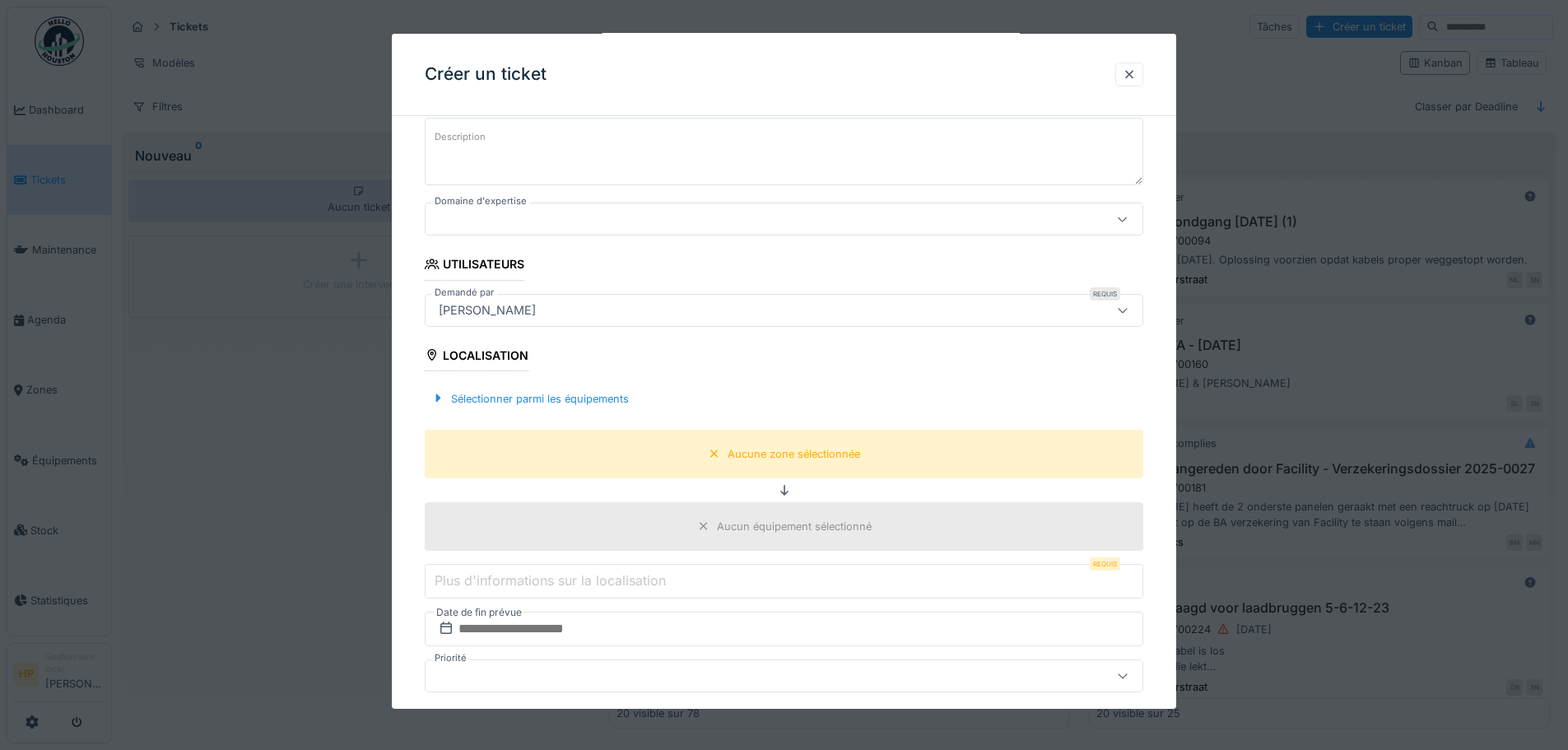
click at [496, 347] on div "Localisation" at bounding box center [476, 356] width 103 height 28
click at [1130, 73] on div at bounding box center [1128, 74] width 28 height 24
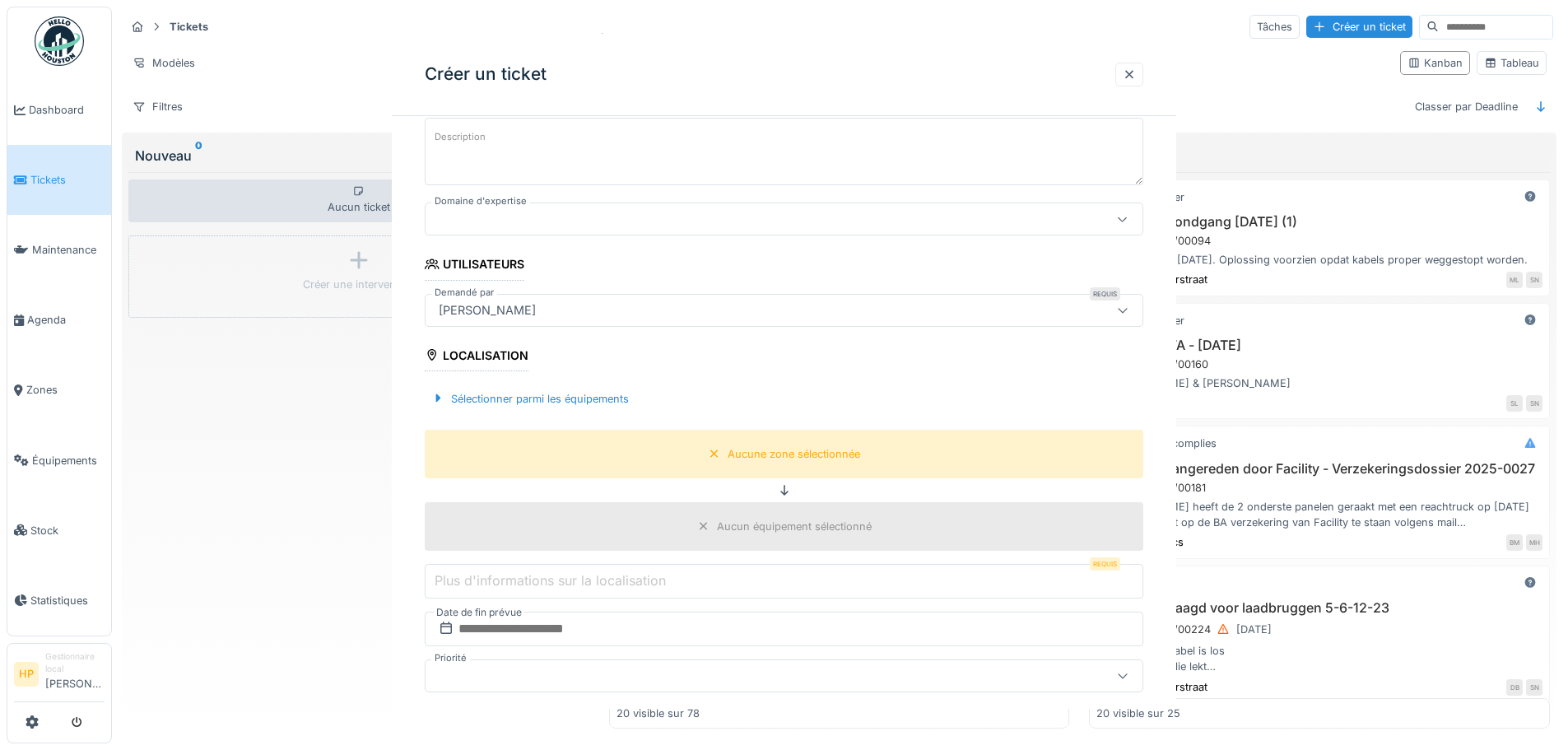
scroll to position [0, 0]
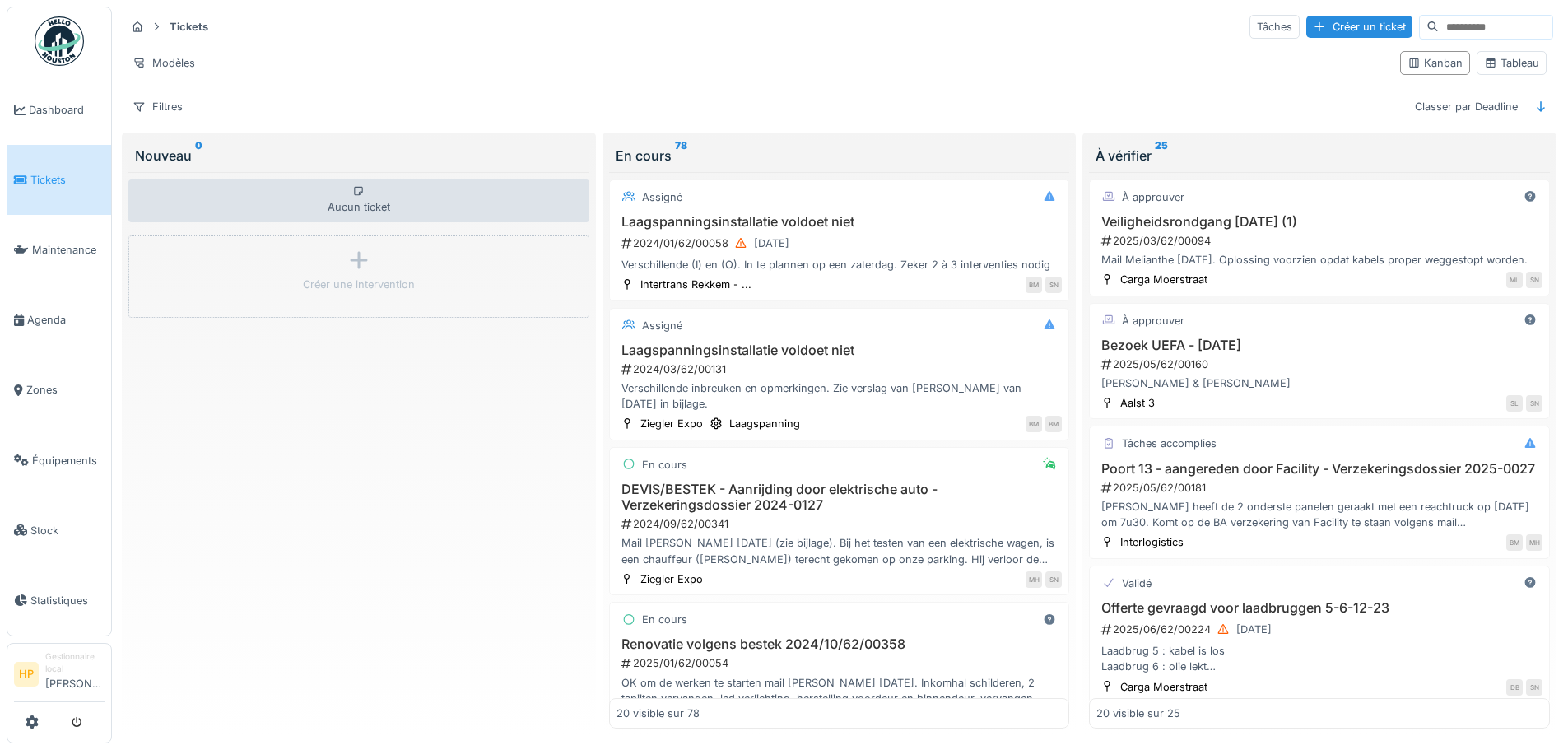
click at [1439, 33] on input at bounding box center [1495, 27] width 114 height 23
type input "**********"
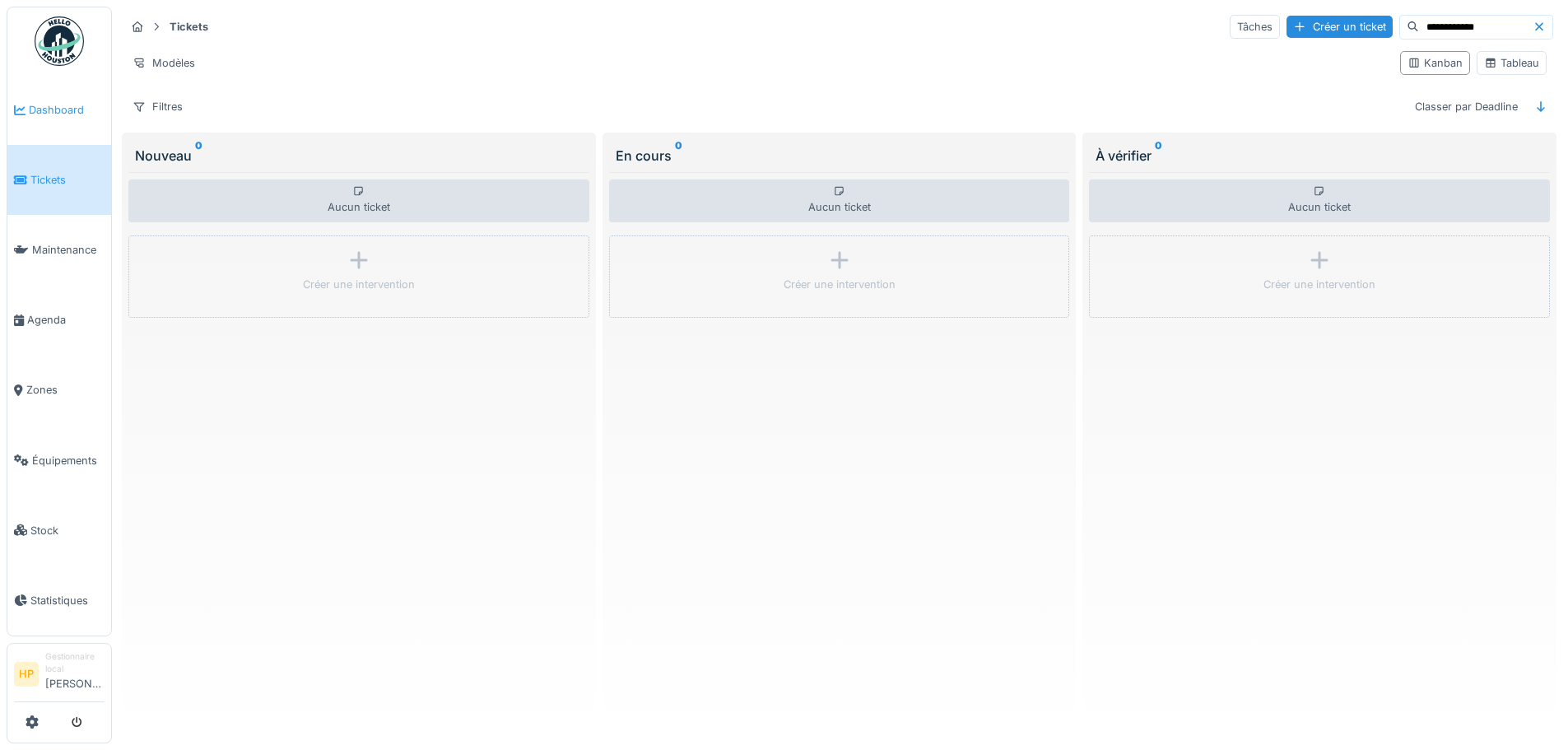
click at [91, 117] on link "Dashboard" at bounding box center [59, 109] width 103 height 70
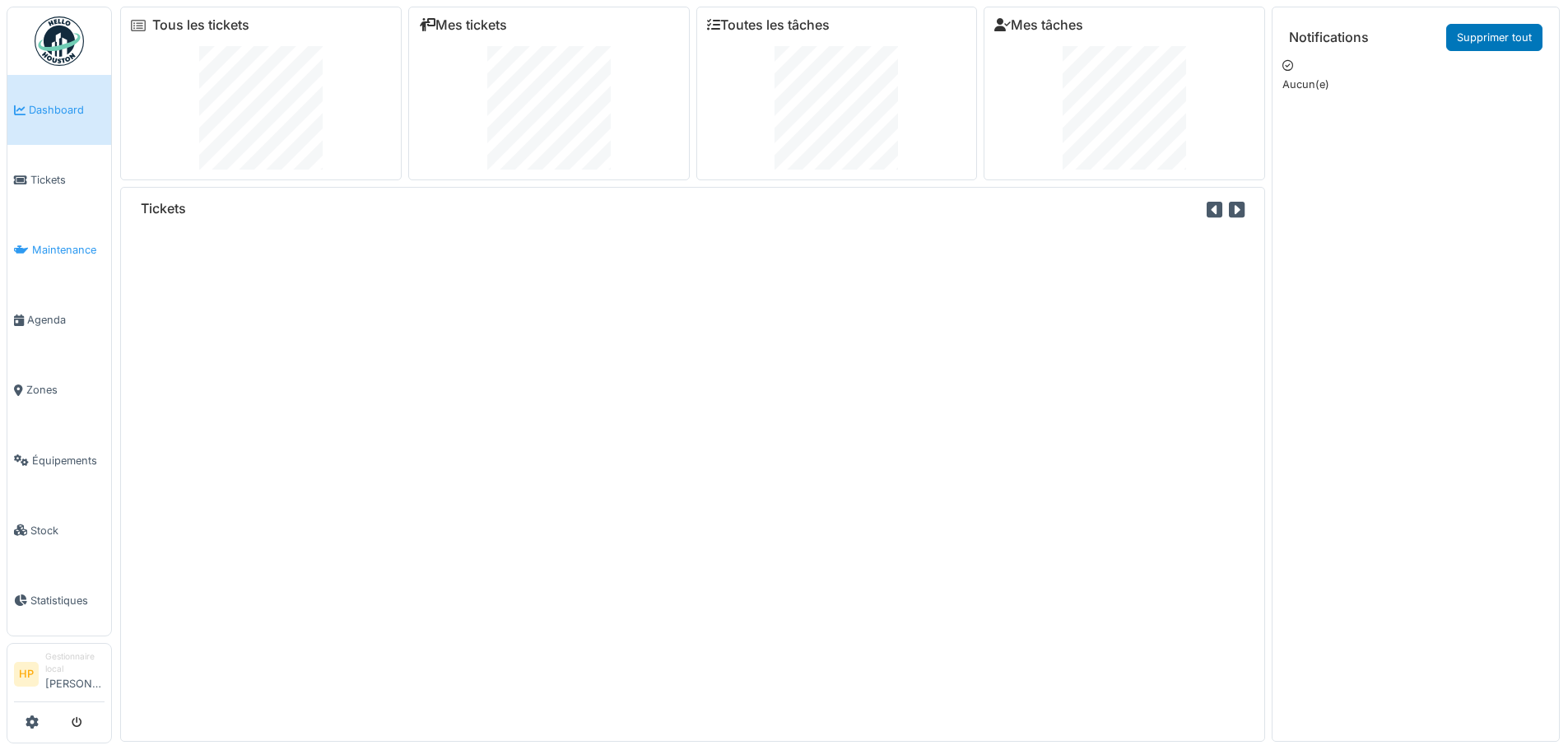
click at [57, 242] on span "Maintenance" at bounding box center [69, 250] width 73 height 15
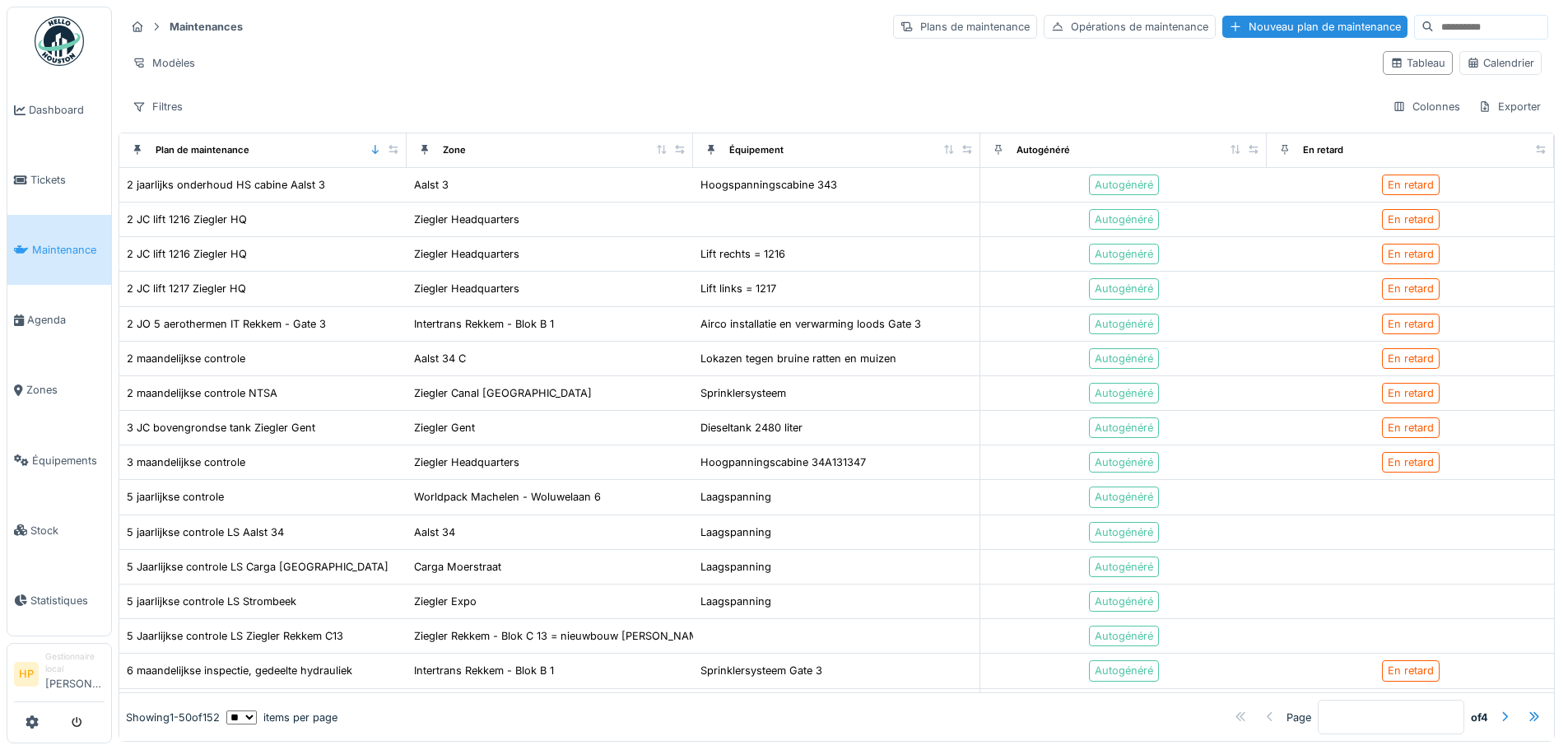
click at [71, 455] on body "Dashboard Tickets Maintenance Agenda Zones Équipements Stock Statistiques HP Ge…" at bounding box center [784, 375] width 1568 height 750
click at [61, 453] on span "Équipements" at bounding box center [69, 461] width 73 height 15
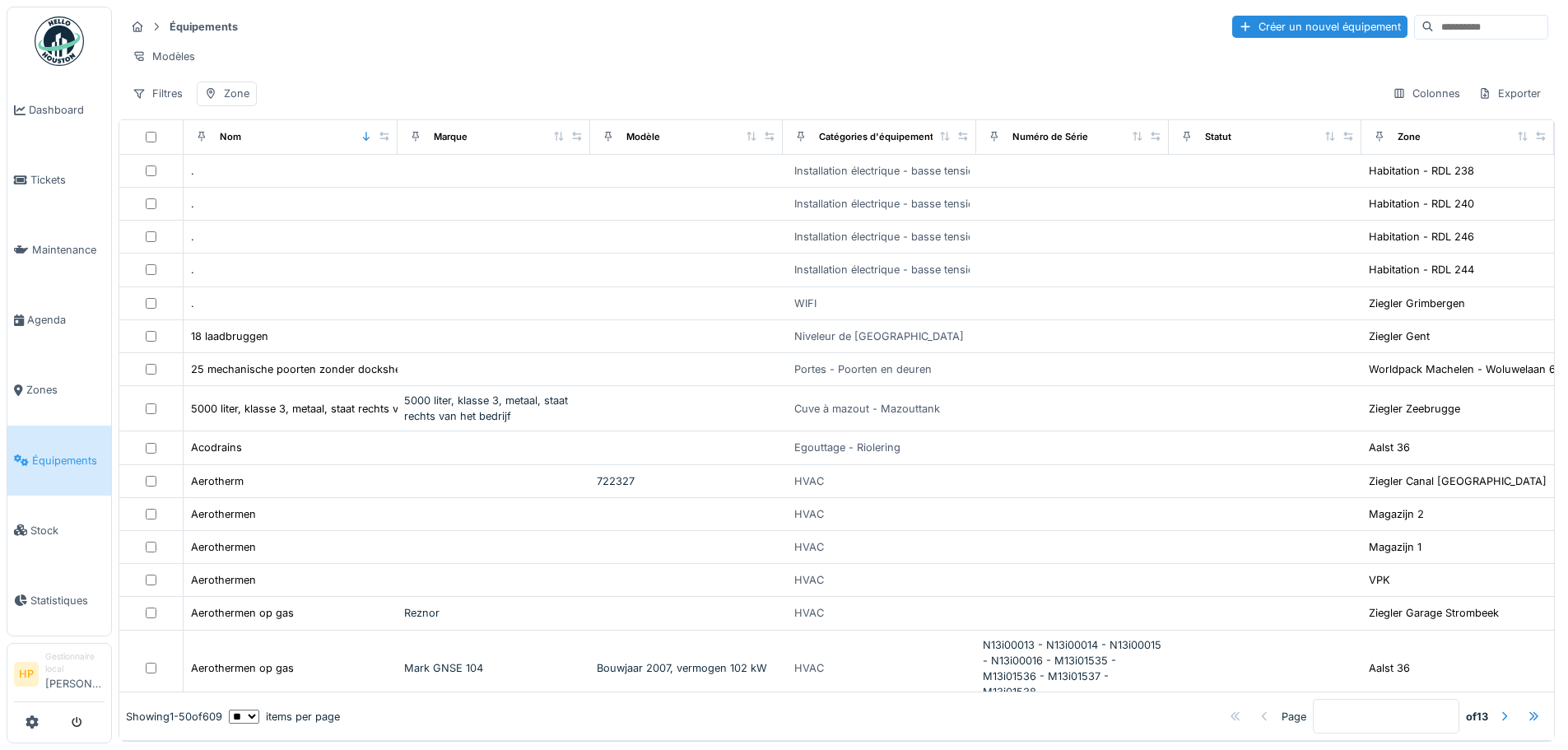
click at [1434, 33] on input at bounding box center [1490, 27] width 114 height 23
type input "**********"
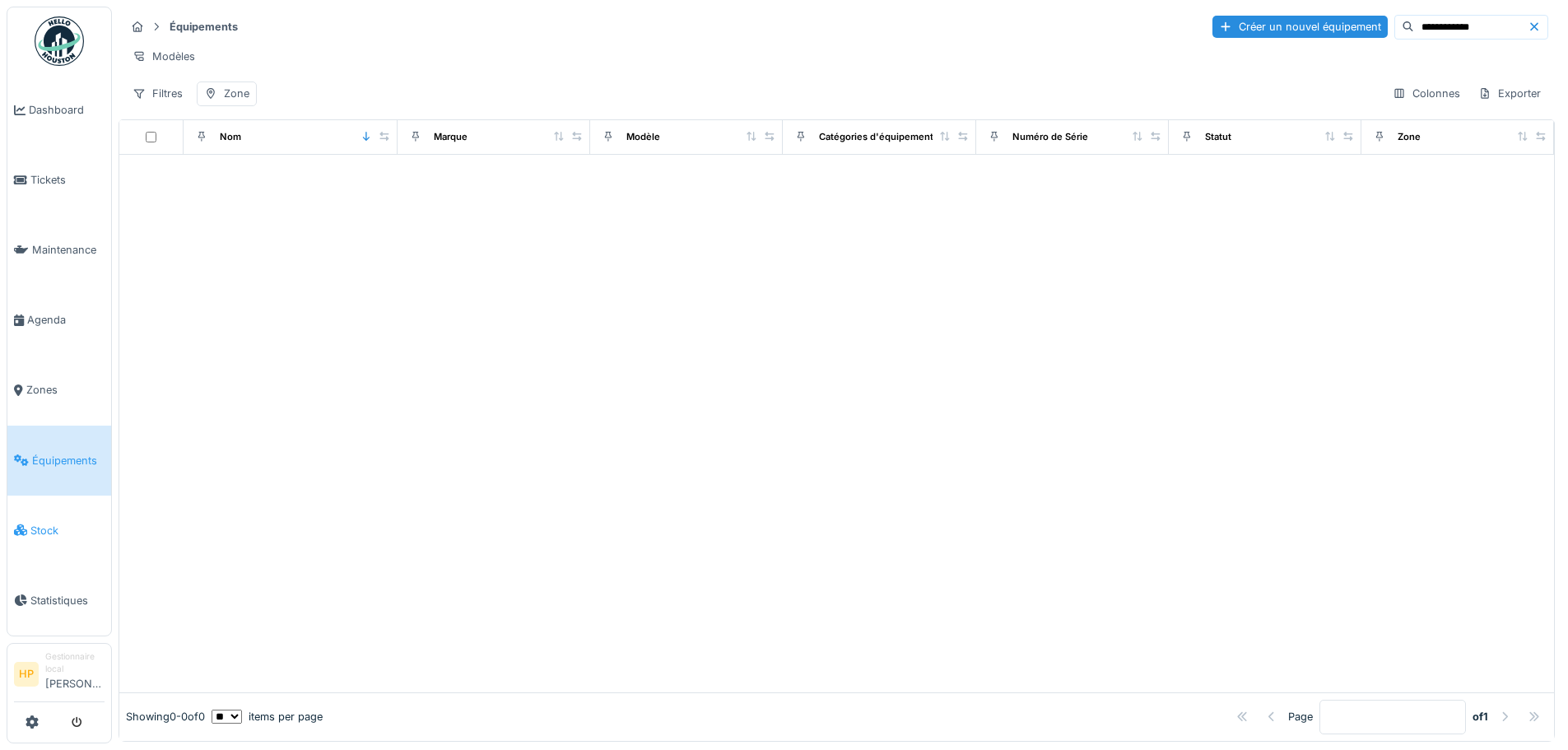
click at [80, 530] on link "Stock" at bounding box center [59, 530] width 103 height 70
